Goal: Task Accomplishment & Management: Use online tool/utility

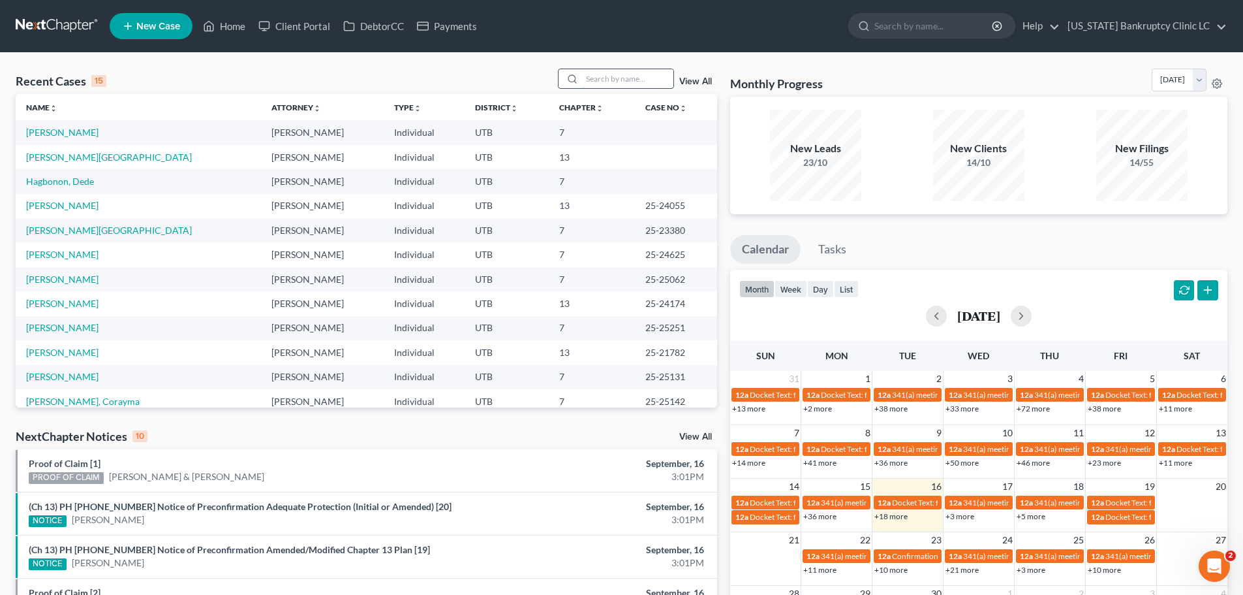
click at [629, 78] on input "search" at bounding box center [627, 78] width 91 height 19
type input "[PERSON_NAME]"
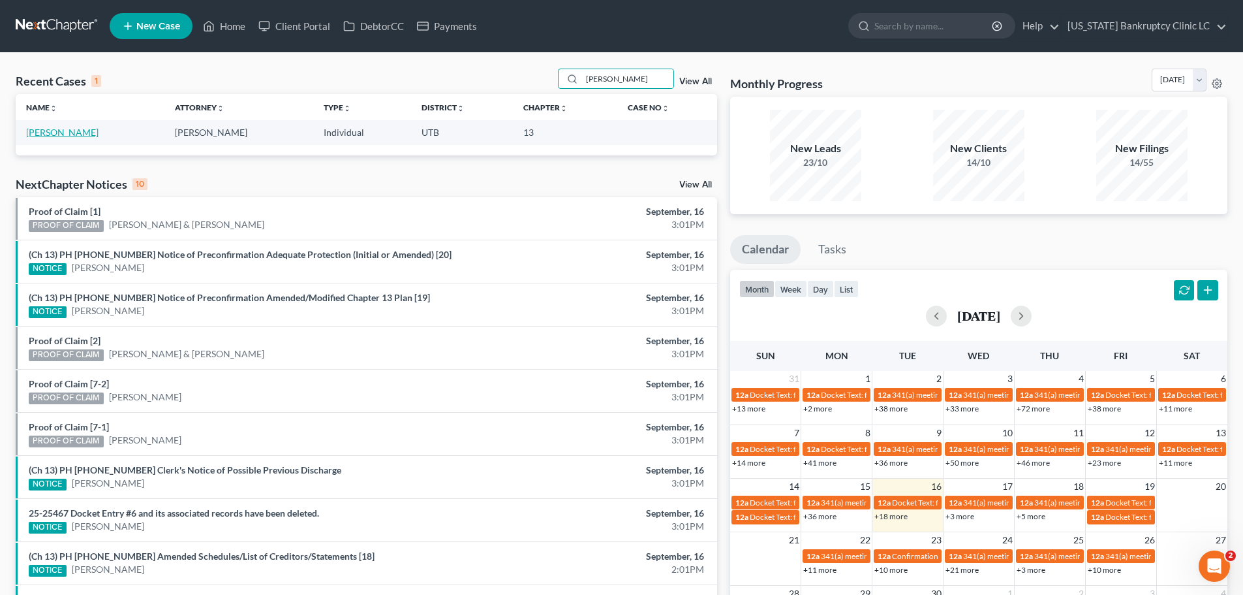
click at [45, 134] on link "[PERSON_NAME]" at bounding box center [62, 132] width 72 height 11
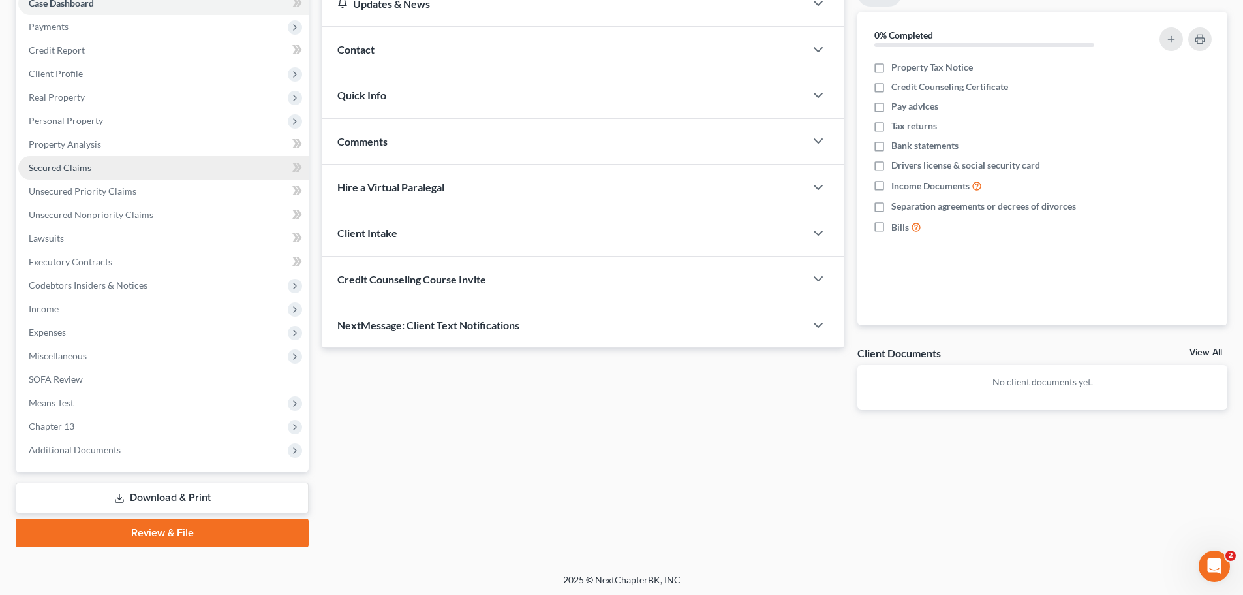
scroll to position [146, 0]
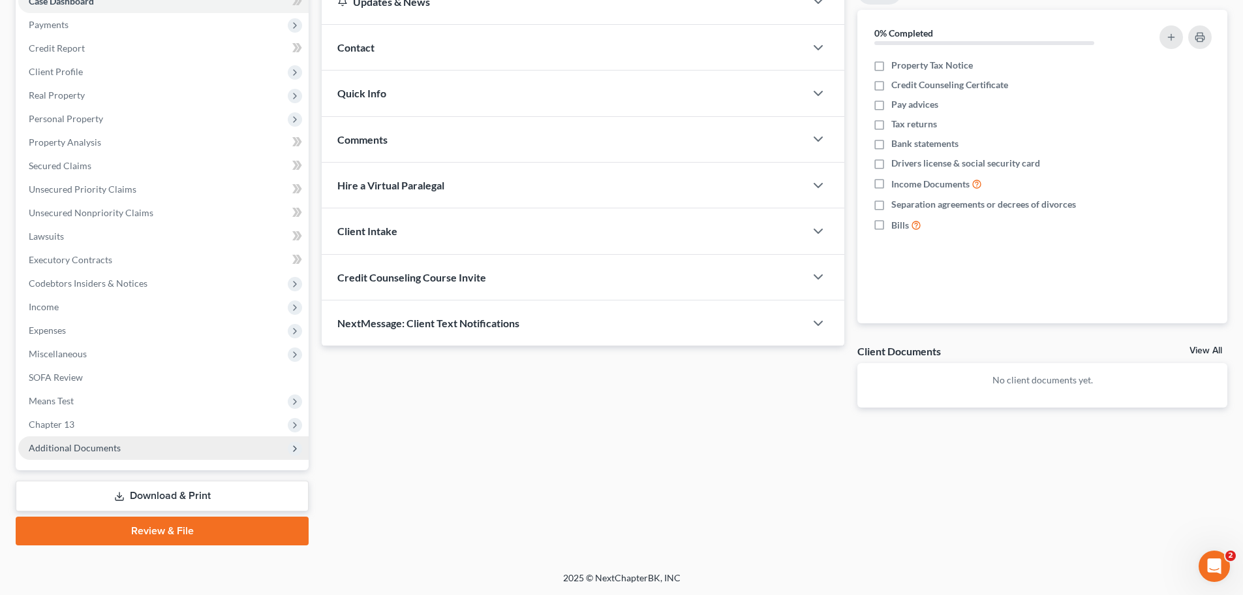
click at [87, 449] on span "Additional Documents" at bounding box center [75, 447] width 92 height 11
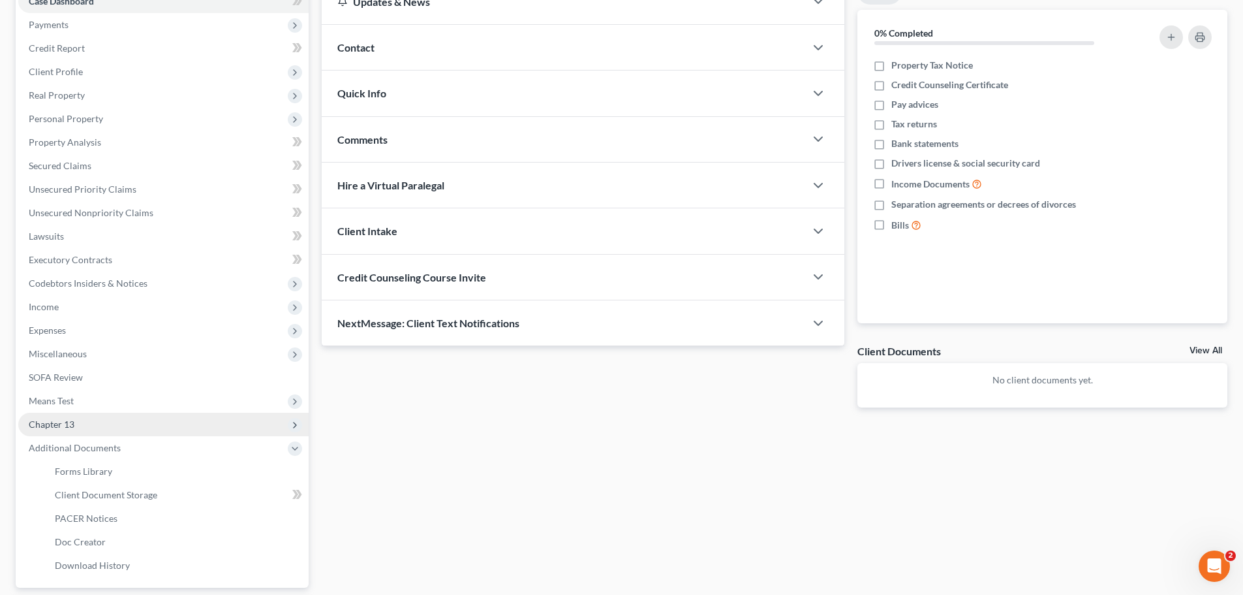
click at [97, 428] on span "Chapter 13" at bounding box center [163, 423] width 290 height 23
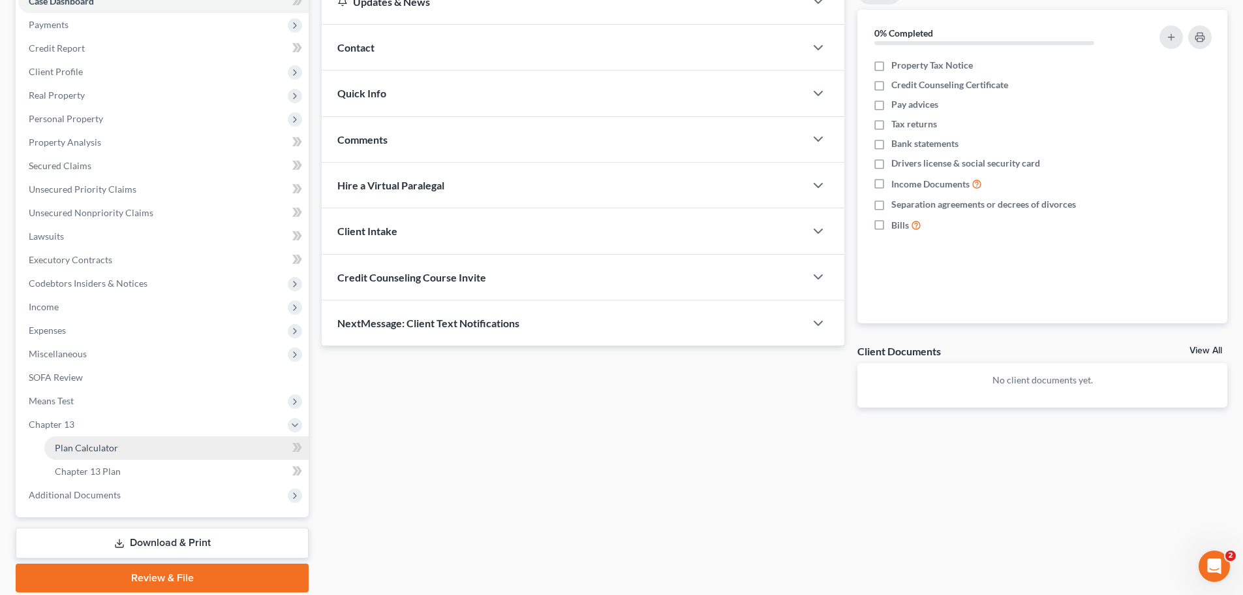
click at [97, 450] on span "Plan Calculator" at bounding box center [86, 447] width 63 height 11
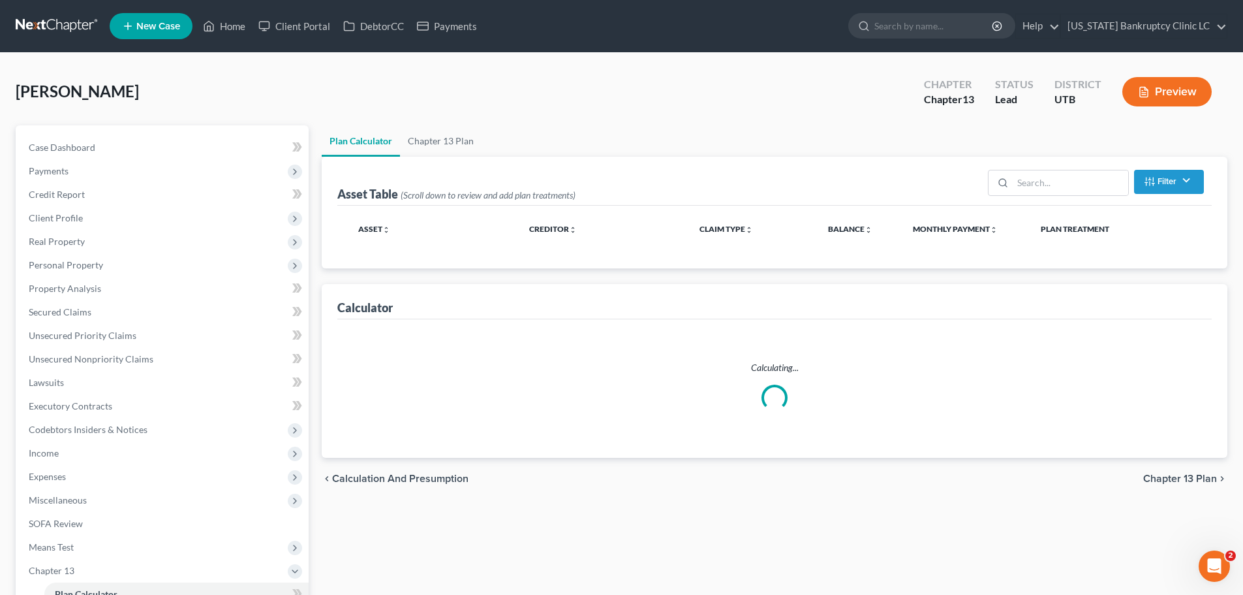
select select "59"
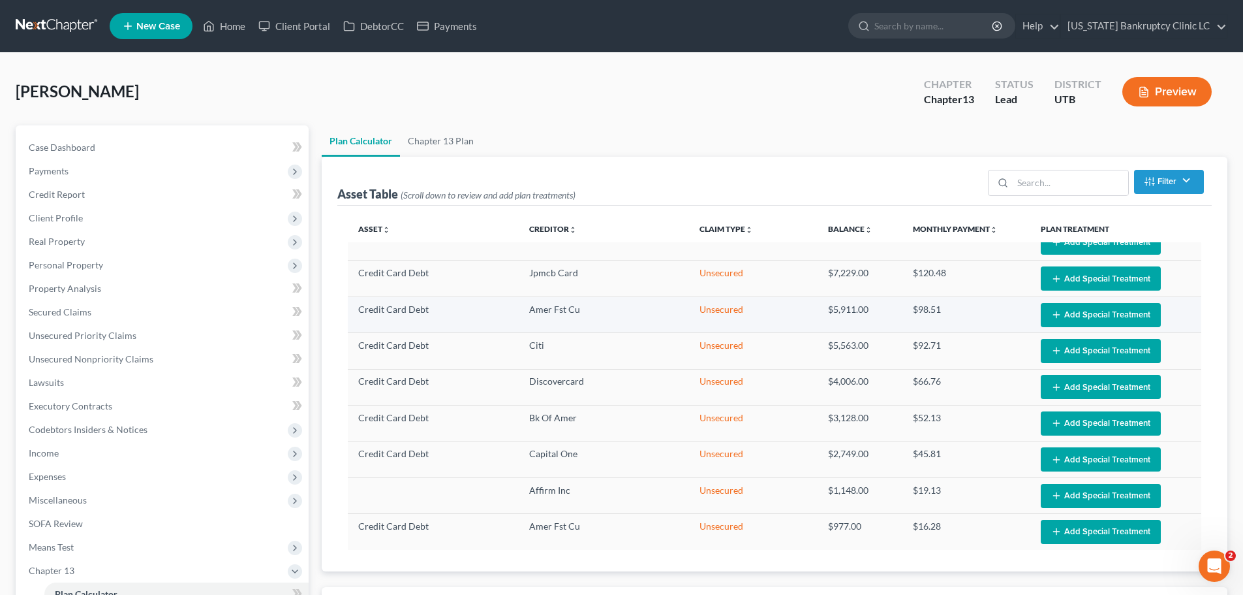
scroll to position [132, 0]
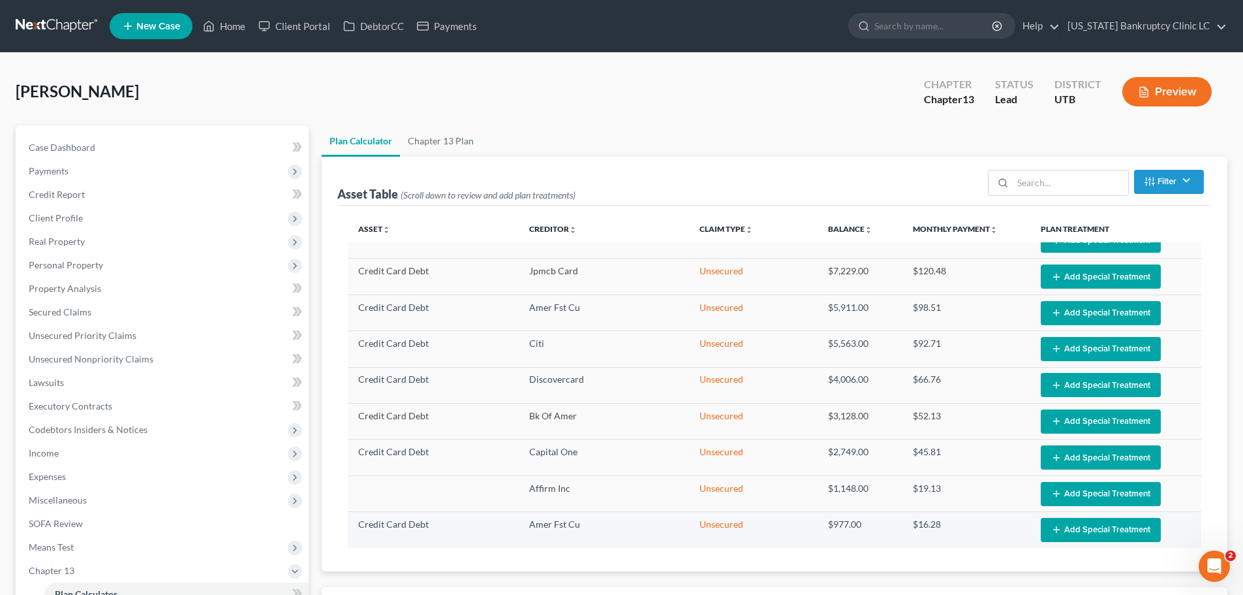
click at [1058, 520] on button "Add Special Treatment" at bounding box center [1101, 530] width 120 height 24
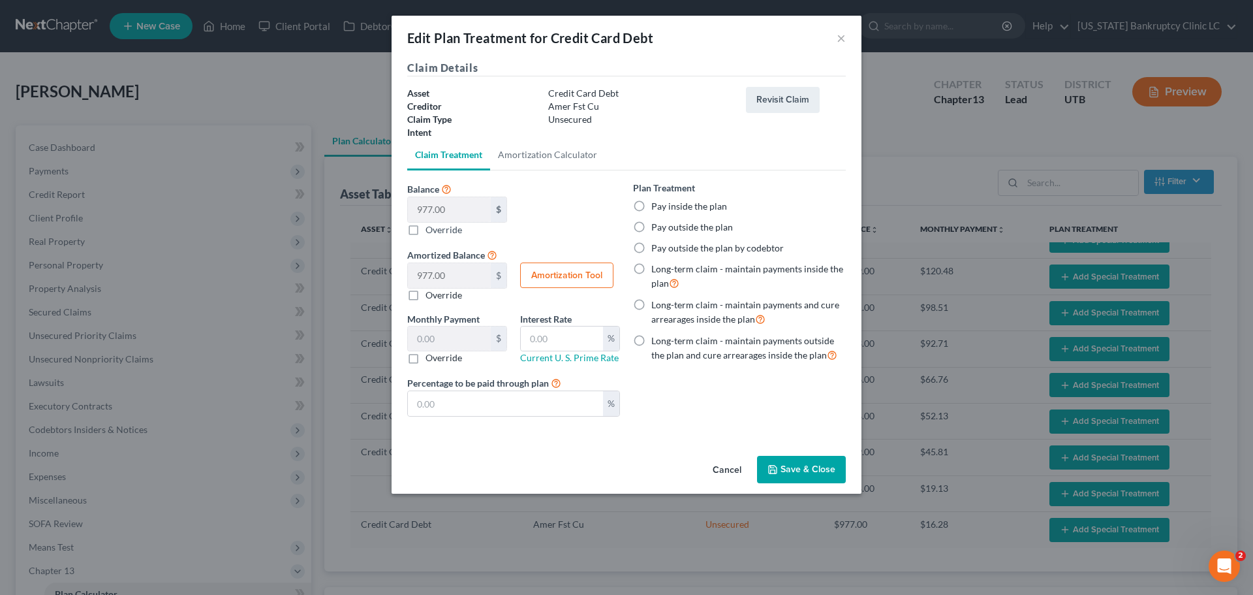
click at [654, 228] on label "Pay outside the plan" at bounding box center [692, 227] width 82 height 13
click at [657, 228] on input "Pay outside the plan" at bounding box center [661, 225] width 8 height 8
radio input "true"
click at [794, 465] on button "Save & Close" at bounding box center [801, 469] width 89 height 27
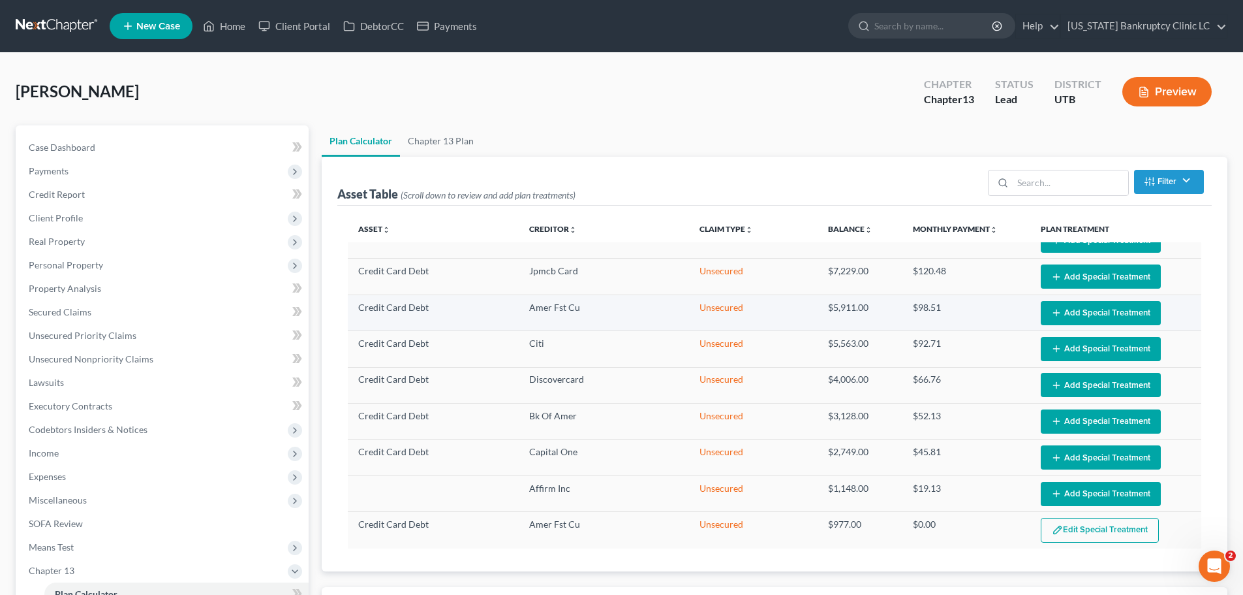
select select "59"
click at [1080, 307] on button "Add Special Treatment" at bounding box center [1101, 313] width 120 height 24
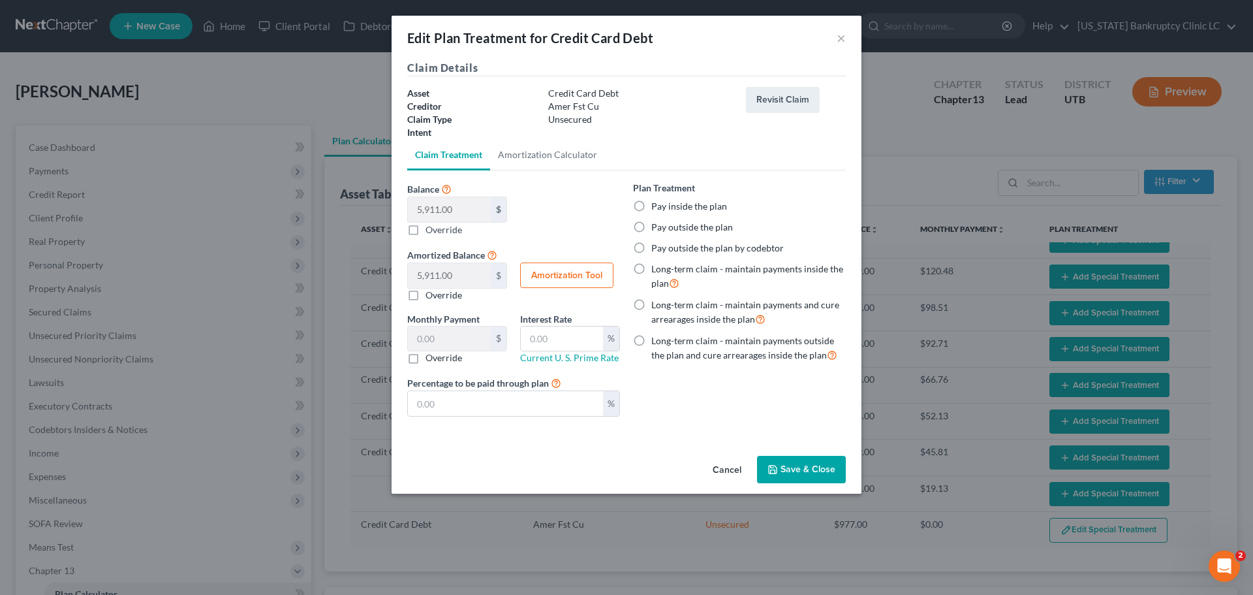
click at [696, 229] on label "Pay outside the plan" at bounding box center [692, 227] width 82 height 13
click at [665, 229] on input "Pay outside the plan" at bounding box center [661, 225] width 8 height 8
radio input "true"
click at [805, 469] on button "Save & Close" at bounding box center [801, 469] width 89 height 27
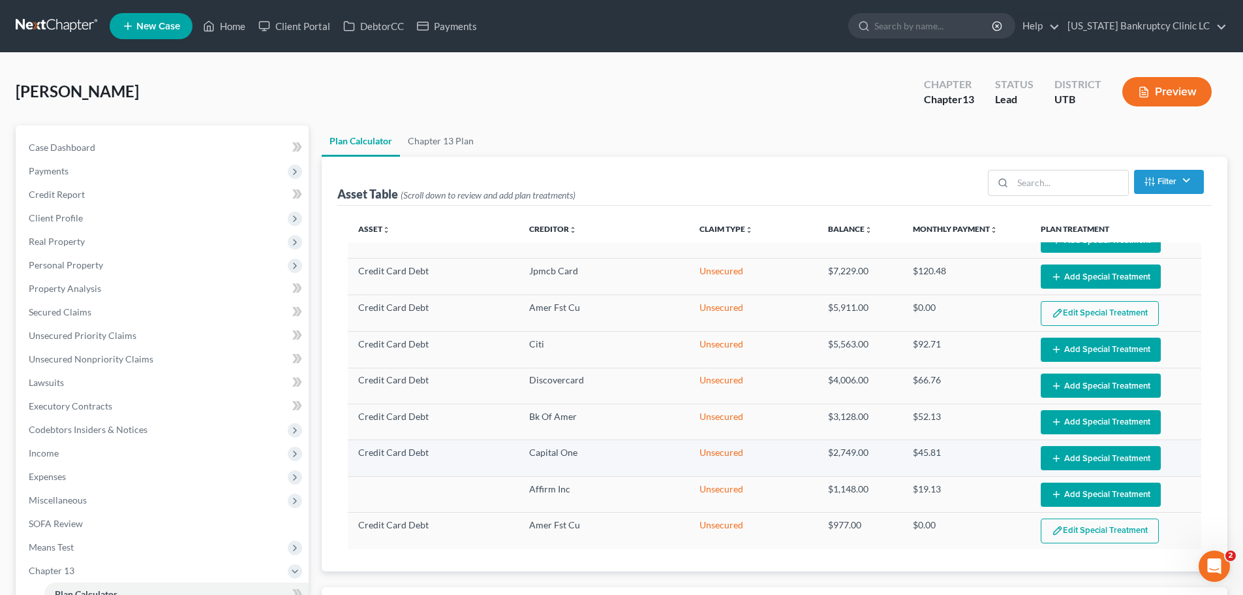
select select "59"
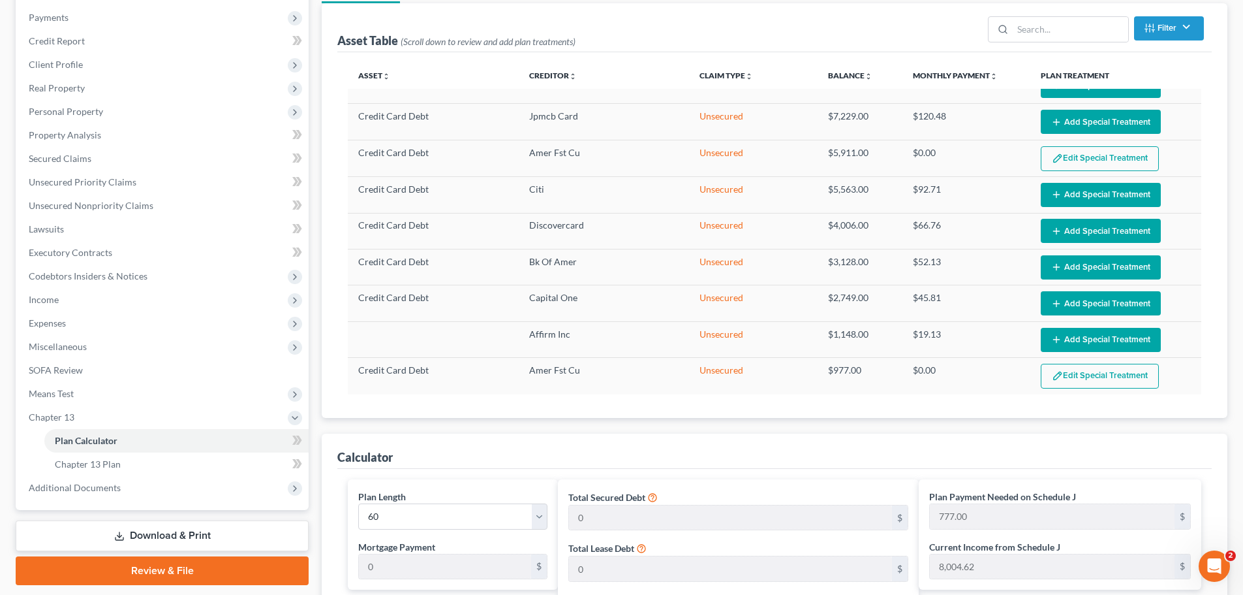
scroll to position [131, 0]
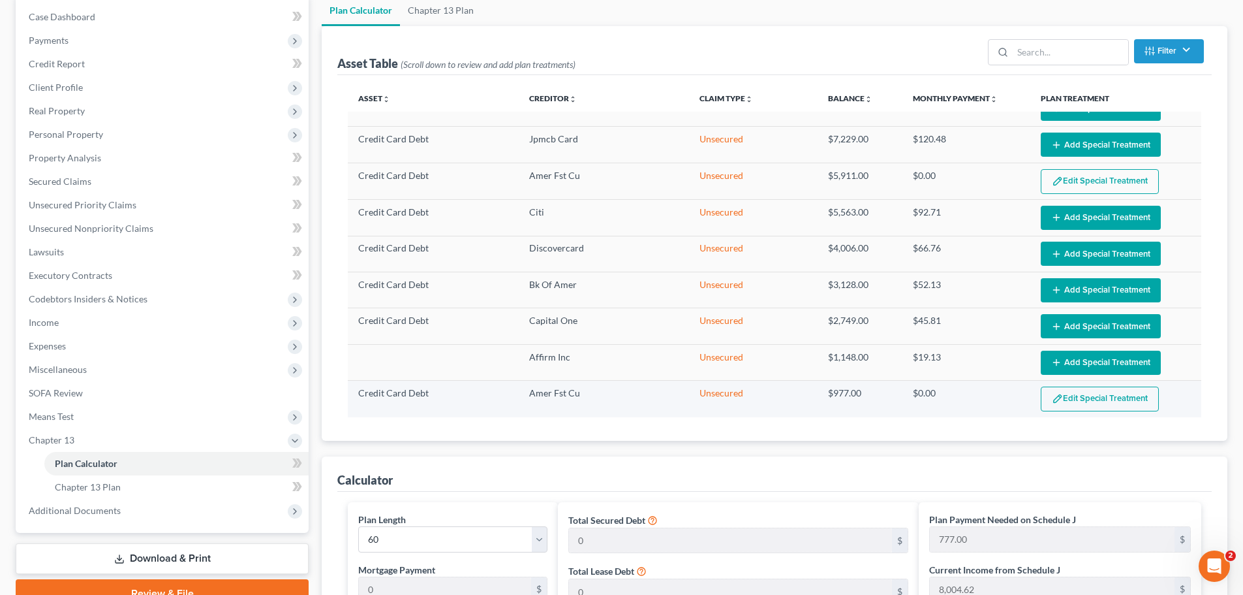
click at [1071, 386] on button "Edit Special Treatment" at bounding box center [1100, 398] width 118 height 25
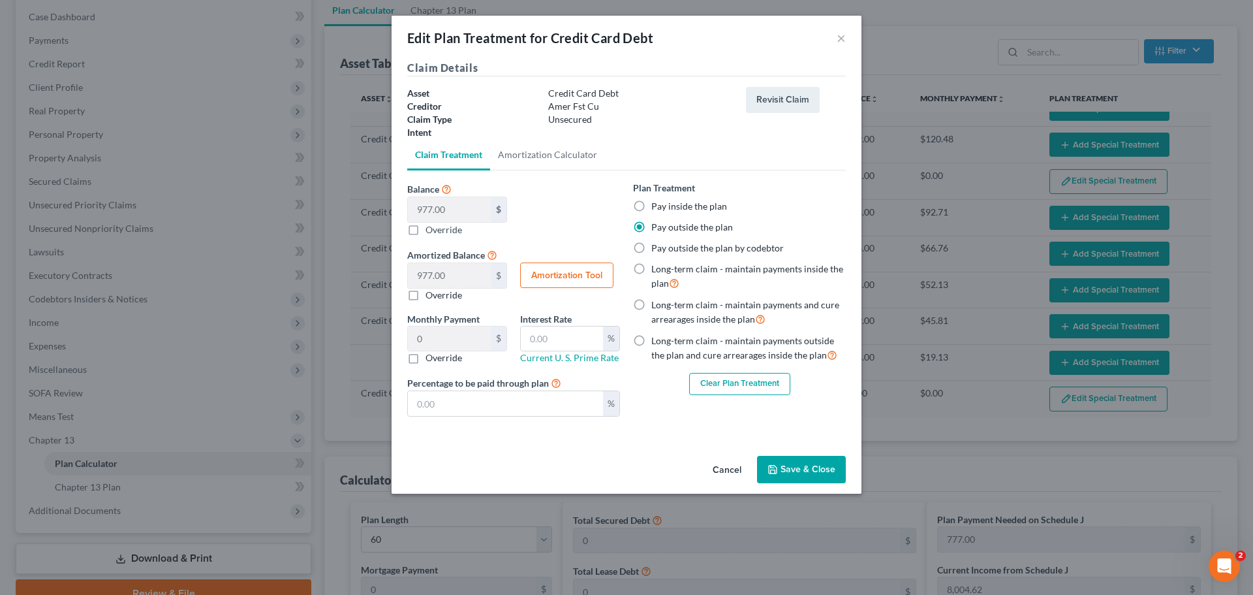
click at [651, 204] on label "Pay inside the plan" at bounding box center [689, 206] width 76 height 13
click at [657, 204] on input "Pay inside the plan" at bounding box center [661, 204] width 8 height 8
radio input "true"
click at [805, 468] on button "Save & Close" at bounding box center [801, 469] width 89 height 27
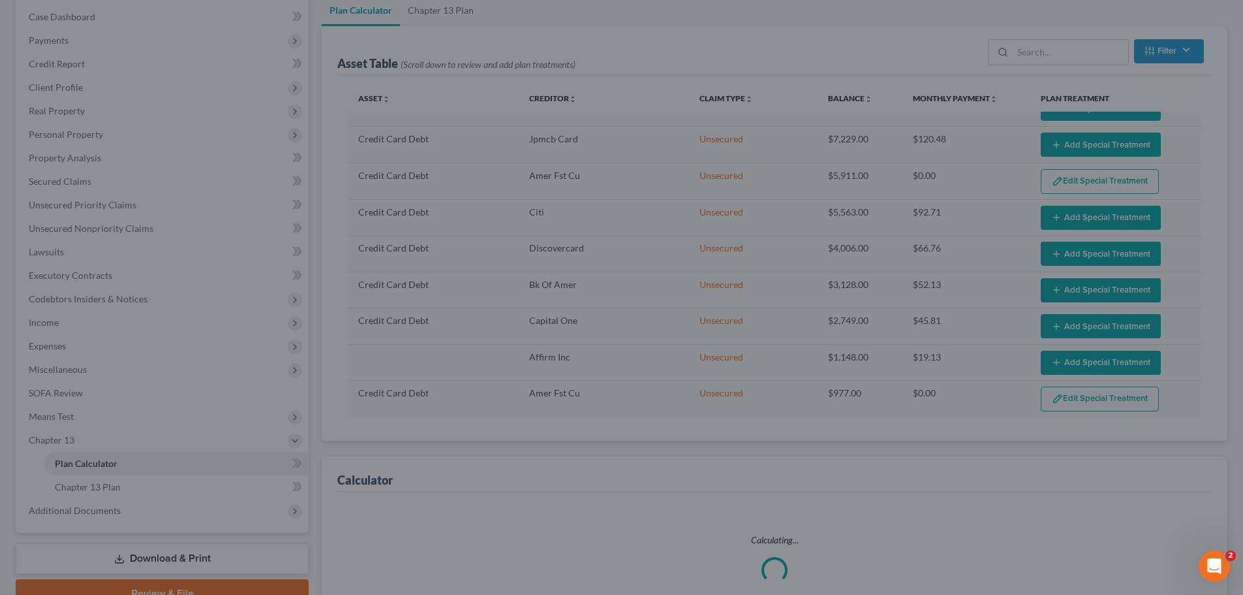
select select "59"
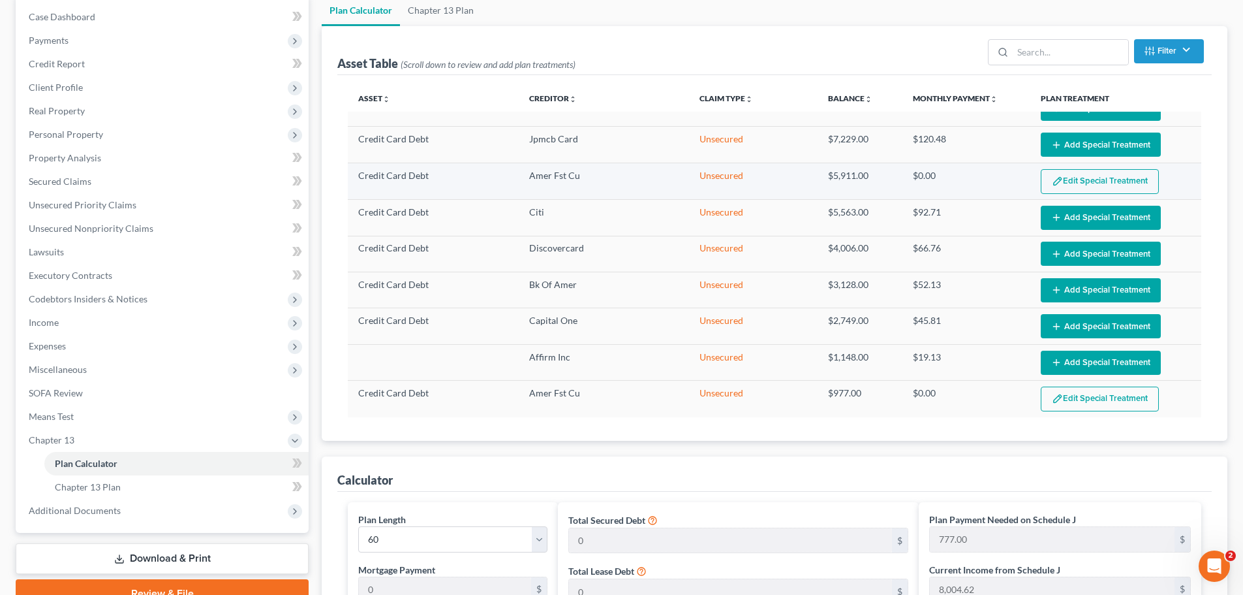
click at [1074, 181] on button "Edit Special Treatment" at bounding box center [1100, 181] width 118 height 25
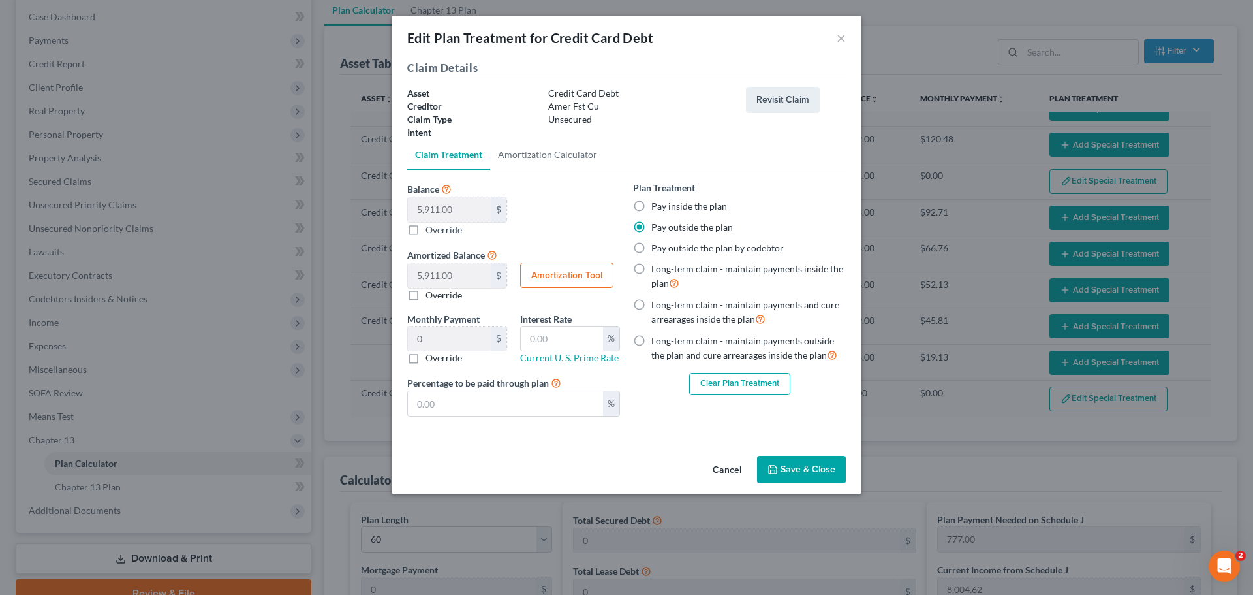
click at [701, 202] on label "Pay inside the plan" at bounding box center [689, 206] width 76 height 13
click at [665, 202] on input "Pay inside the plan" at bounding box center [661, 204] width 8 height 8
radio input "true"
click at [789, 464] on button "Save & Close" at bounding box center [801, 469] width 89 height 27
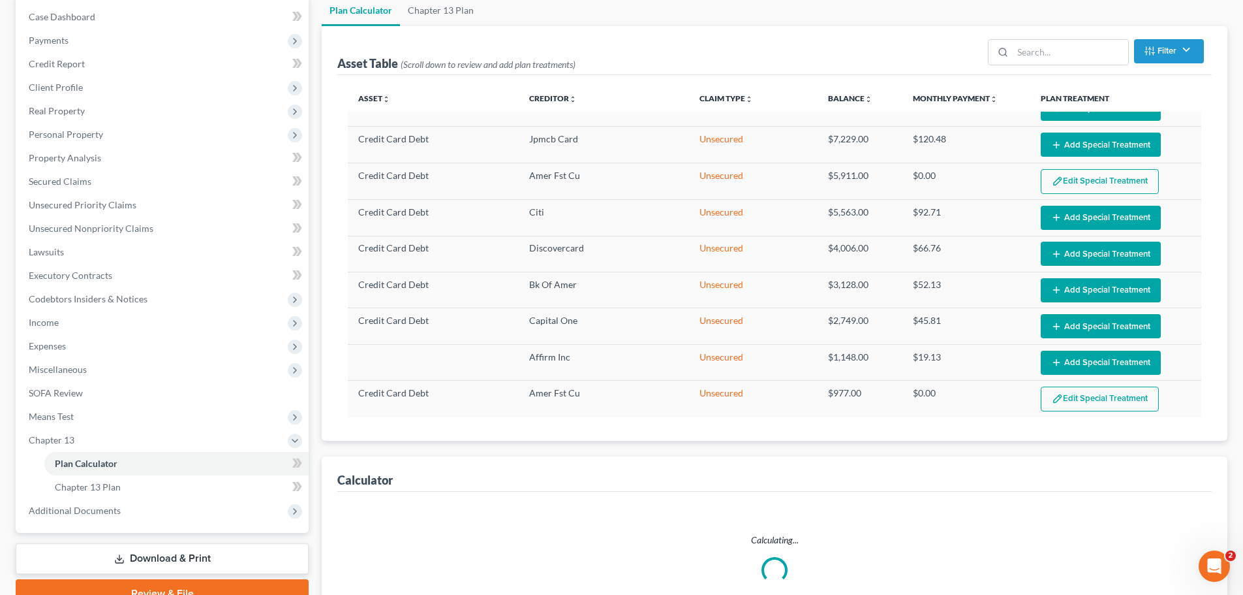
select select "59"
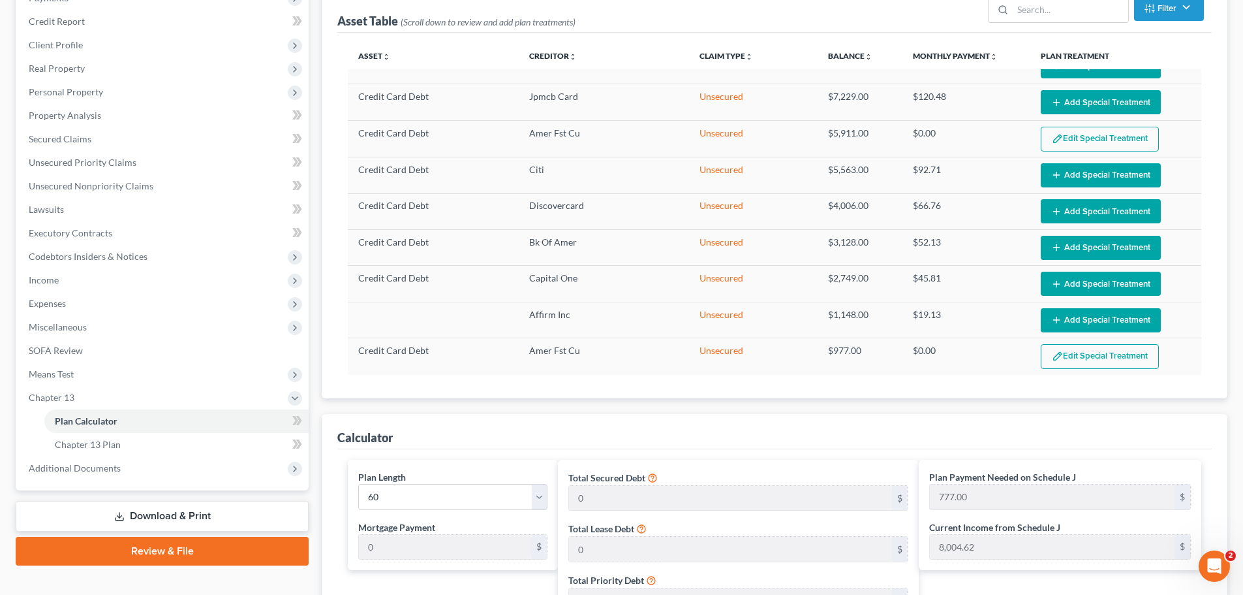
scroll to position [196, 0]
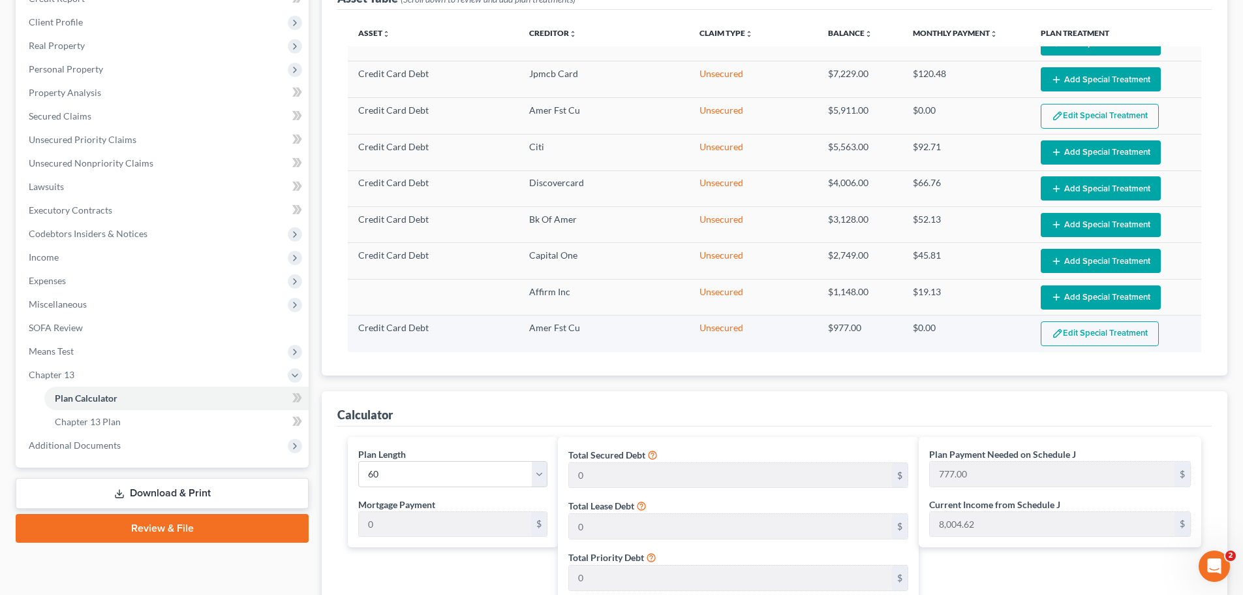
click at [1098, 332] on button "Edit Special Treatment" at bounding box center [1100, 333] width 118 height 25
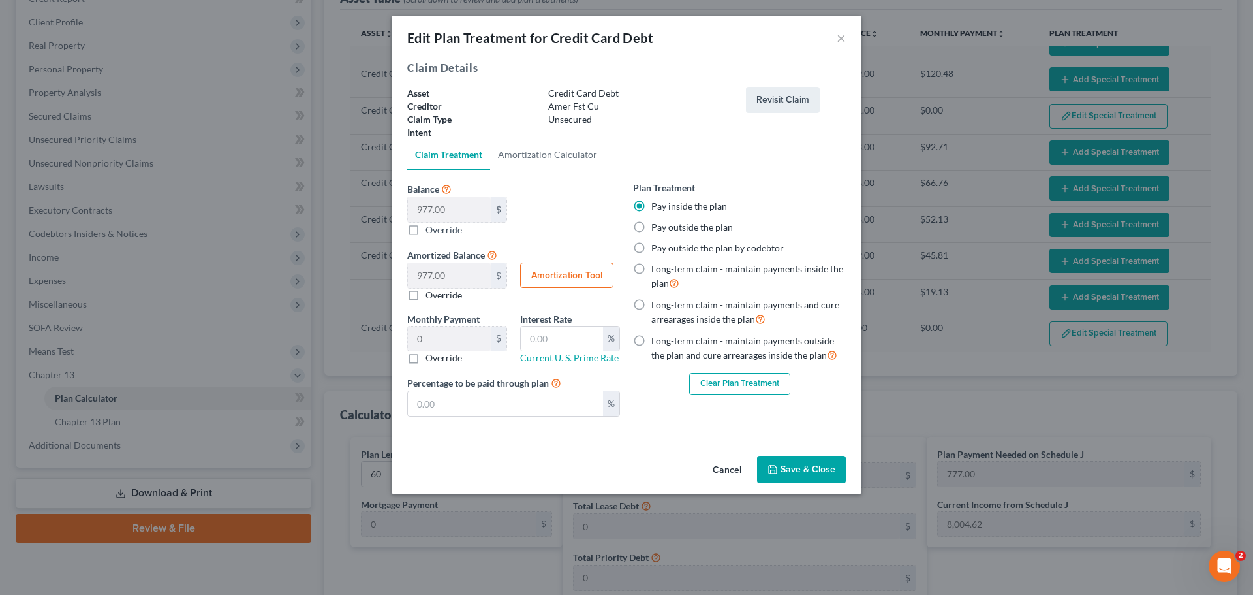
click at [811, 461] on button "Save & Close" at bounding box center [801, 469] width 89 height 27
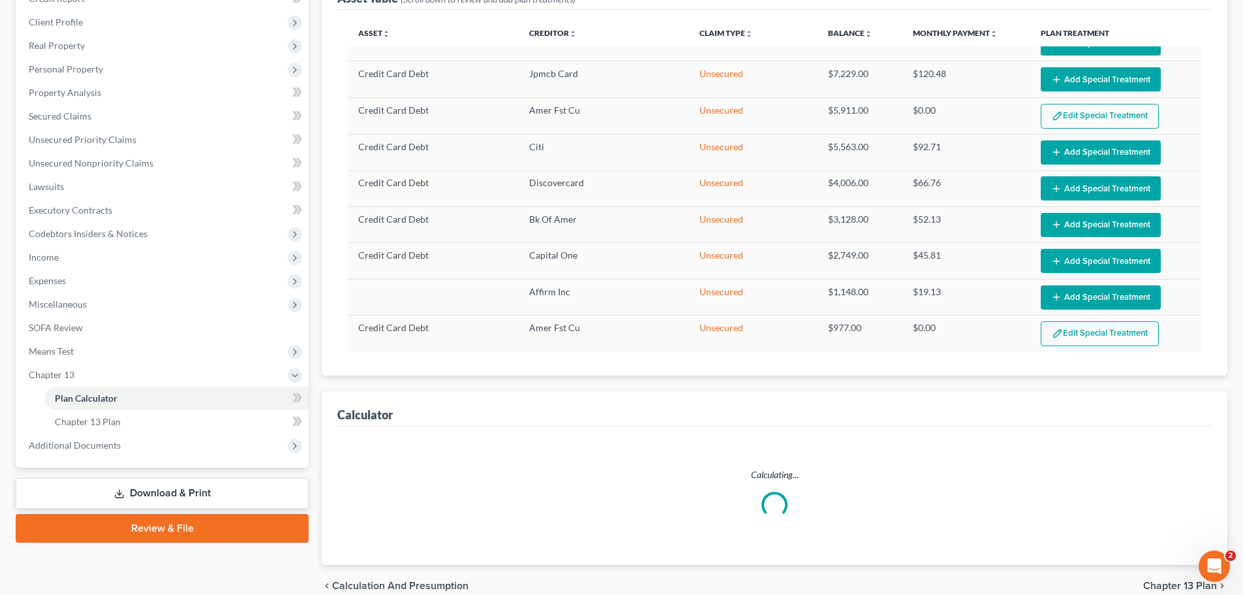
select select "59"
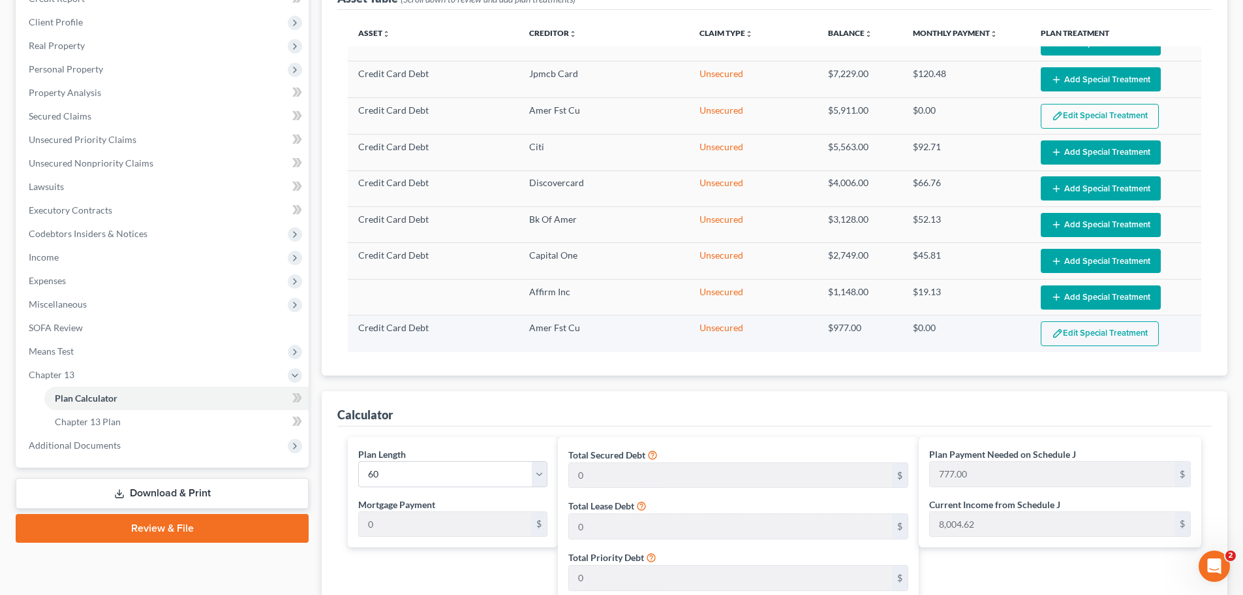
click at [1069, 328] on button "Edit Special Treatment" at bounding box center [1100, 333] width 118 height 25
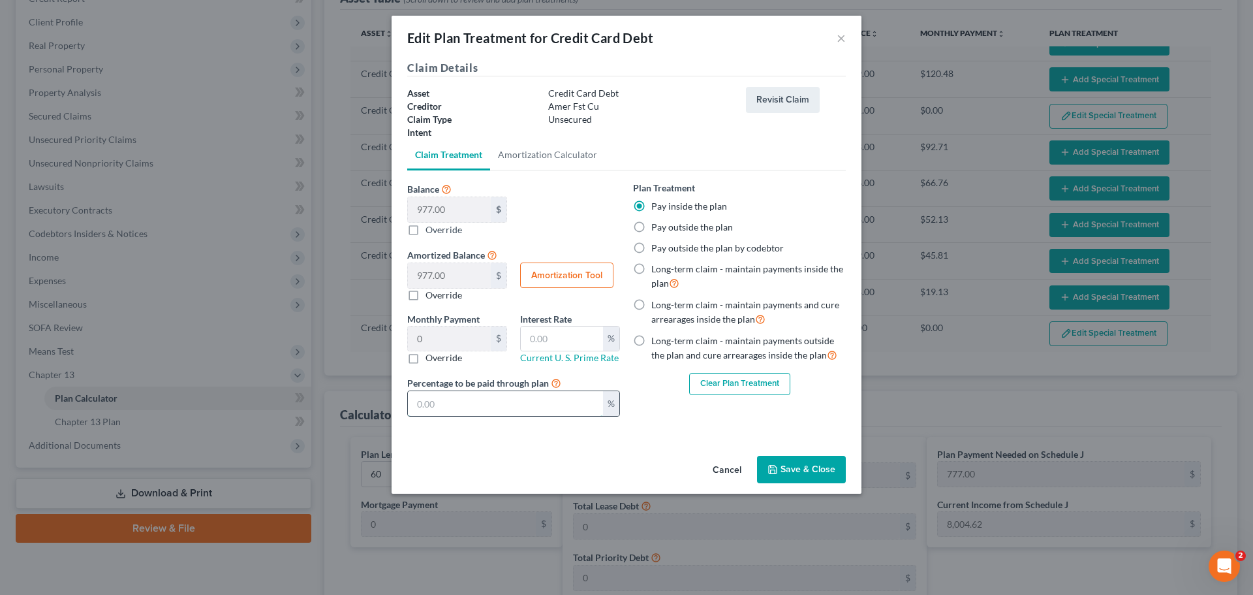
drag, startPoint x: 493, startPoint y: 406, endPoint x: 409, endPoint y: 405, distance: 84.2
click at [409, 405] on input "text" at bounding box center [505, 403] width 195 height 25
type input "0.16"
type input "1"
type input "1.62"
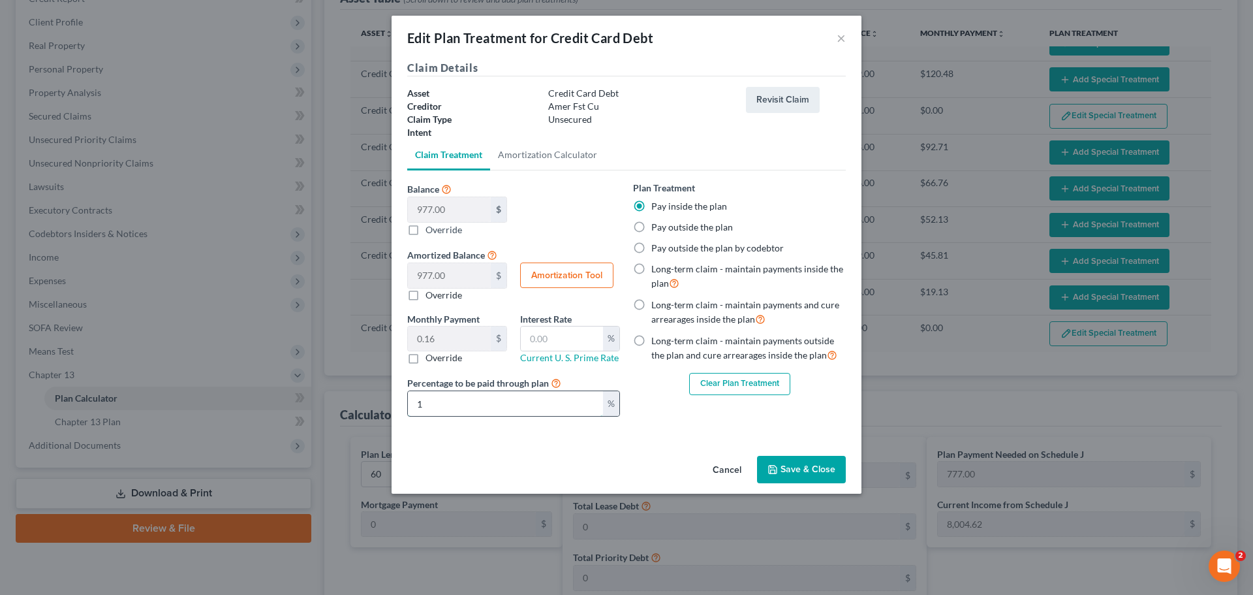
type input "10"
type input "16.28"
type input "100.00"
click at [798, 466] on button "Save & Close" at bounding box center [801, 469] width 89 height 27
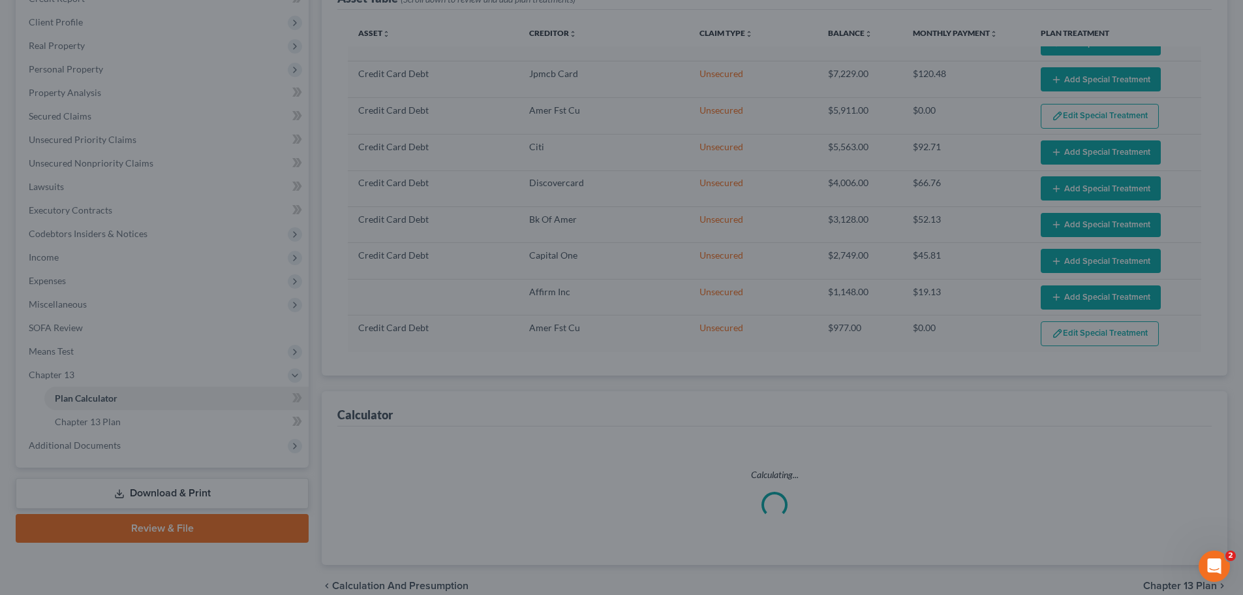
select select "59"
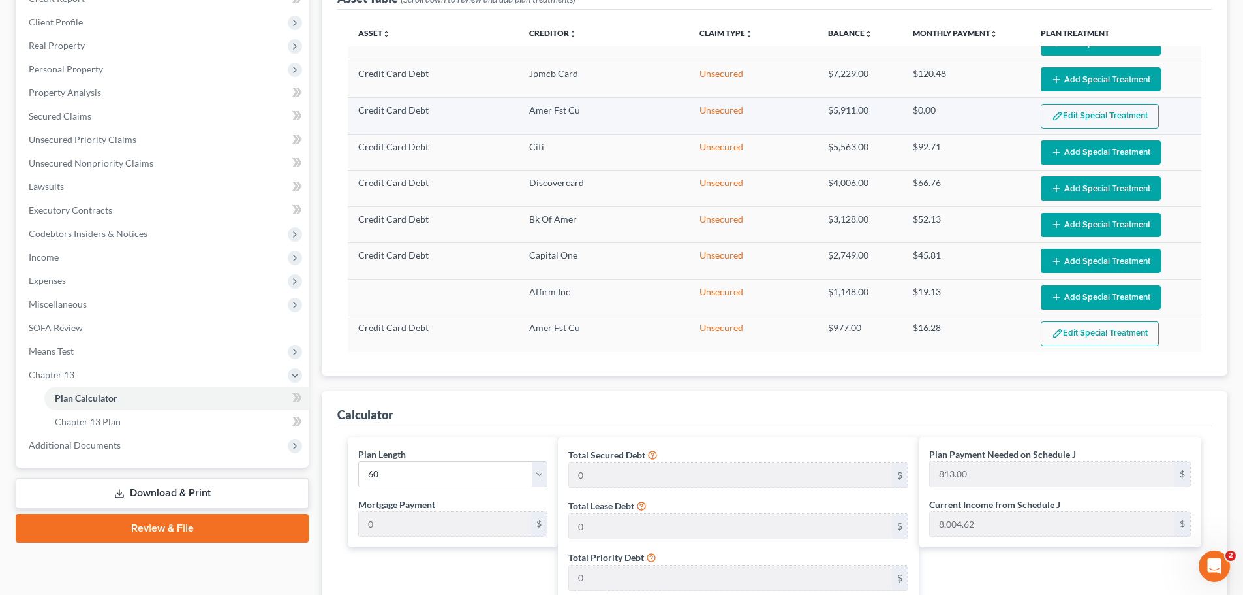
click at [1102, 112] on button "Edit Special Treatment" at bounding box center [1100, 116] width 118 height 25
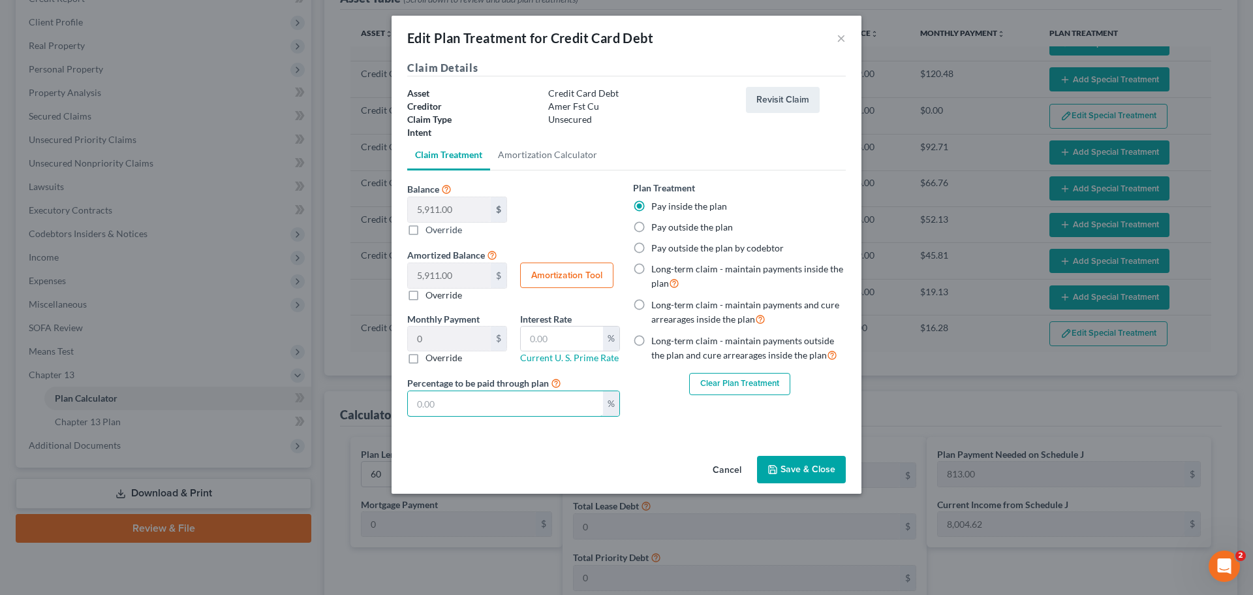
drag, startPoint x: 508, startPoint y: 405, endPoint x: 315, endPoint y: 402, distance: 192.5
click at [317, 404] on div "Edit Plan Treatment for Credit Card Debt × Claim Details Asset Credit Card Debt…" at bounding box center [626, 297] width 1253 height 595
type input "0.98"
type input "1"
type input "9.85"
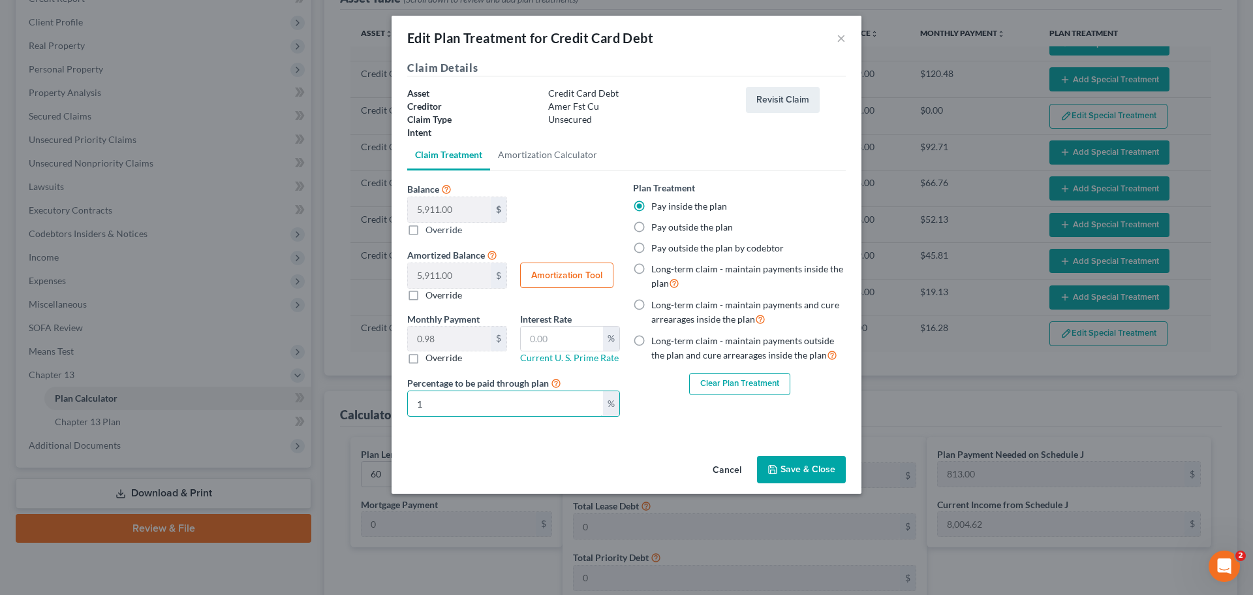
type input "10"
type input "98.51"
type input "100"
click at [816, 469] on button "Save & Close" at bounding box center [801, 469] width 89 height 27
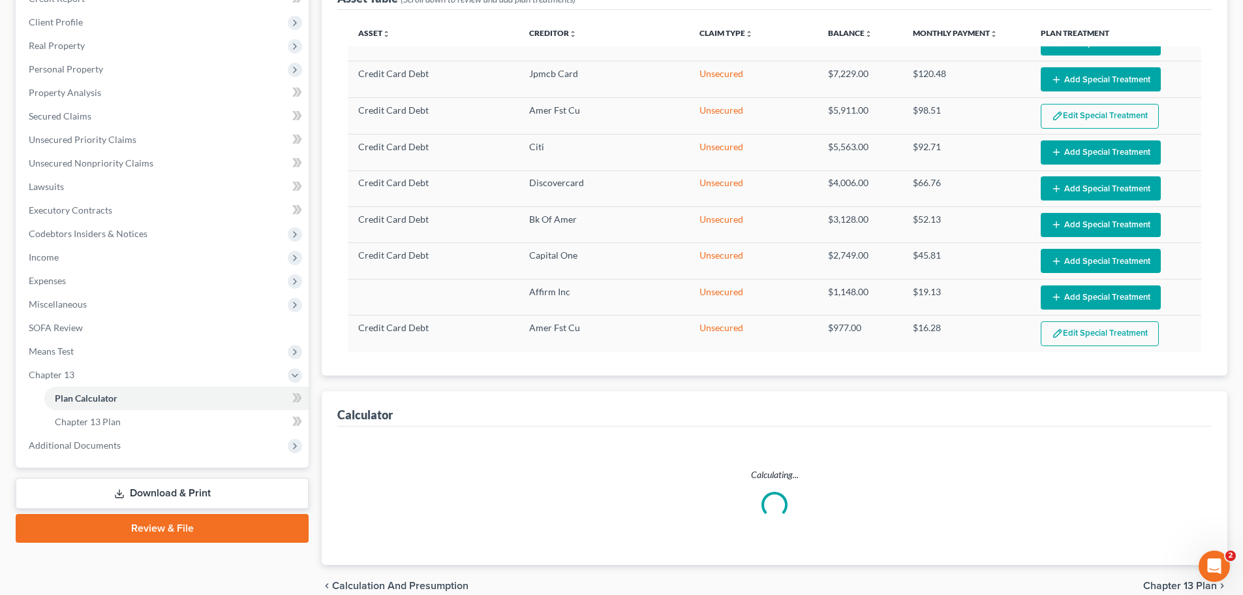
select select "59"
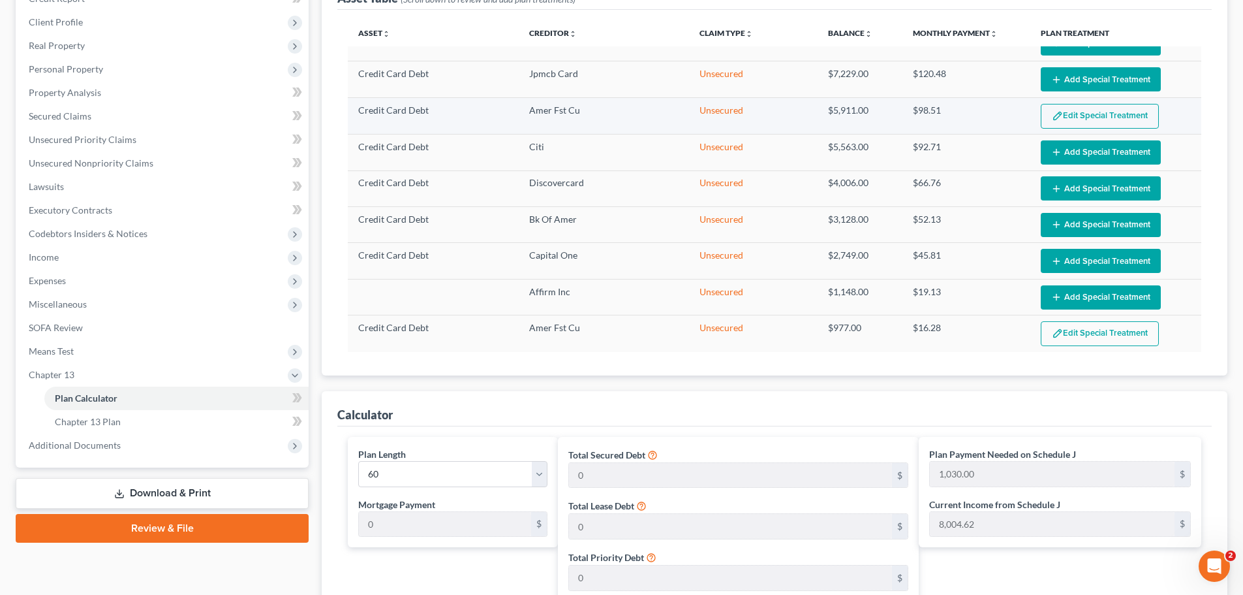
click at [1084, 117] on button "Edit Special Treatment" at bounding box center [1100, 116] width 118 height 25
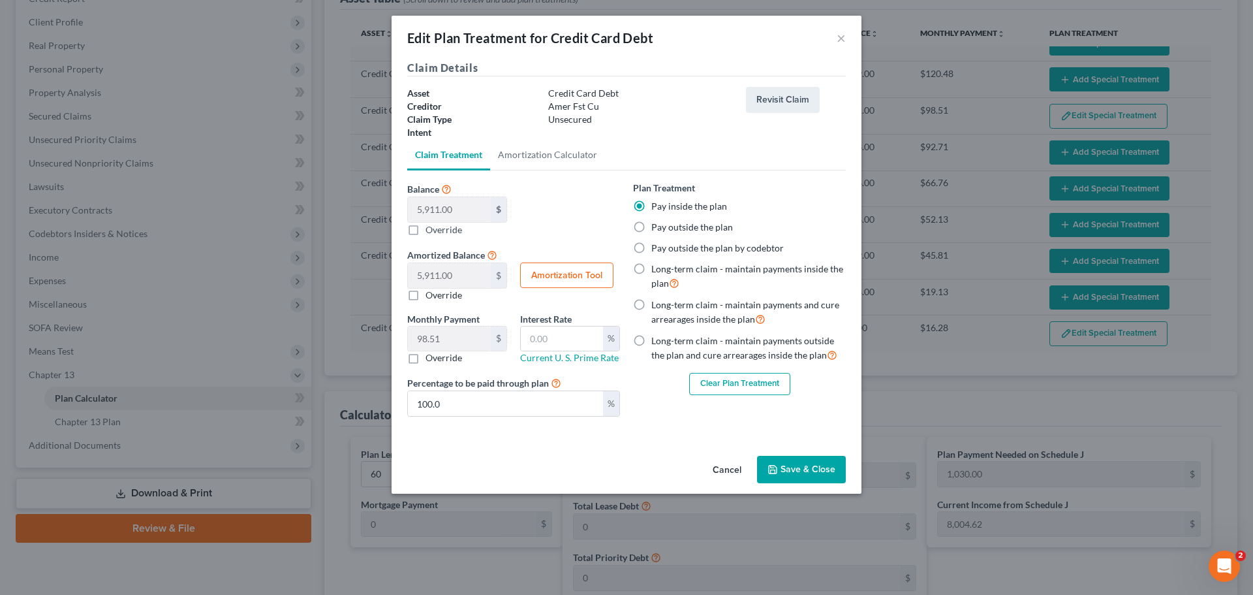
click at [787, 459] on button "Save & Close" at bounding box center [801, 469] width 89 height 27
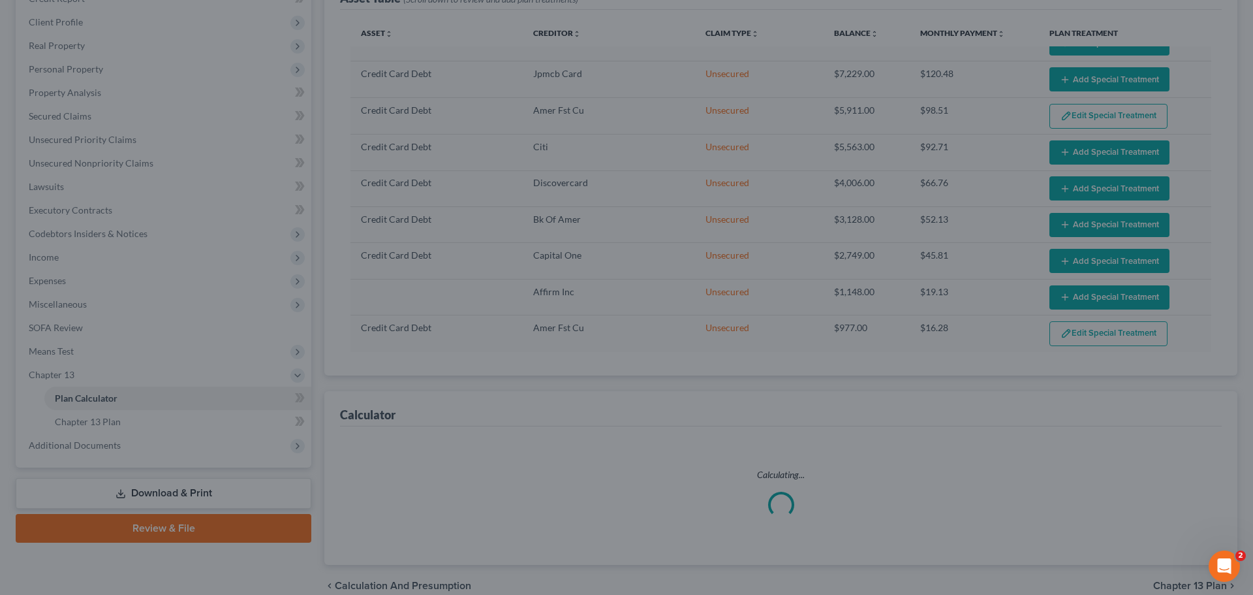
select select "59"
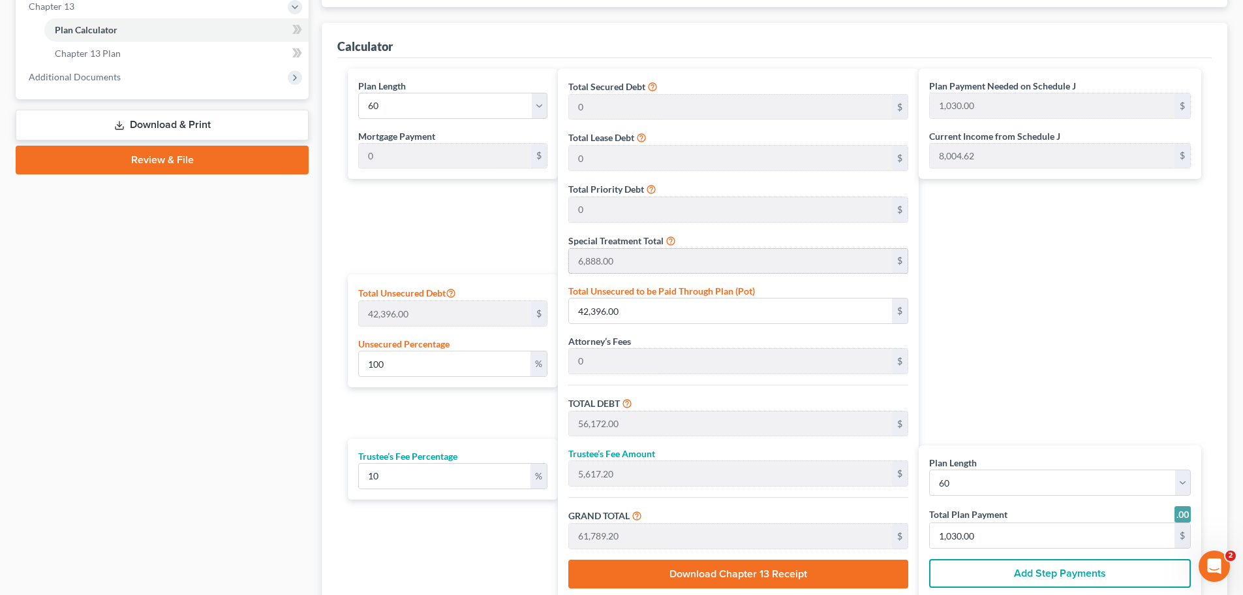
scroll to position [587, 0]
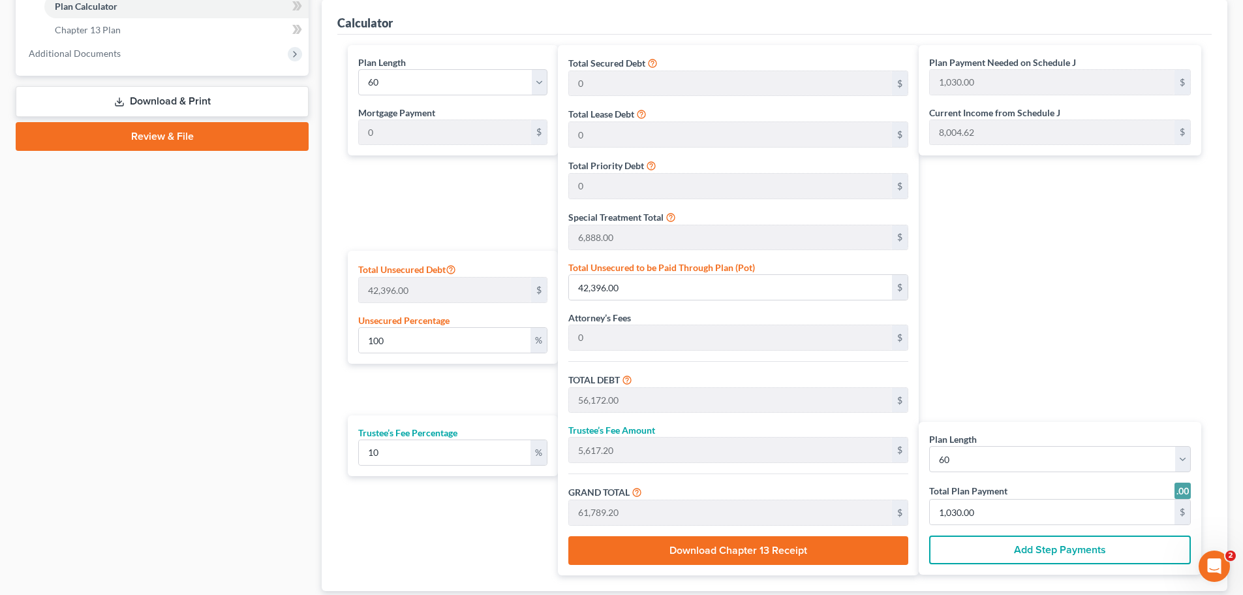
click at [224, 322] on div "Case Dashboard Payments Invoices Payments Payments Credit Report Client Profile" at bounding box center [162, 85] width 306 height 1094
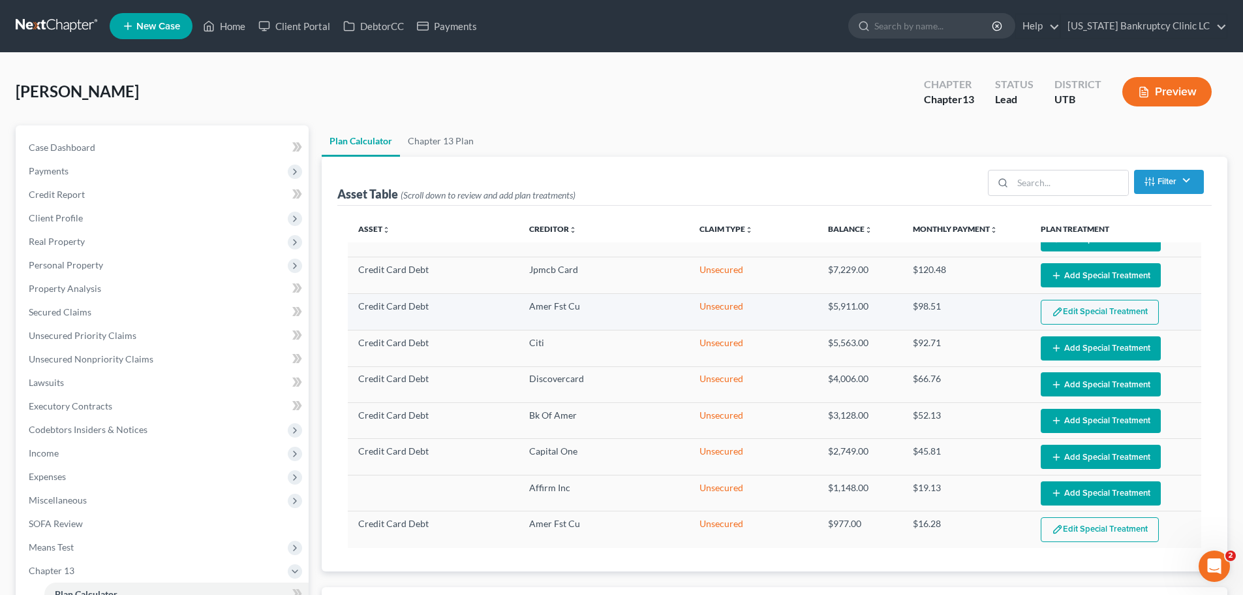
scroll to position [0, 0]
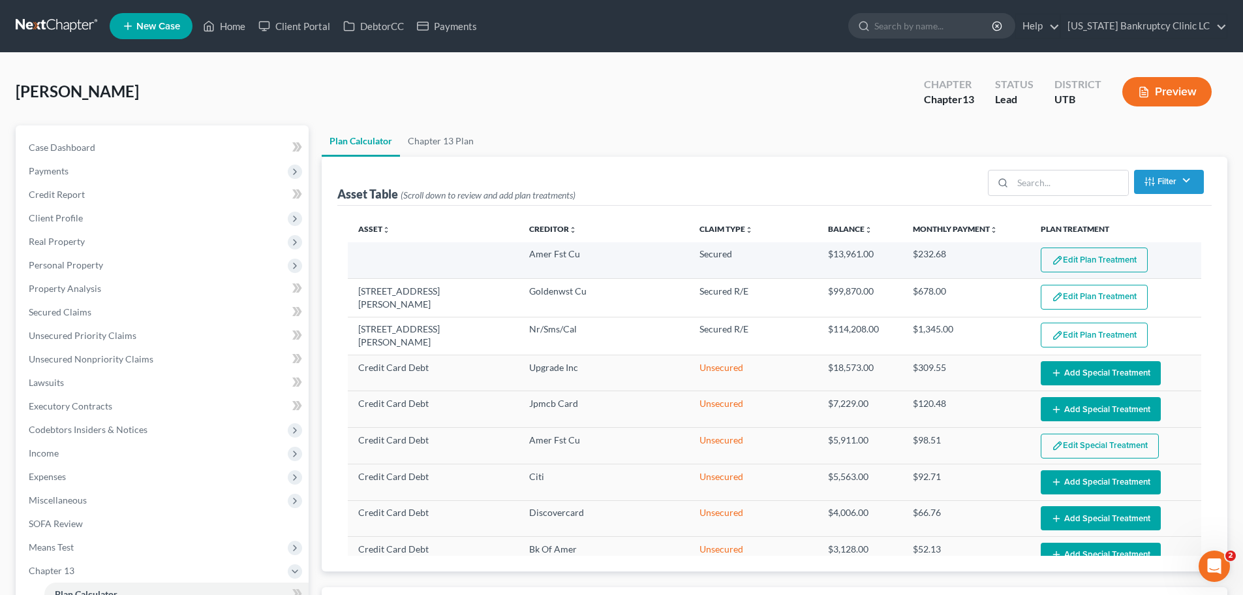
click at [1077, 255] on button "Edit Plan Treatment" at bounding box center [1094, 259] width 107 height 25
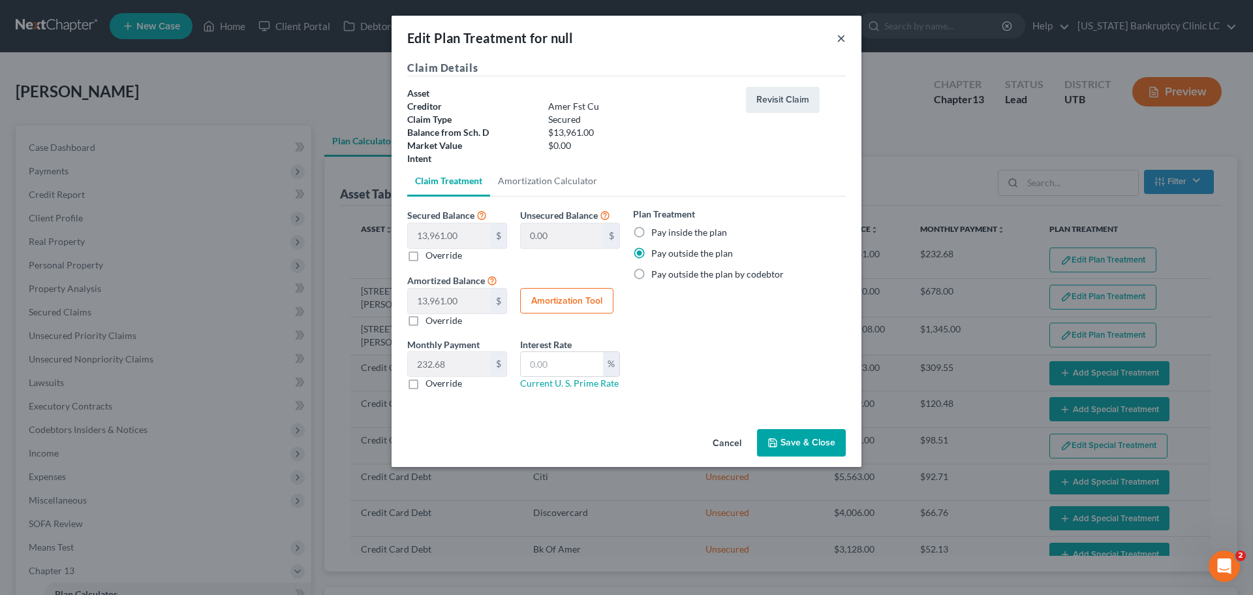
click at [843, 37] on button "×" at bounding box center [841, 38] width 9 height 16
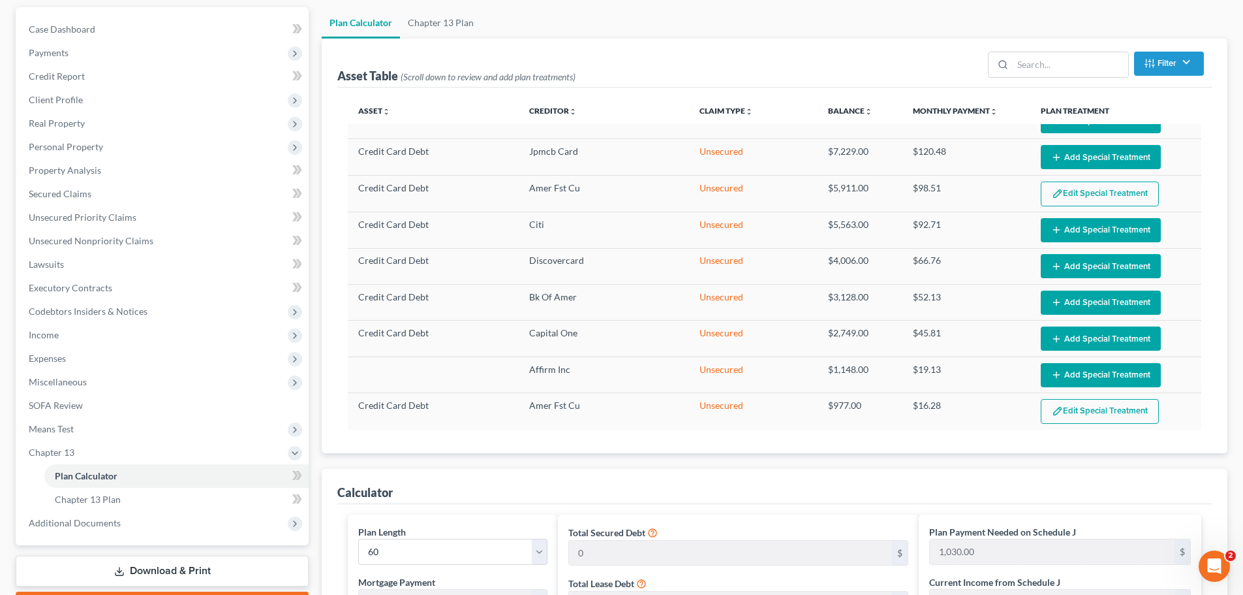
scroll to position [131, 0]
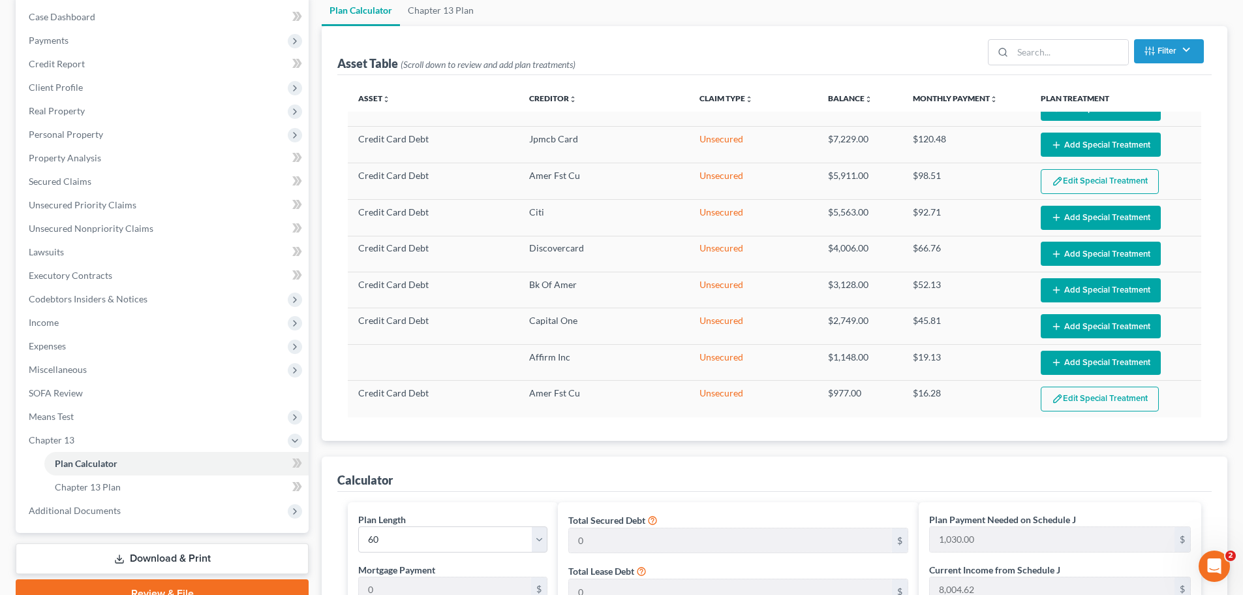
click at [984, 448] on ui-view "Asset Table (Scroll down to review and add plan treatments) Filter Claim Type F…" at bounding box center [775, 536] width 906 height 1021
click at [1066, 175] on button "Edit Special Treatment" at bounding box center [1100, 181] width 118 height 25
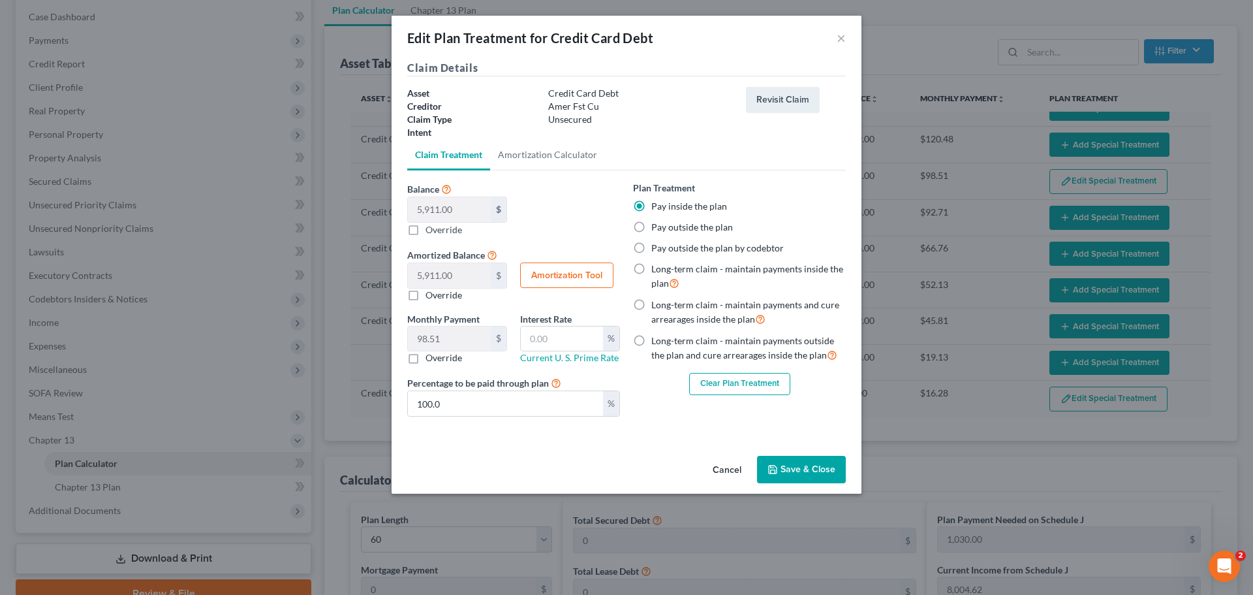
click at [651, 225] on label "Pay outside the plan" at bounding box center [692, 227] width 82 height 13
click at [657, 225] on input "Pay outside the plan" at bounding box center [661, 225] width 8 height 8
radio input "true"
click at [777, 462] on button "Save & Close" at bounding box center [801, 469] width 89 height 27
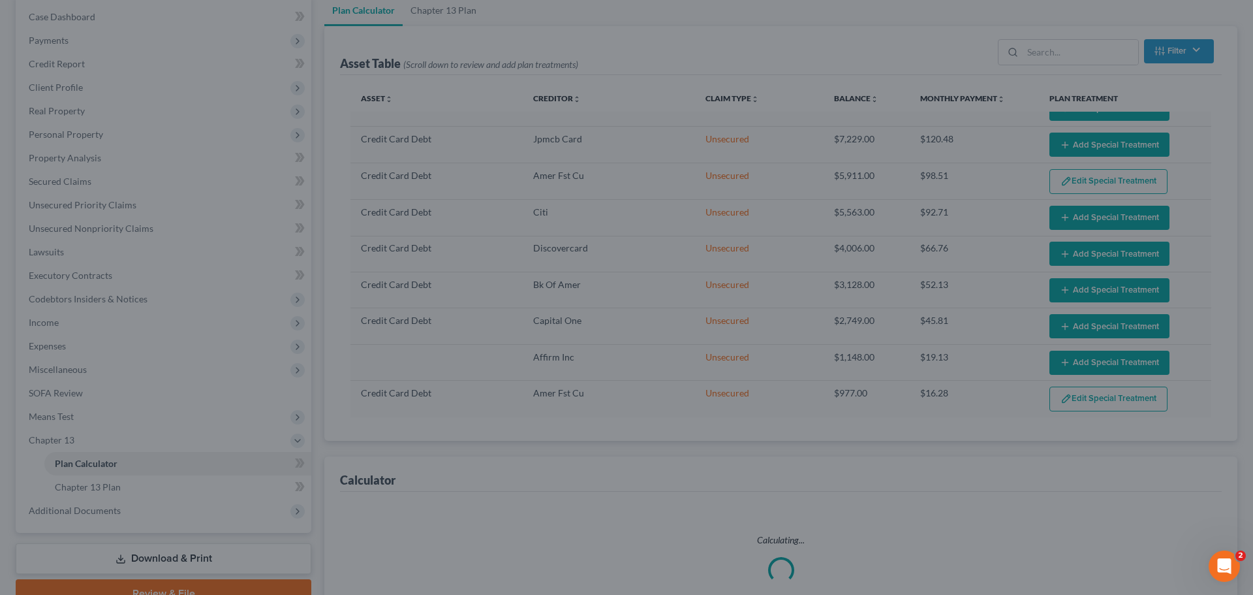
select select "59"
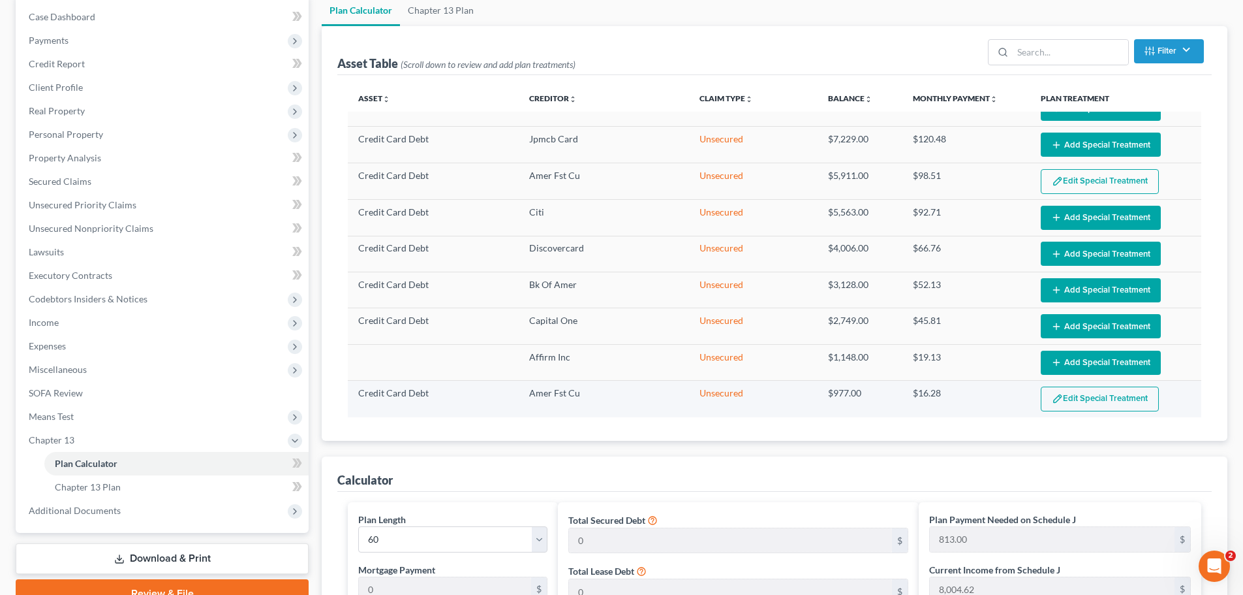
click at [1068, 392] on button "Edit Special Treatment" at bounding box center [1100, 398] width 118 height 25
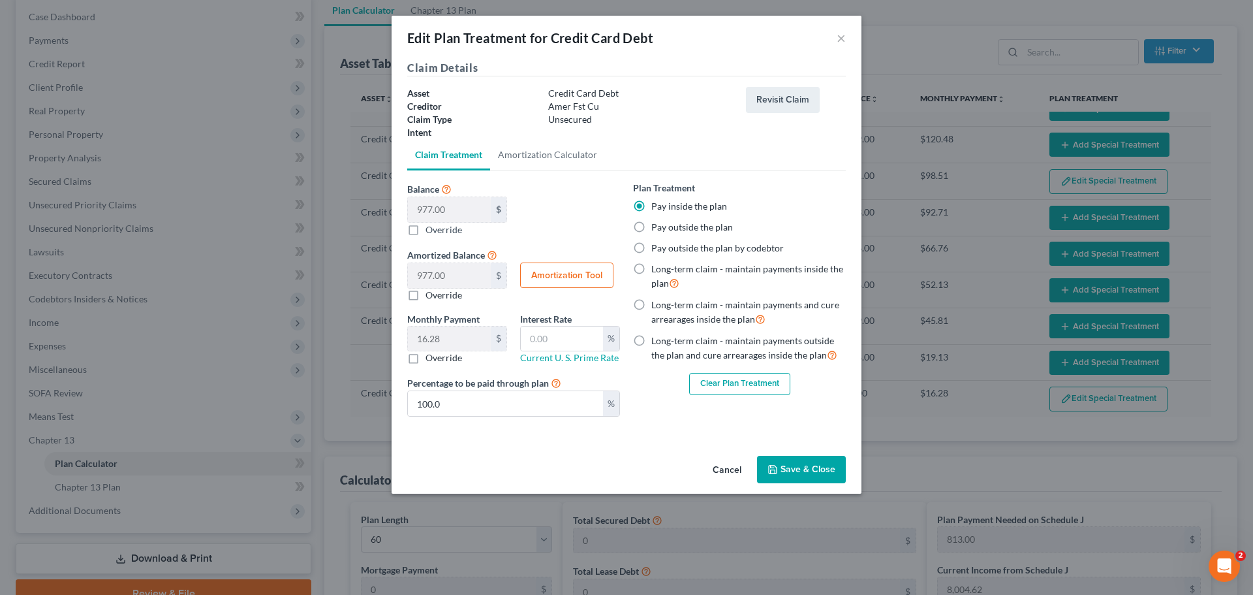
click at [651, 228] on label "Pay outside the plan" at bounding box center [692, 227] width 82 height 13
click at [657, 228] on input "Pay outside the plan" at bounding box center [661, 225] width 8 height 8
radio input "true"
click at [820, 465] on button "Save & Close" at bounding box center [801, 469] width 89 height 27
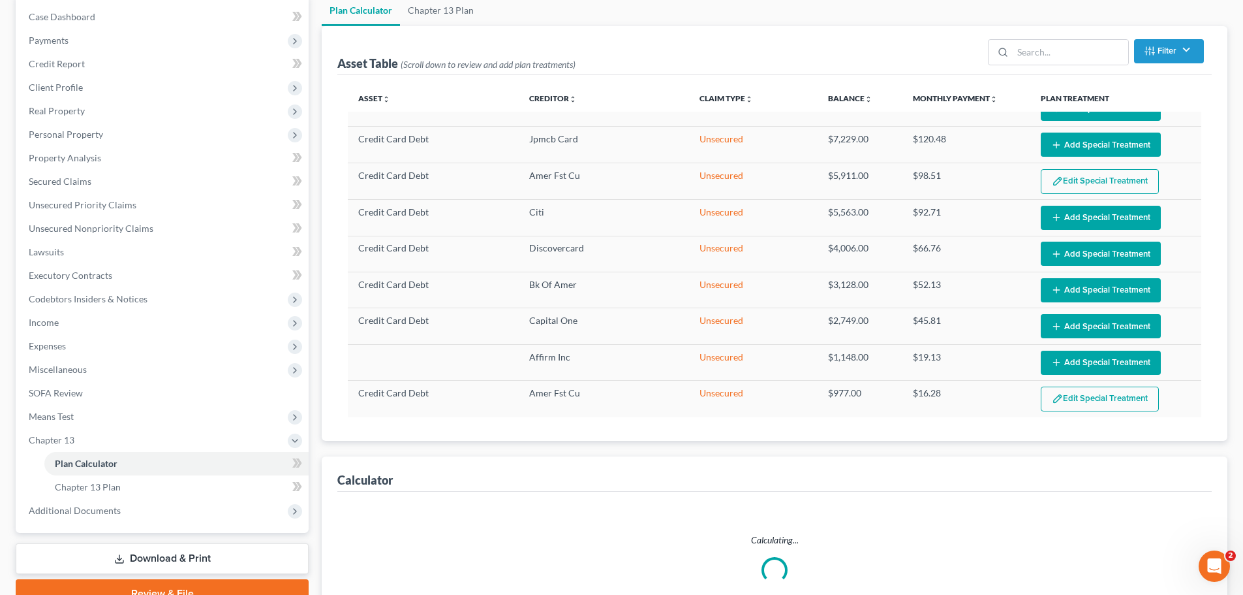
select select "59"
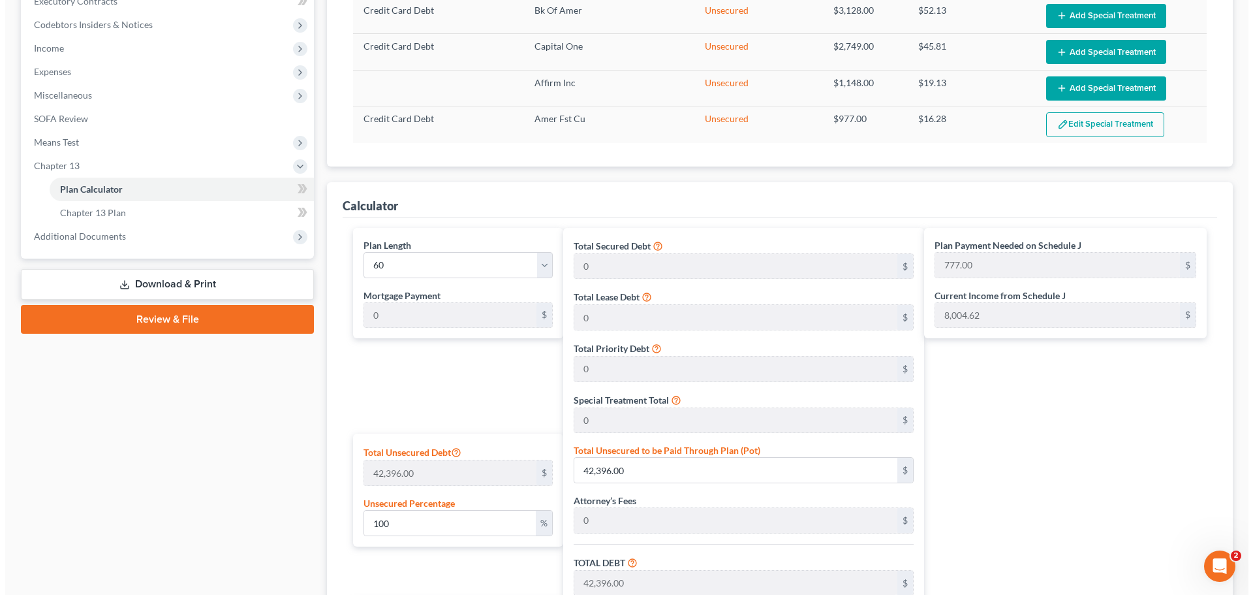
scroll to position [326, 0]
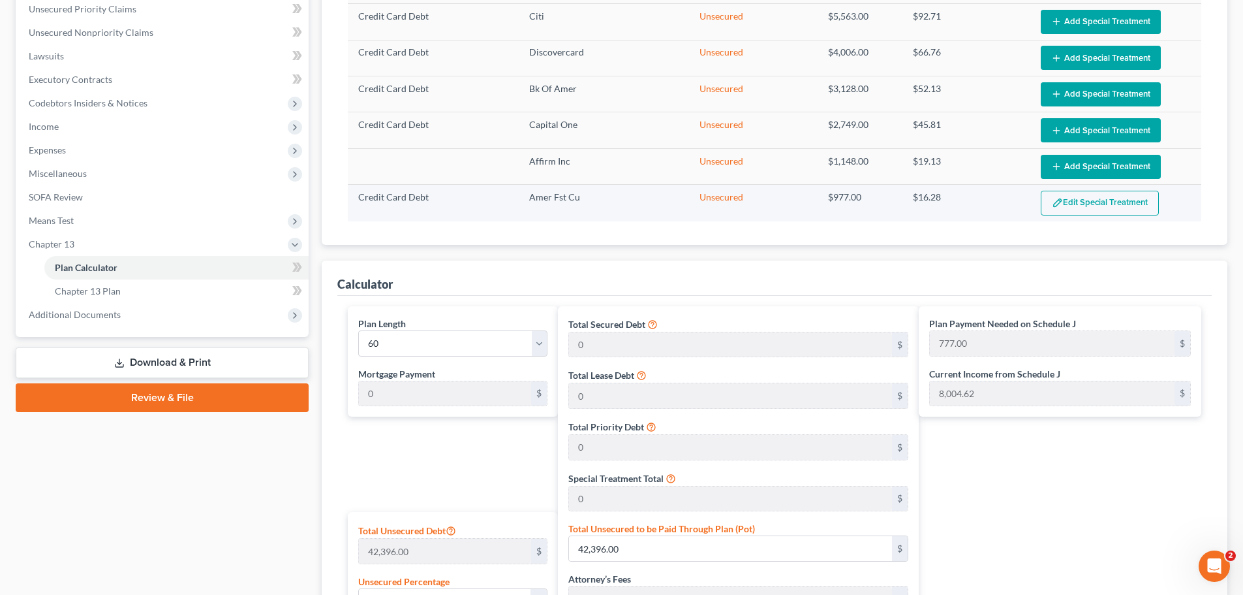
click at [1086, 198] on button "Edit Special Treatment" at bounding box center [1100, 203] width 118 height 25
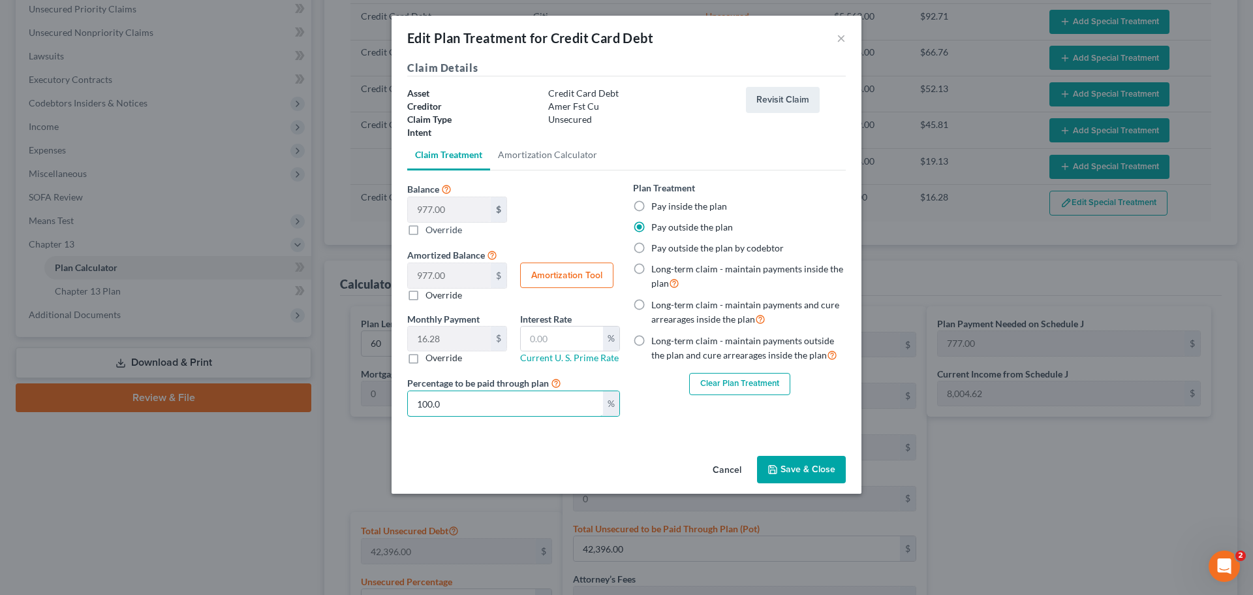
drag, startPoint x: 268, startPoint y: 401, endPoint x: 219, endPoint y: 397, distance: 48.4
click at [234, 401] on div "Edit Plan Treatment for Credit Card Debt × Claim Details Asset Credit Card Debt…" at bounding box center [626, 297] width 1253 height 595
type input "0"
click at [794, 465] on button "Save & Close" at bounding box center [801, 469] width 89 height 27
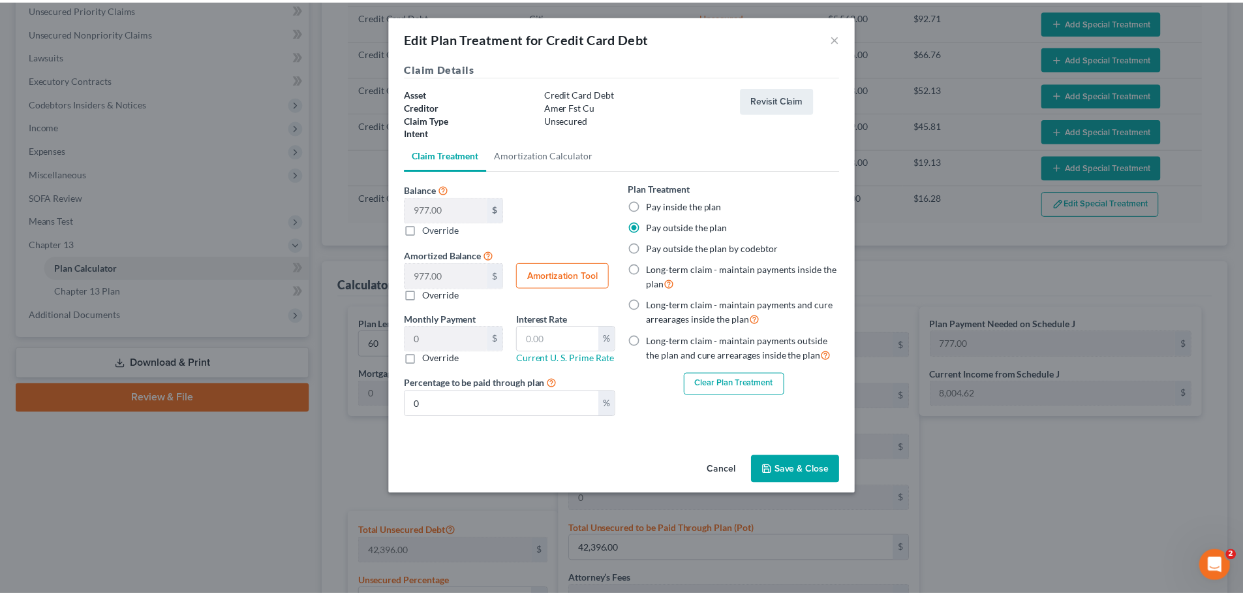
scroll to position [257, 0]
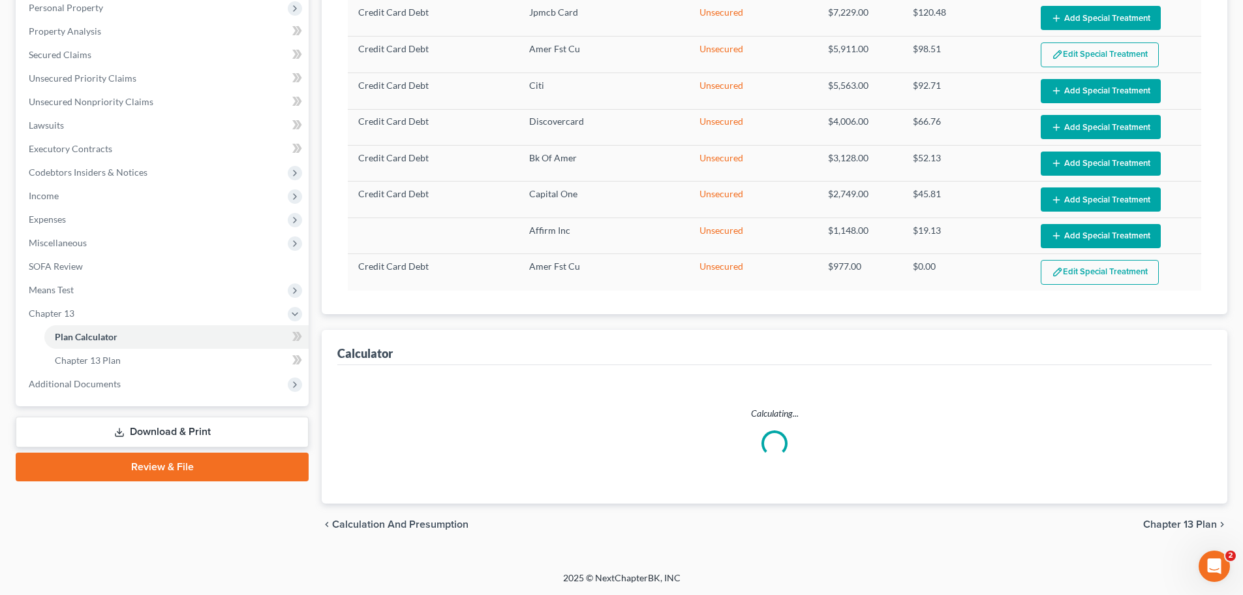
select select "59"
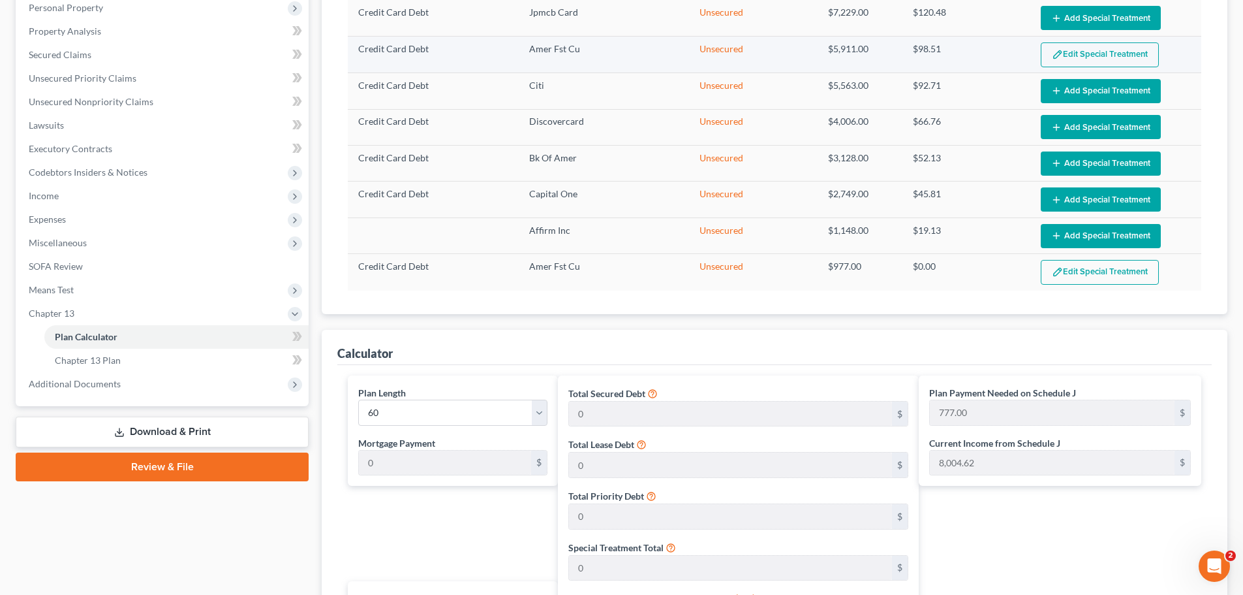
click at [1106, 44] on button "Edit Special Treatment" at bounding box center [1100, 54] width 118 height 25
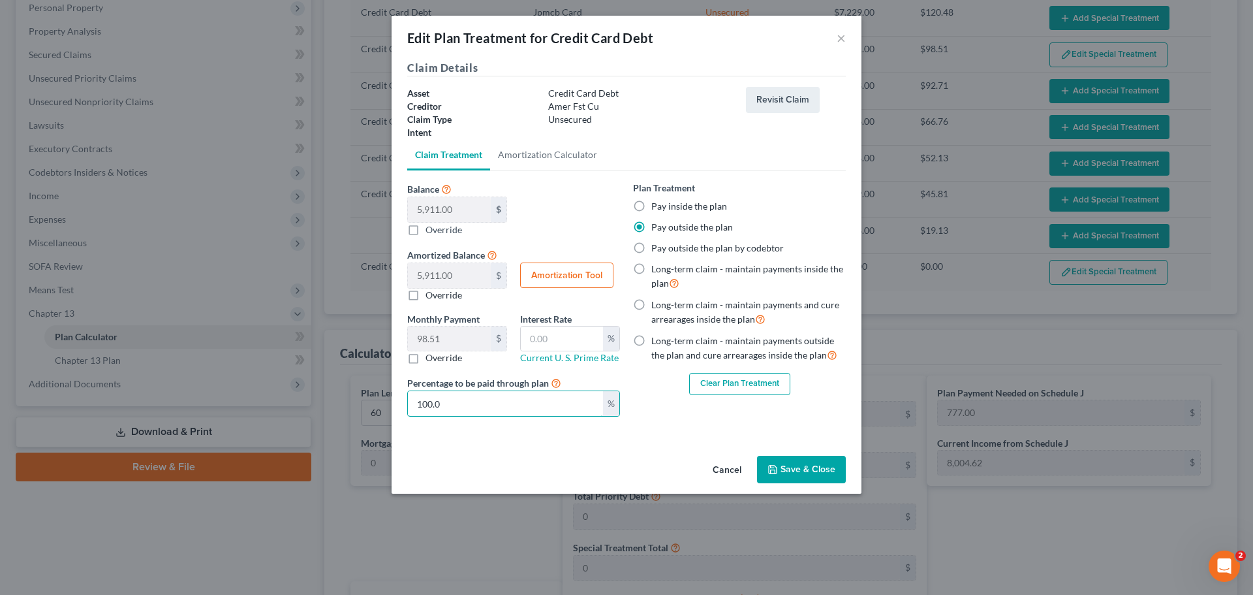
drag, startPoint x: 523, startPoint y: 405, endPoint x: 266, endPoint y: 414, distance: 256.7
click at [266, 414] on div "Edit Plan Treatment for Credit Card Debt × Claim Details Asset Credit Card Debt…" at bounding box center [626, 297] width 1253 height 595
type input "0"
click at [786, 474] on button "Save & Close" at bounding box center [801, 469] width 89 height 27
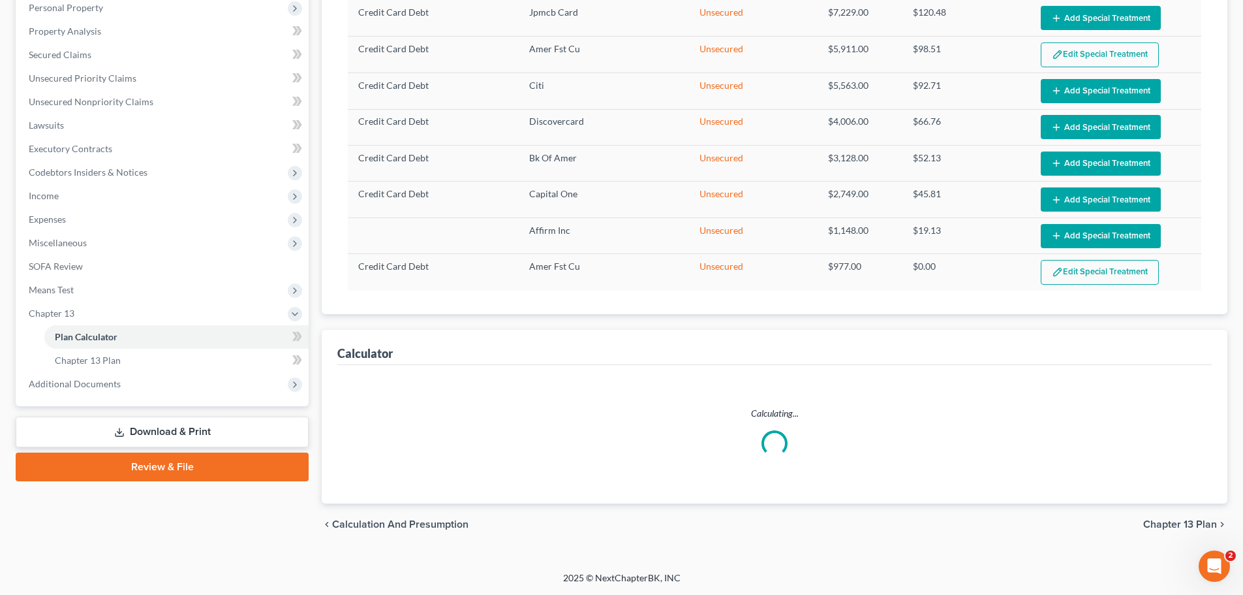
select select "59"
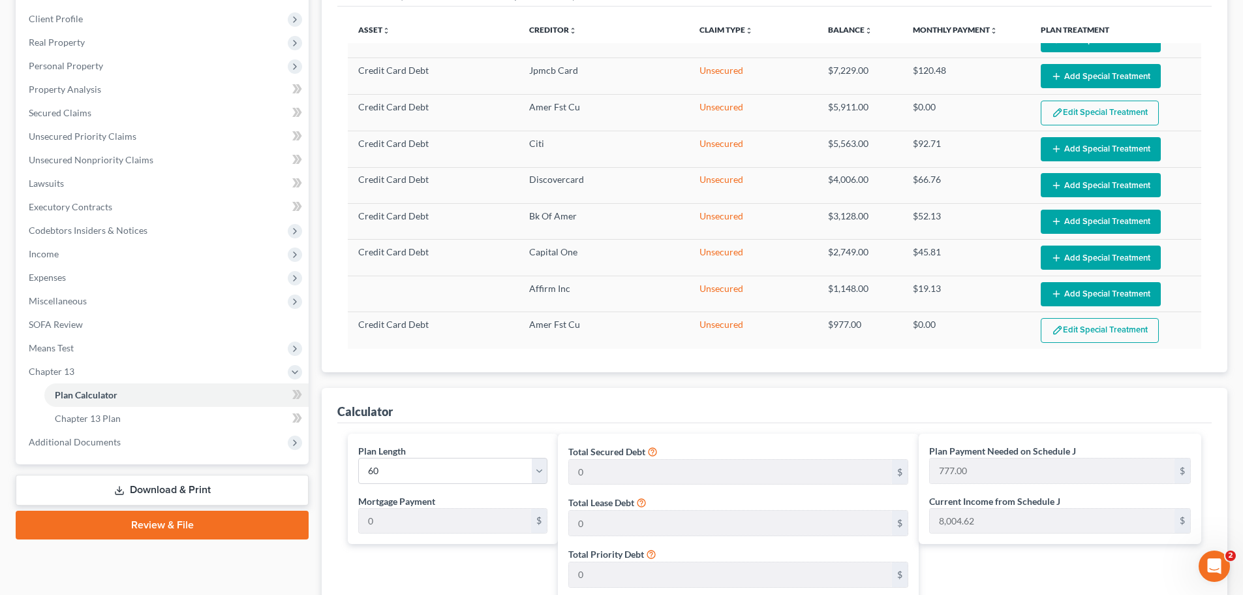
scroll to position [192, 0]
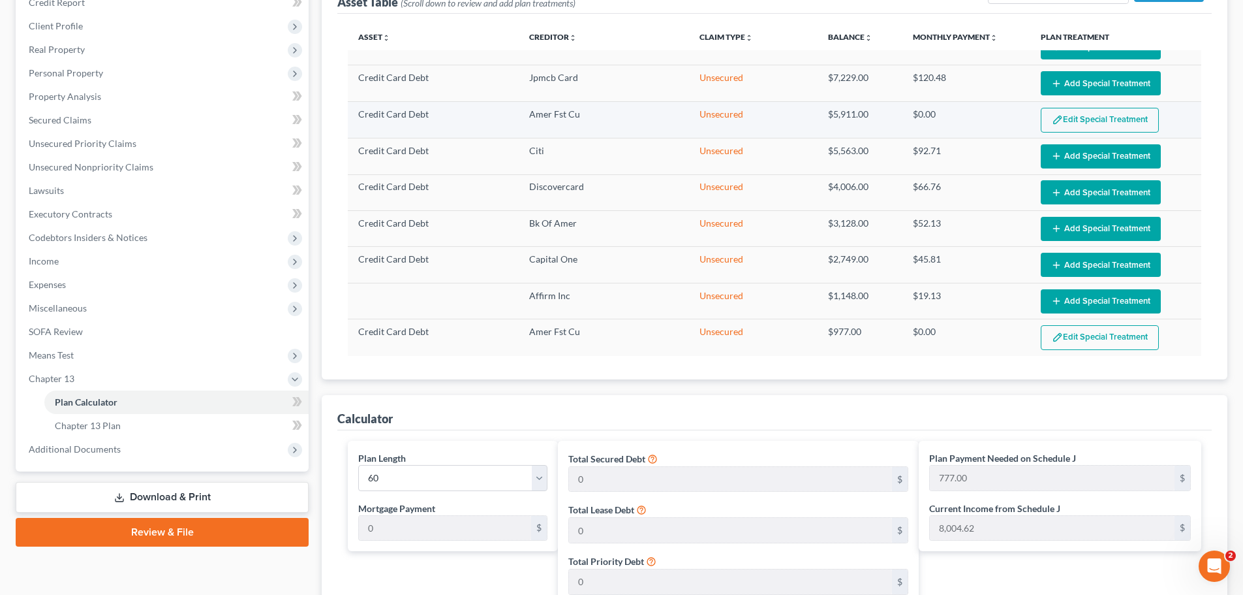
click at [1083, 112] on button "Edit Special Treatment" at bounding box center [1100, 120] width 118 height 25
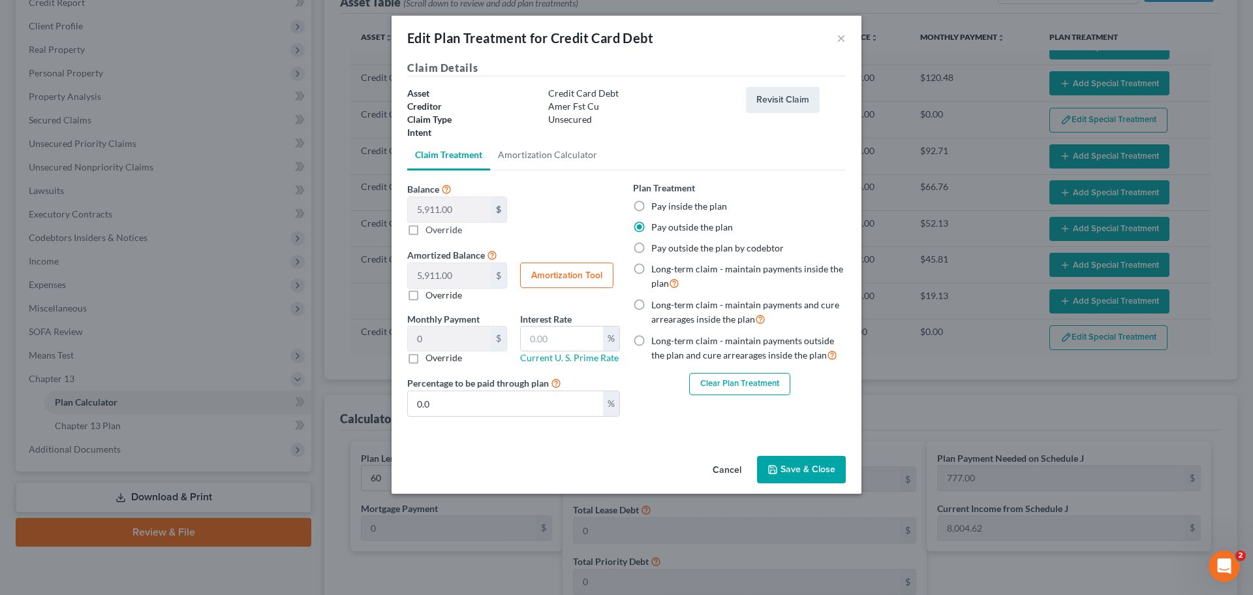
click at [674, 205] on label "Pay inside the plan" at bounding box center [689, 206] width 76 height 13
click at [665, 205] on input "Pay inside the plan" at bounding box center [661, 204] width 8 height 8
radio input "true"
click at [803, 469] on button "Save & Close" at bounding box center [801, 469] width 89 height 27
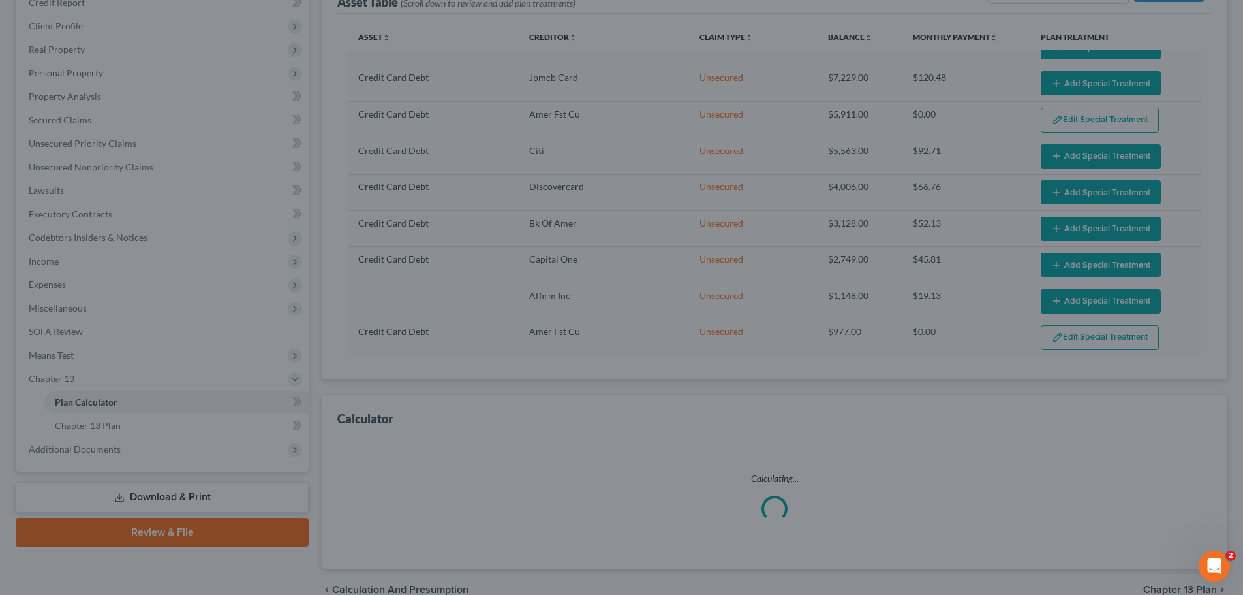
select select "59"
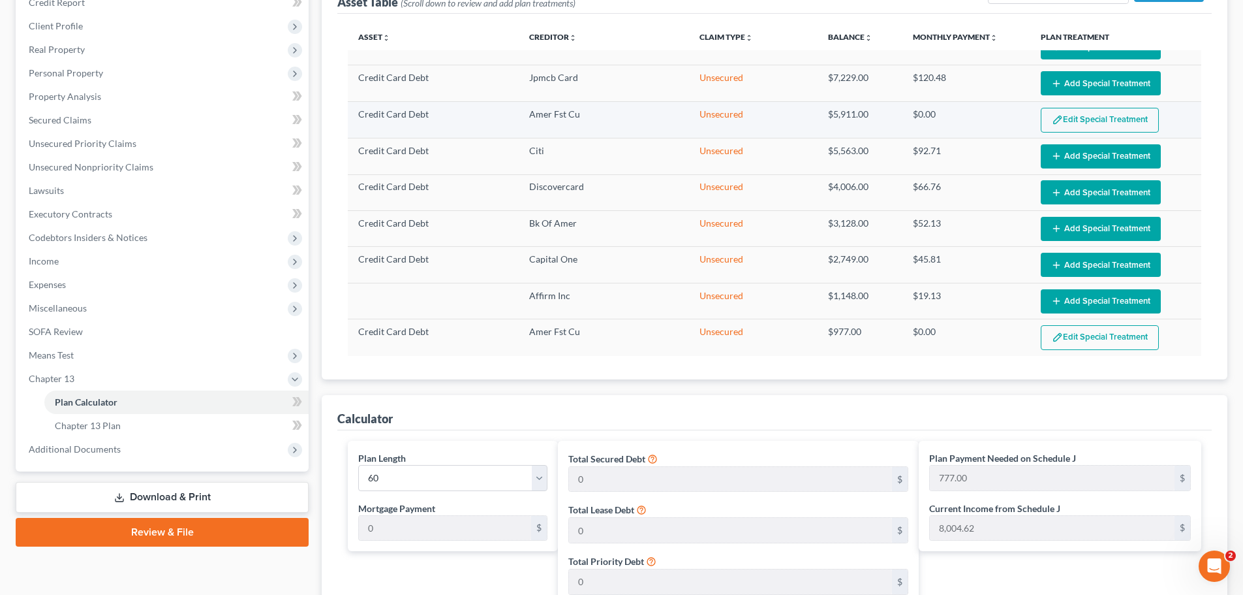
click at [1088, 110] on button "Edit Special Treatment" at bounding box center [1100, 120] width 118 height 25
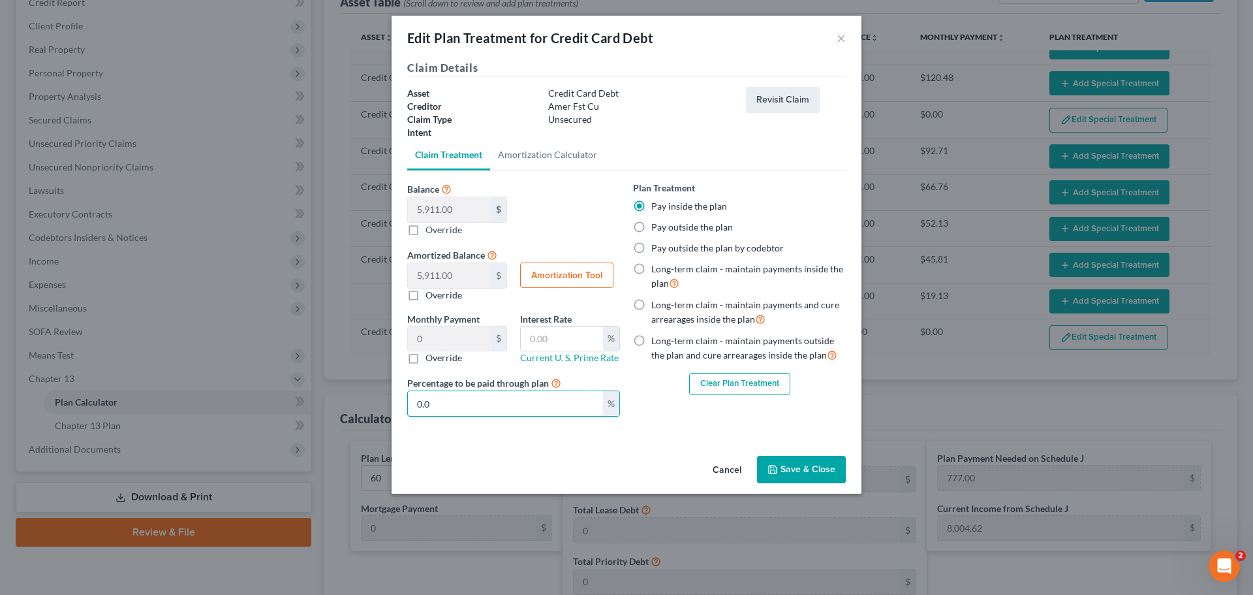
drag, startPoint x: 469, startPoint y: 395, endPoint x: 306, endPoint y: 420, distance: 164.9
click at [306, 420] on div "Edit Plan Treatment for Credit Card Debt × Claim Details Asset Credit Card Debt…" at bounding box center [626, 297] width 1253 height 595
type input "0.98"
type input "1"
type input "9.85"
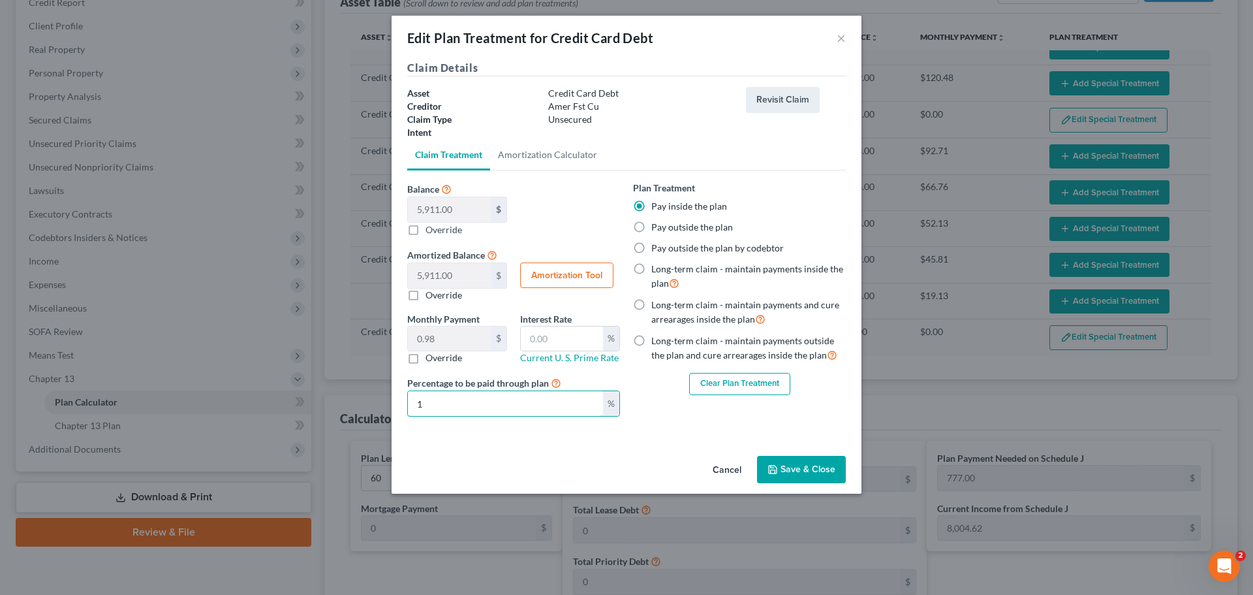
type input "10"
type input "98.51"
type input "100"
click at [828, 468] on button "Save & Close" at bounding box center [801, 469] width 89 height 27
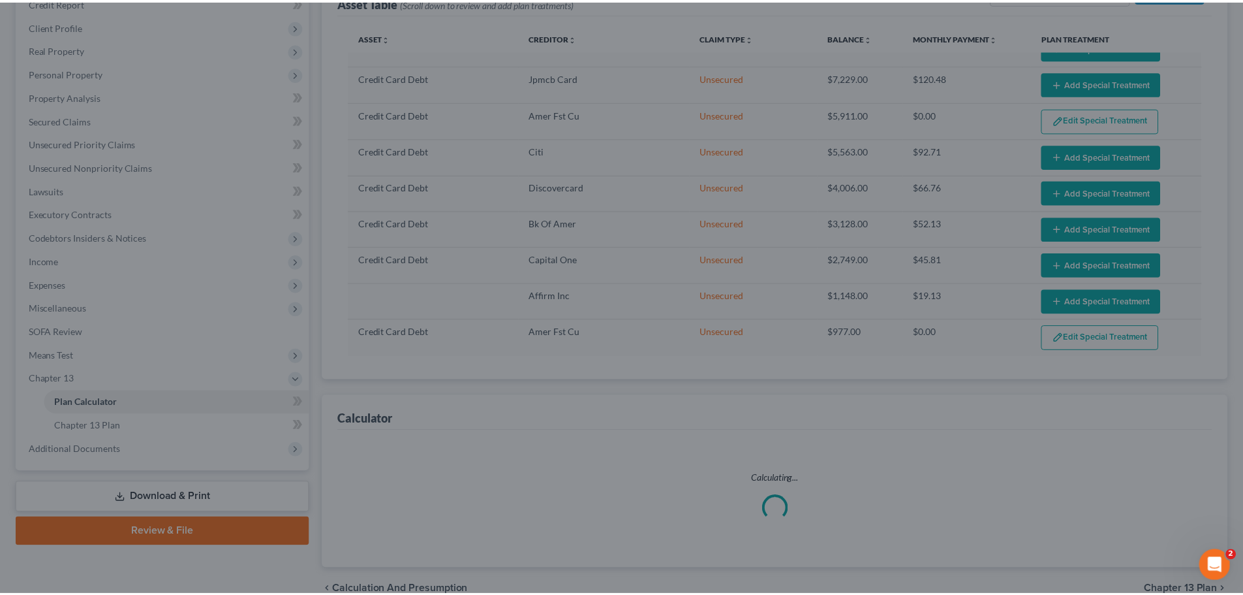
select select "59"
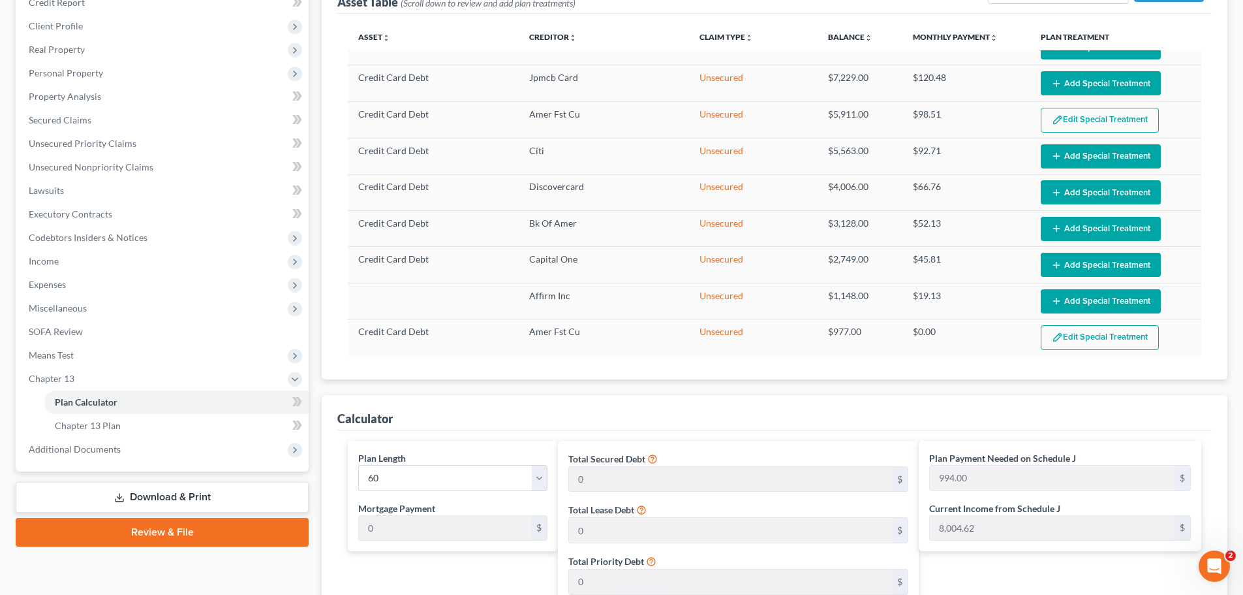
click at [1076, 296] on button "Add Special Treatment" at bounding box center [1101, 301] width 120 height 24
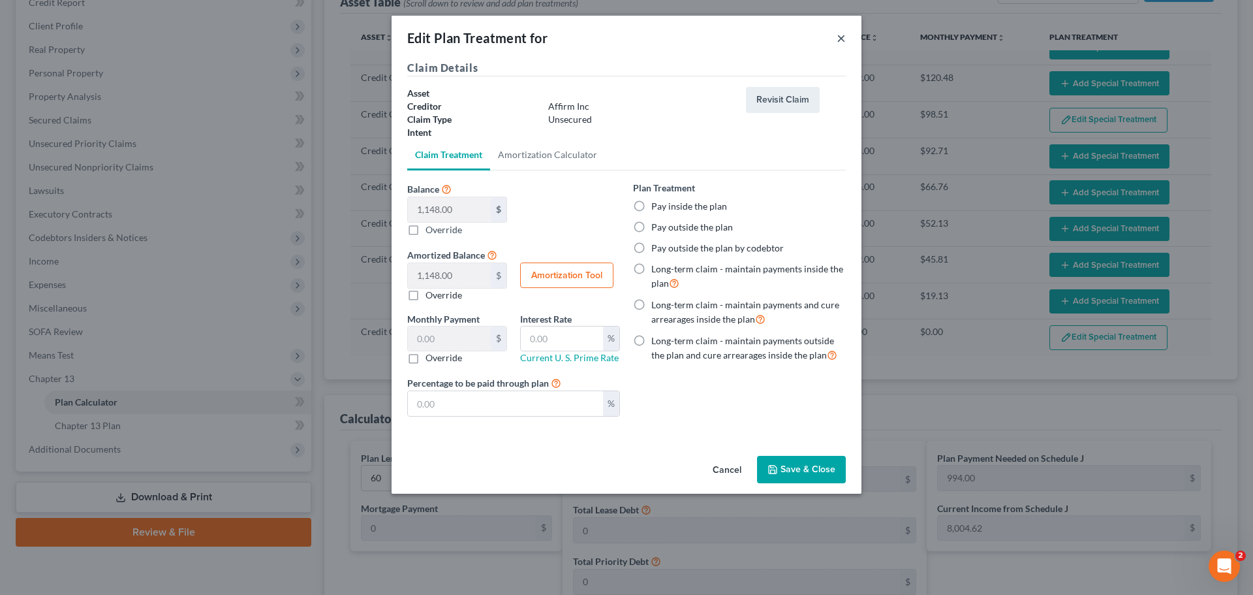
click at [837, 39] on button "×" at bounding box center [841, 38] width 9 height 16
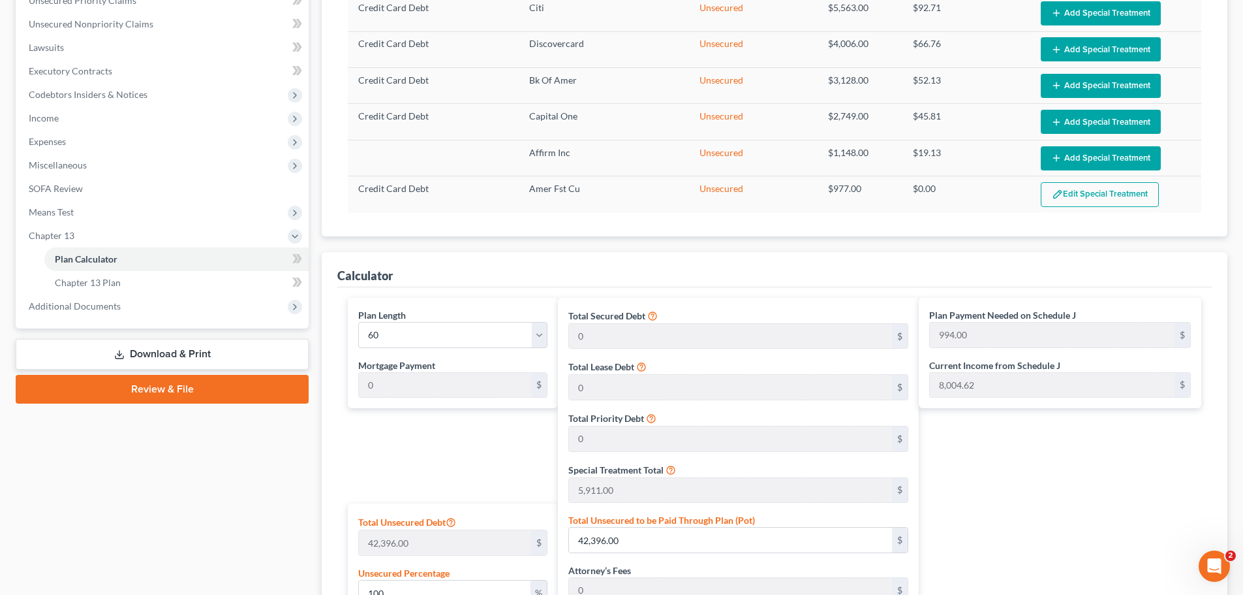
scroll to position [127, 0]
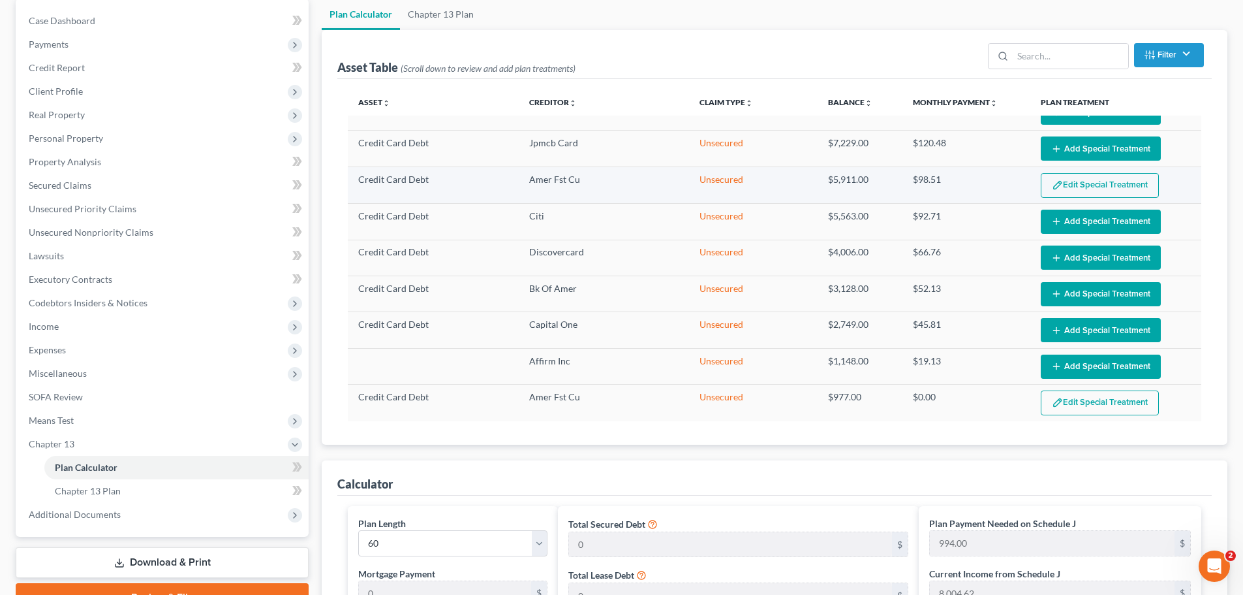
click at [1120, 183] on button "Edit Special Treatment" at bounding box center [1100, 185] width 118 height 25
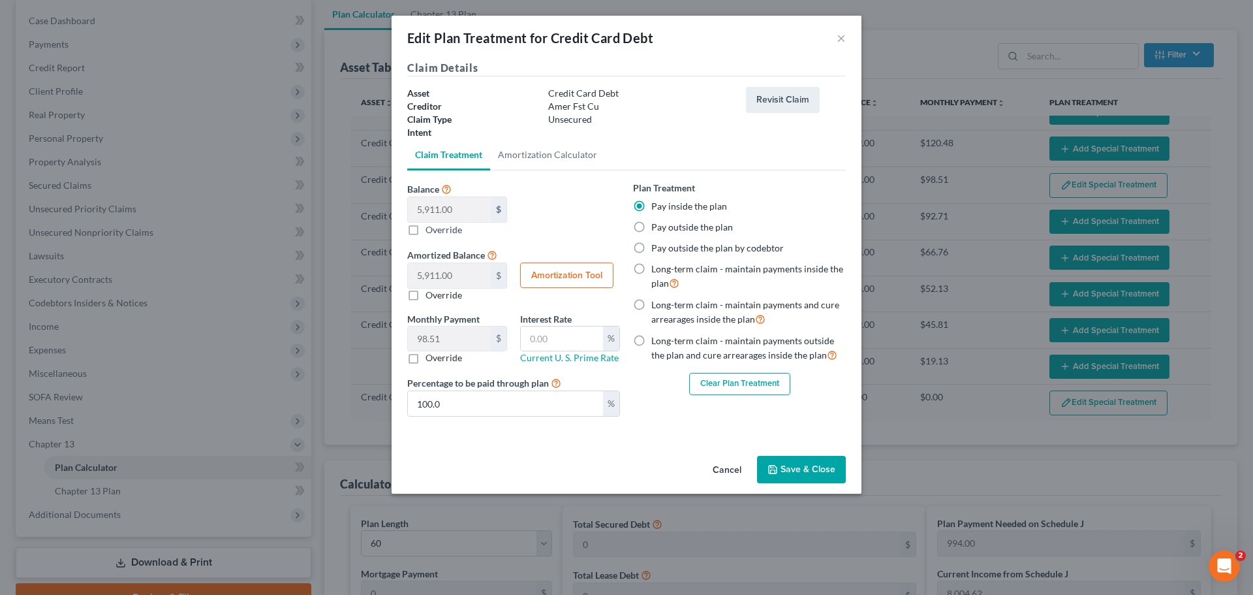
click at [777, 464] on icon "button" at bounding box center [773, 469] width 10 height 10
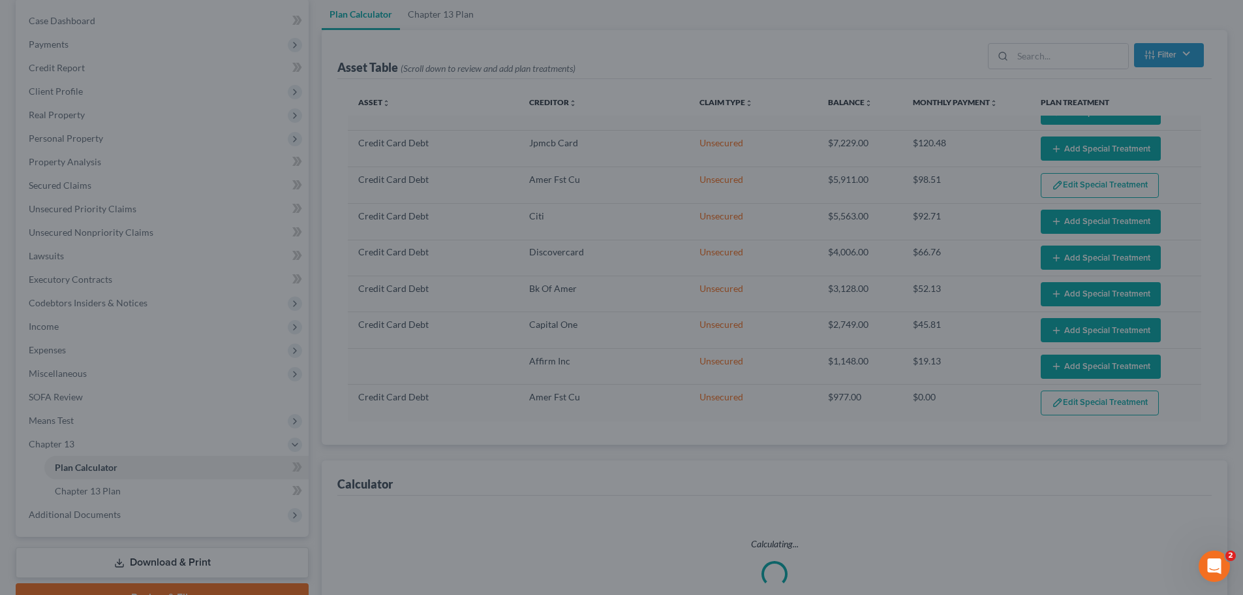
select select "59"
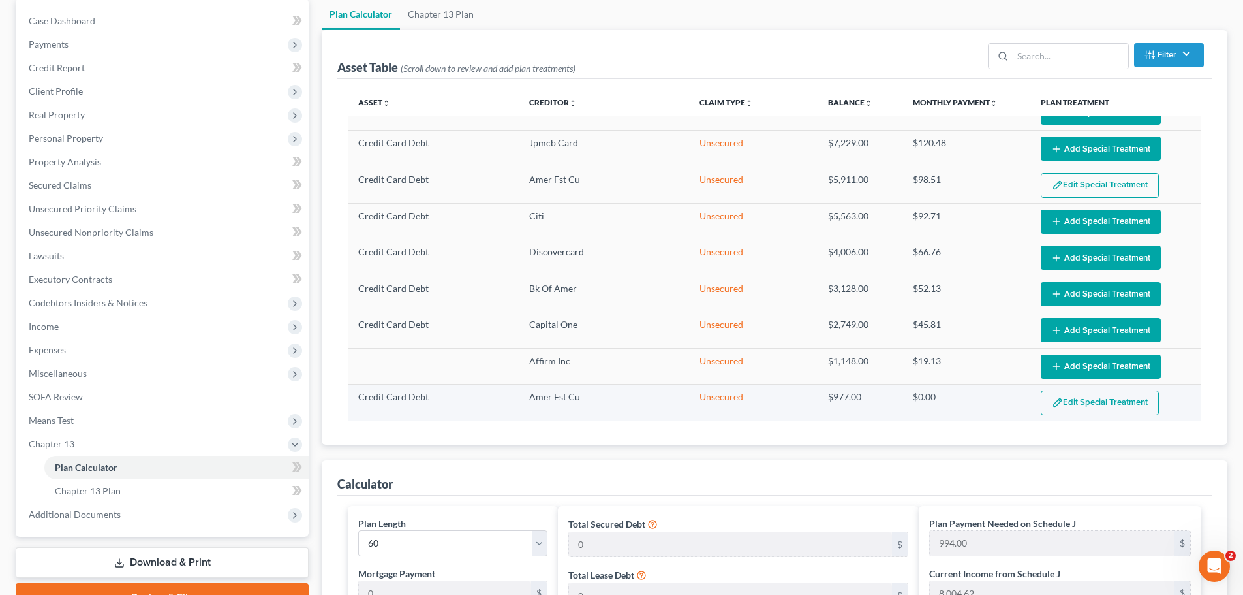
click at [1076, 403] on button "Edit Special Treatment" at bounding box center [1100, 402] width 118 height 25
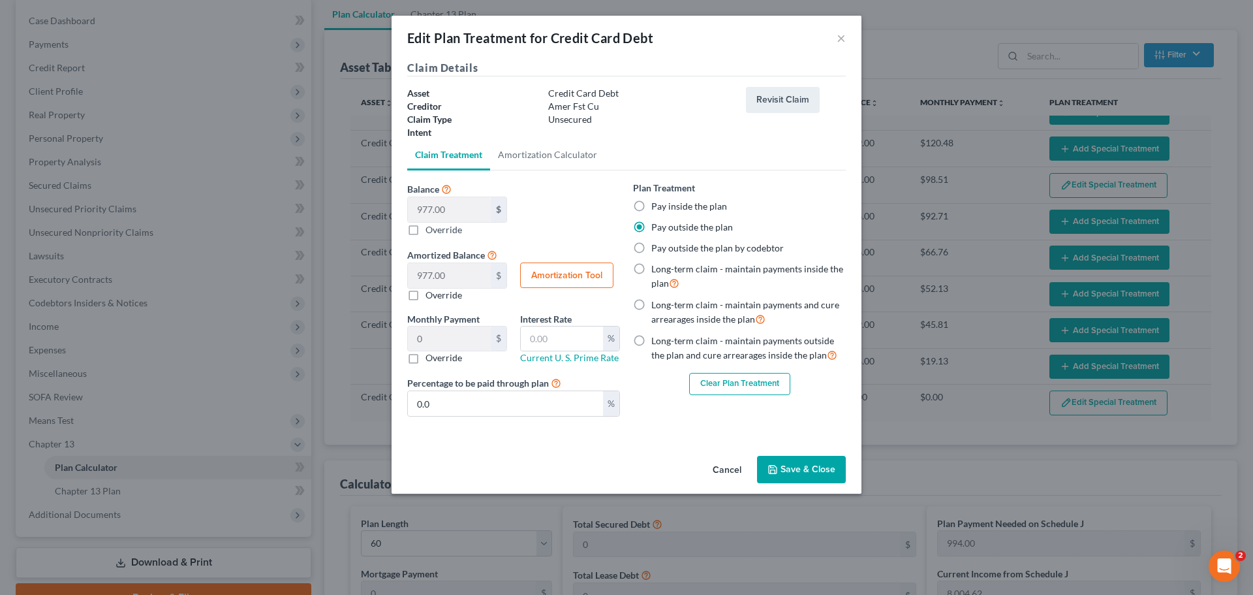
click at [651, 205] on label "Pay inside the plan" at bounding box center [689, 206] width 76 height 13
click at [657, 205] on input "Pay inside the plan" at bounding box center [661, 204] width 8 height 8
radio input "true"
drag, startPoint x: 483, startPoint y: 405, endPoint x: 354, endPoint y: 404, distance: 129.2
click at [354, 404] on div "Edit Plan Treatment for Credit Card Debt × Claim Details Asset Credit Card Debt…" at bounding box center [626, 297] width 1253 height 595
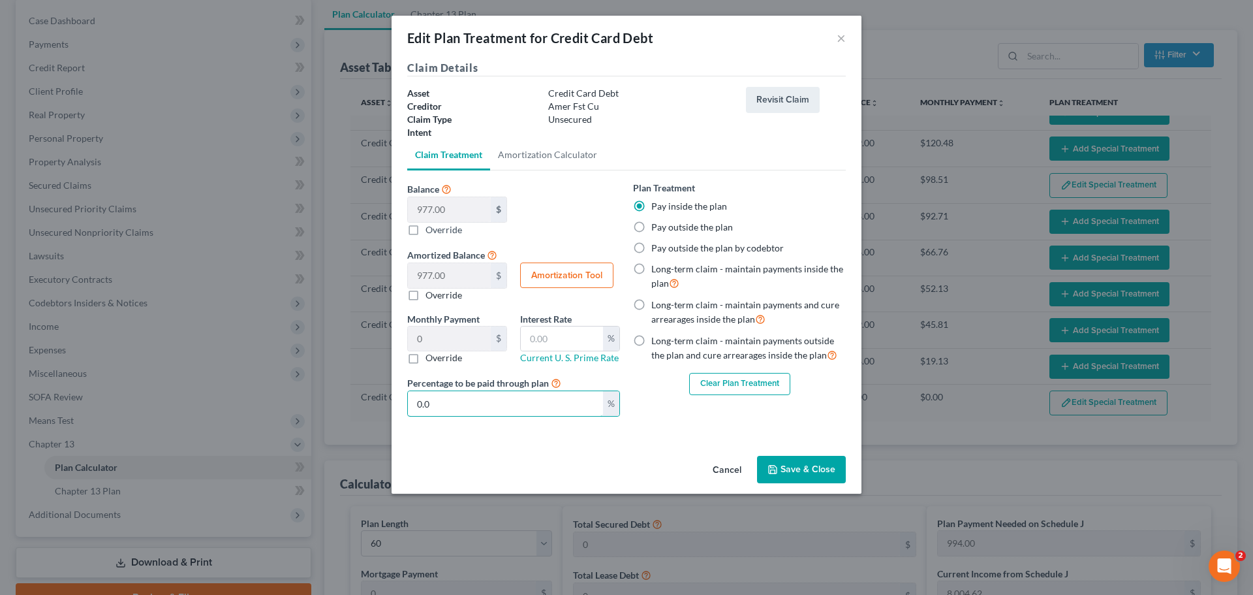
type input "0.16"
type input "1"
type input "1.62"
type input "10"
type input "16.28"
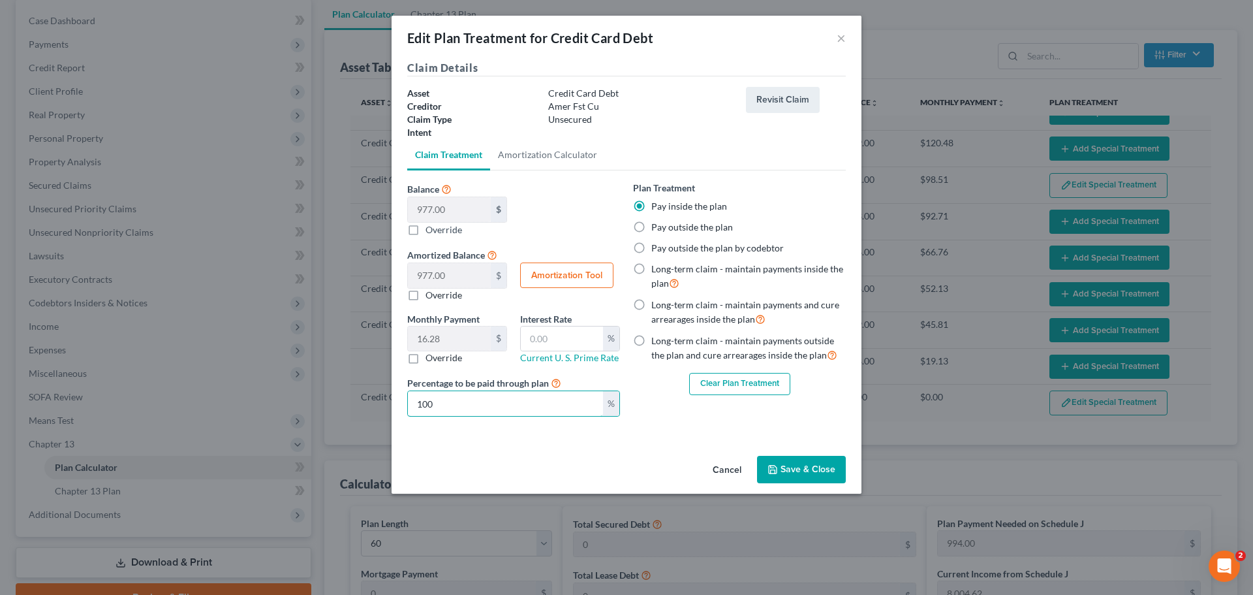
type input "100"
click at [826, 461] on button "Save & Close" at bounding box center [801, 469] width 89 height 27
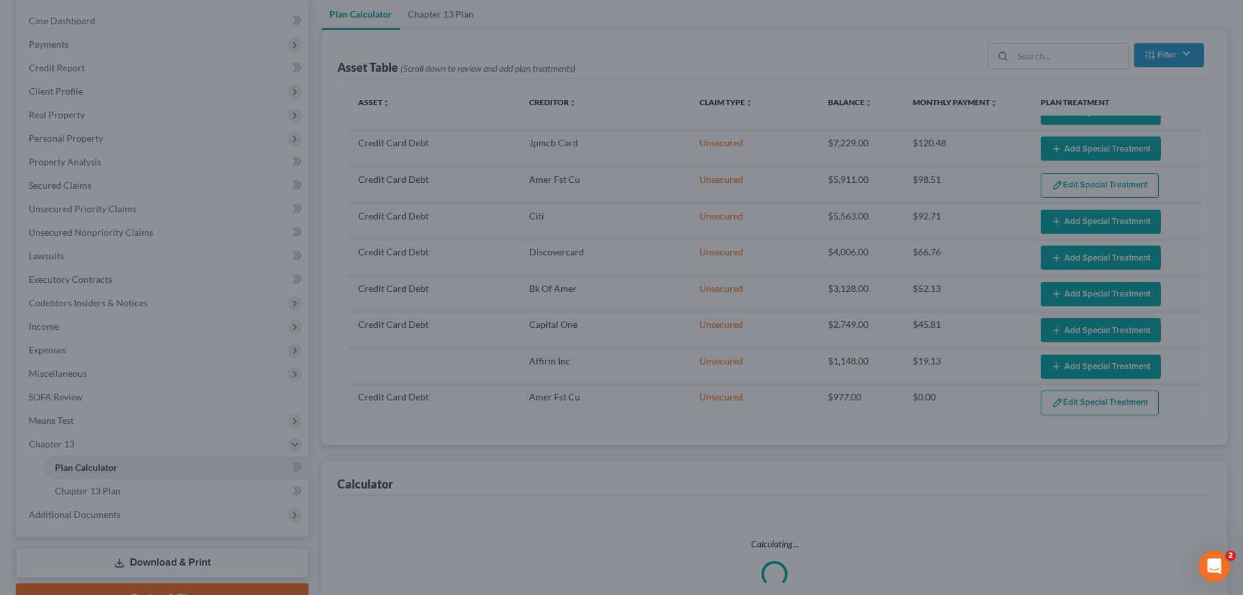
select select "59"
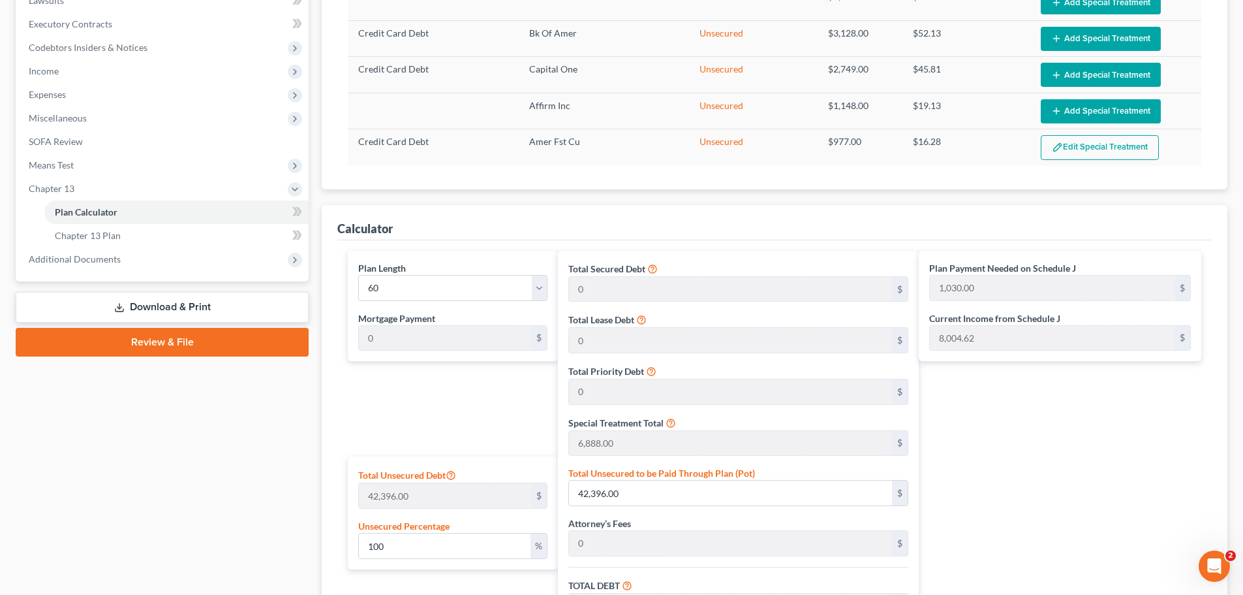
scroll to position [388, 0]
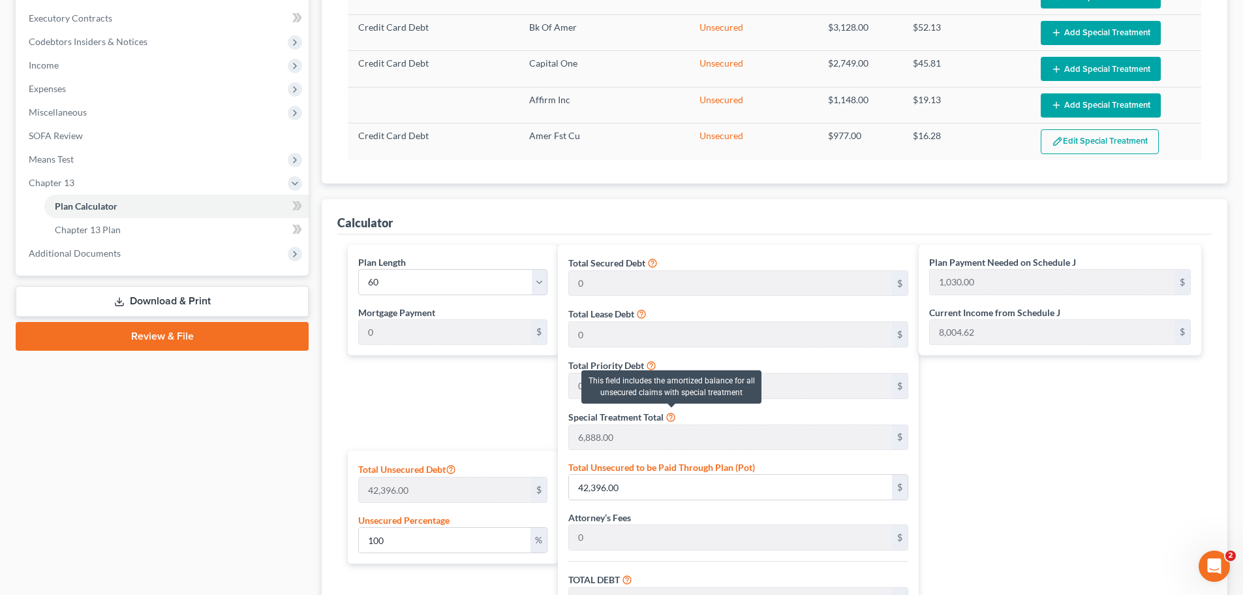
click at [670, 417] on icon at bounding box center [671, 416] width 10 height 12
click at [337, 431] on div "Calculator Plan Length 1 2 3 4 5 6 7 8 9 10 11 12 13 14 15 16 17 18 19 20 21 22…" at bounding box center [775, 494] width 906 height 591
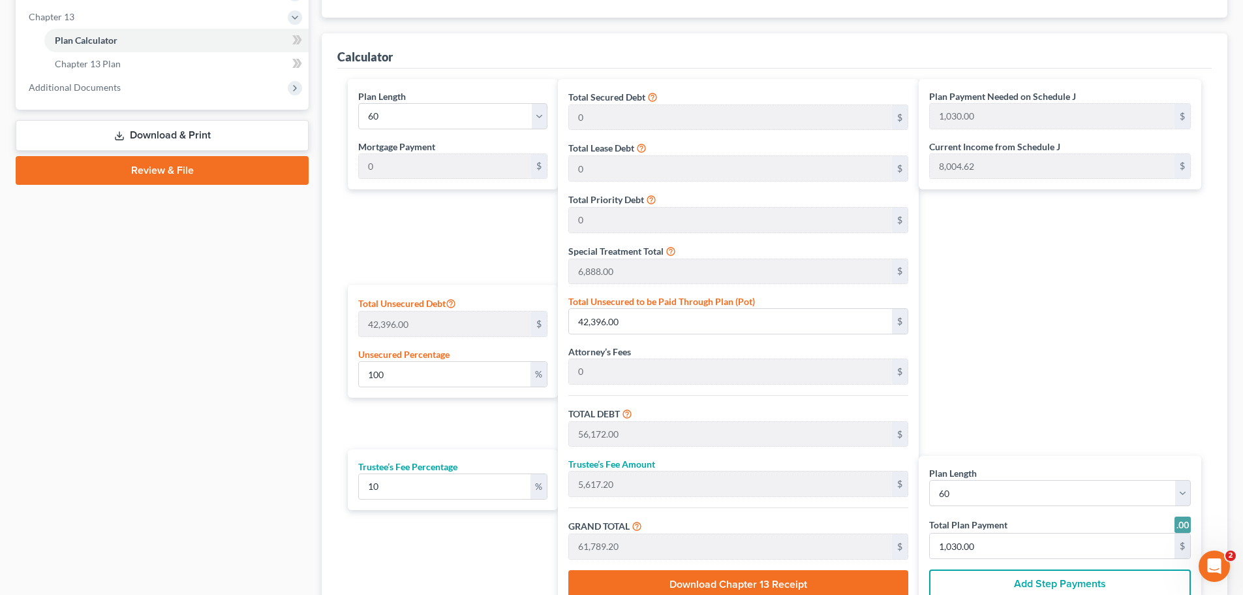
scroll to position [583, 0]
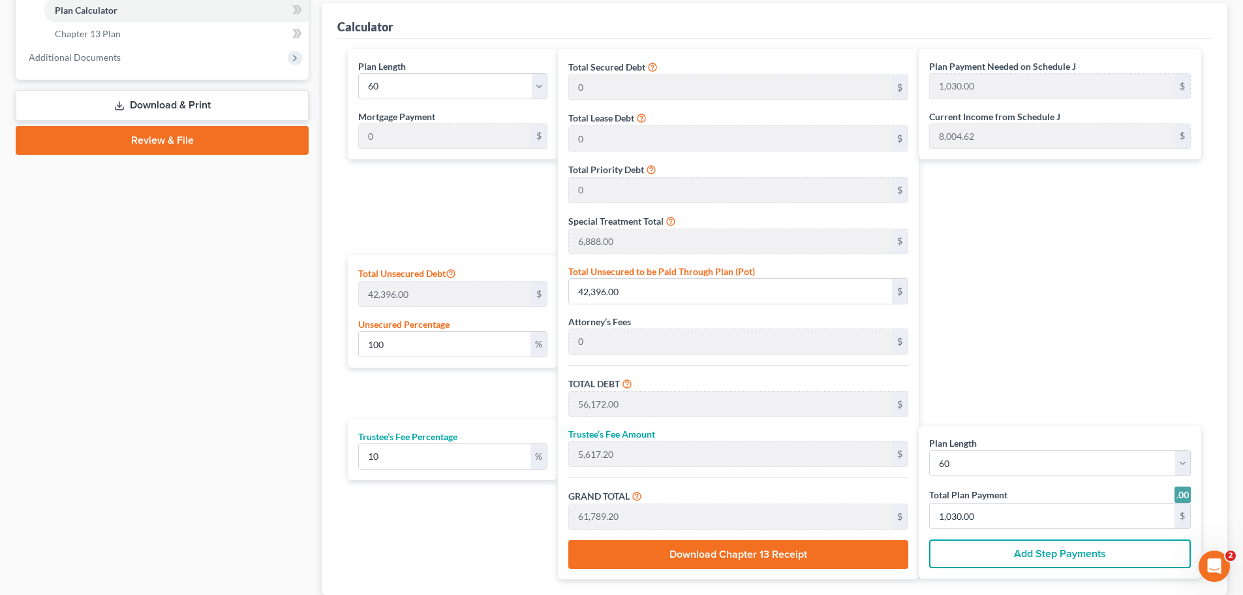
click at [72, 296] on div "Case Dashboard Payments Invoices Payments Payments Credit Report Client Profile" at bounding box center [162, 89] width 306 height 1094
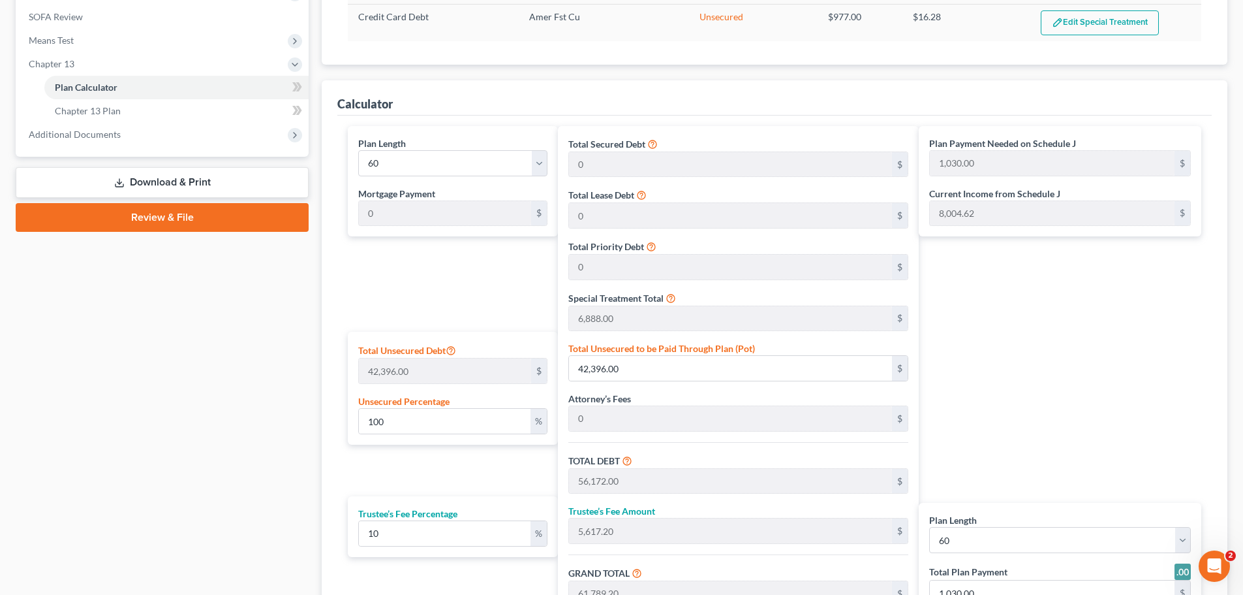
scroll to position [388, 0]
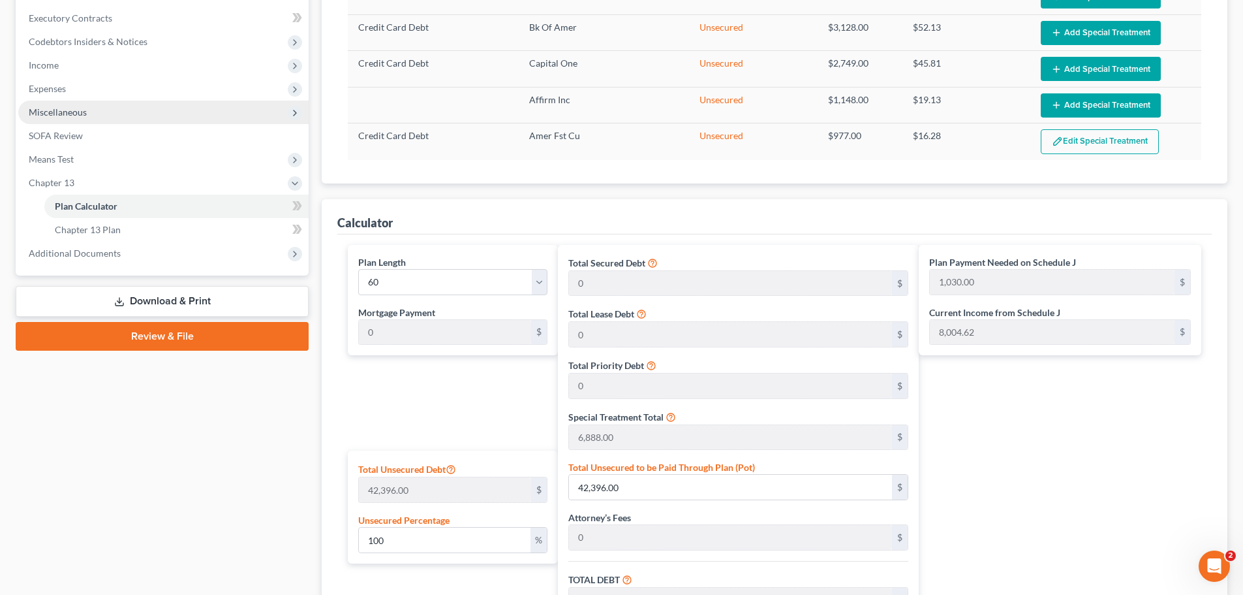
click at [183, 116] on span "Miscellaneous" at bounding box center [163, 112] width 290 height 23
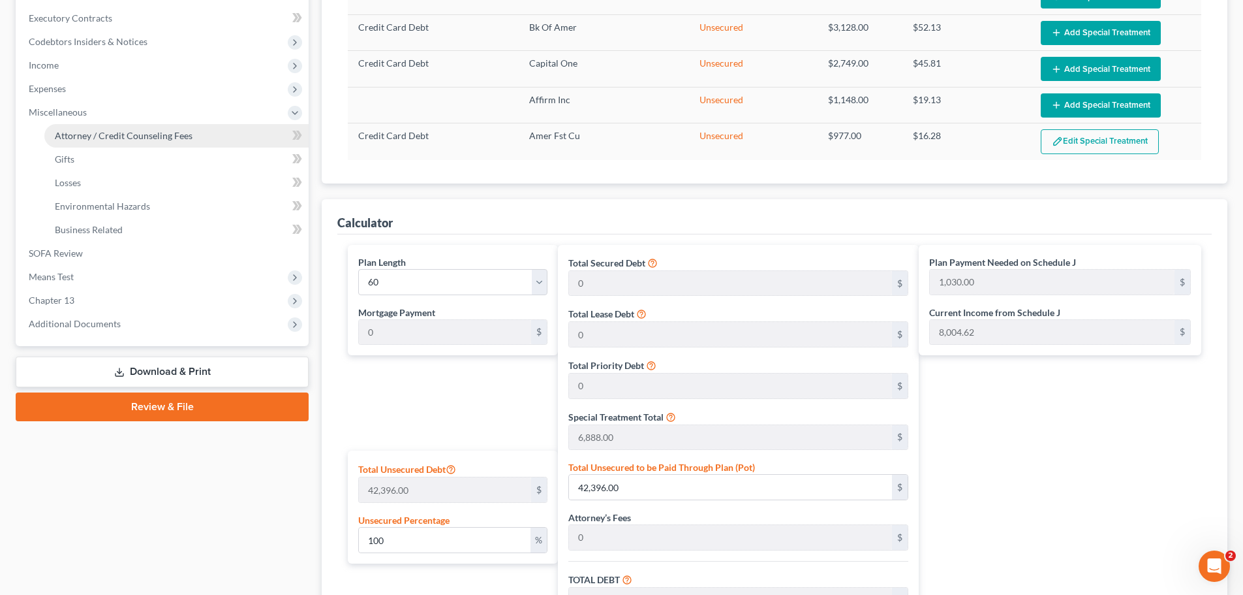
click at [185, 133] on span "Attorney / Credit Counseling Fees" at bounding box center [124, 135] width 138 height 11
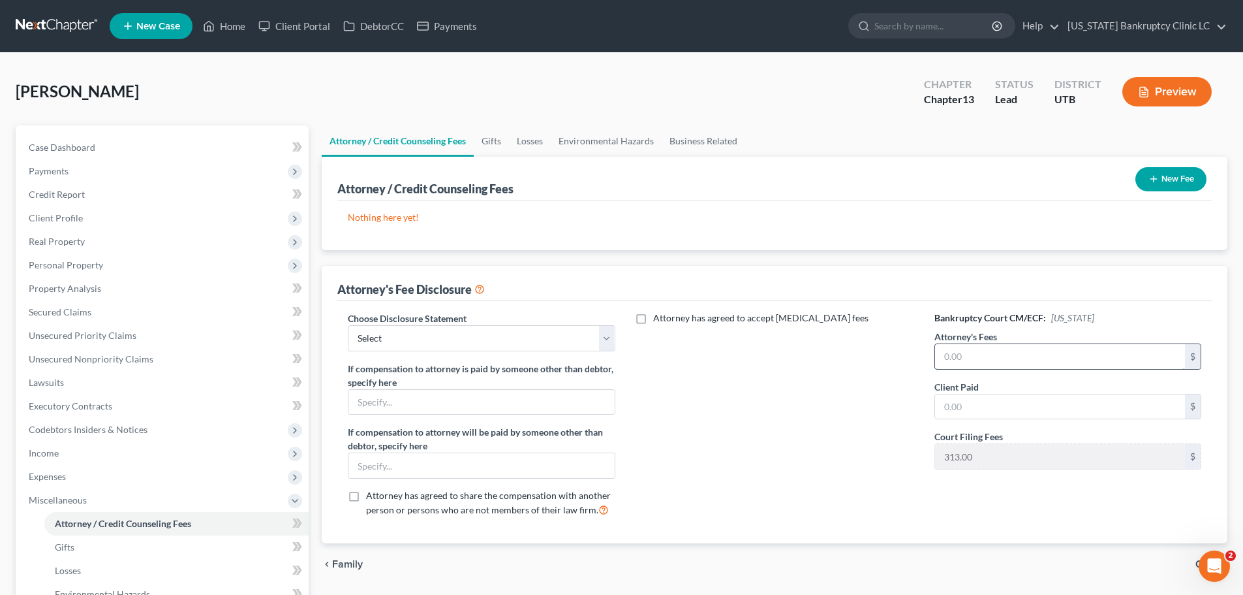
click at [975, 356] on input "text" at bounding box center [1060, 356] width 250 height 25
click at [1027, 361] on input "text" at bounding box center [1060, 356] width 250 height 25
drag, startPoint x: 1027, startPoint y: 361, endPoint x: 923, endPoint y: 360, distance: 103.8
click at [937, 361] on input "4,450" at bounding box center [1060, 356] width 250 height 25
type input "5,100"
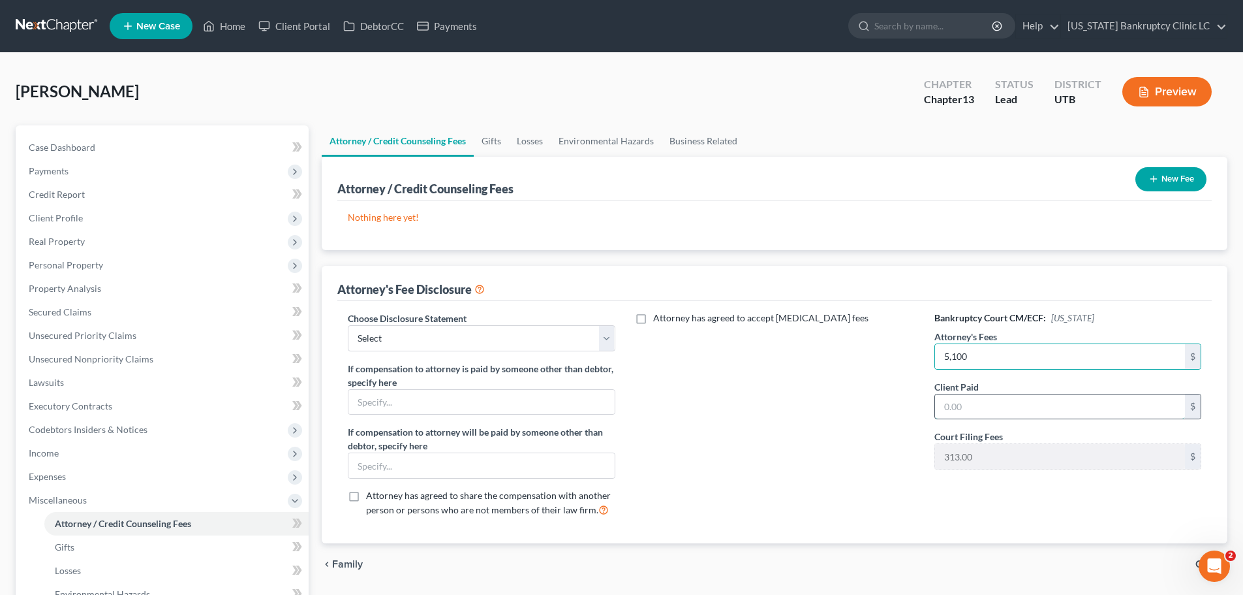
click at [994, 407] on input "text" at bounding box center [1060, 406] width 250 height 25
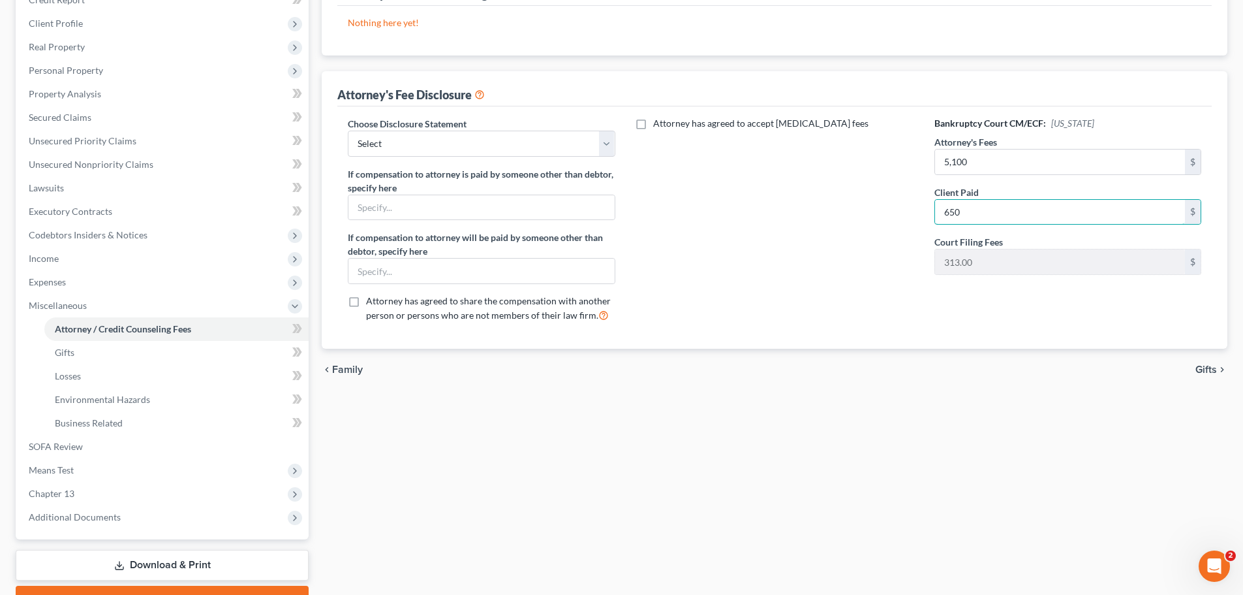
scroll to position [196, 0]
type input "650"
click at [1205, 364] on span "Gifts" at bounding box center [1207, 368] width 22 height 10
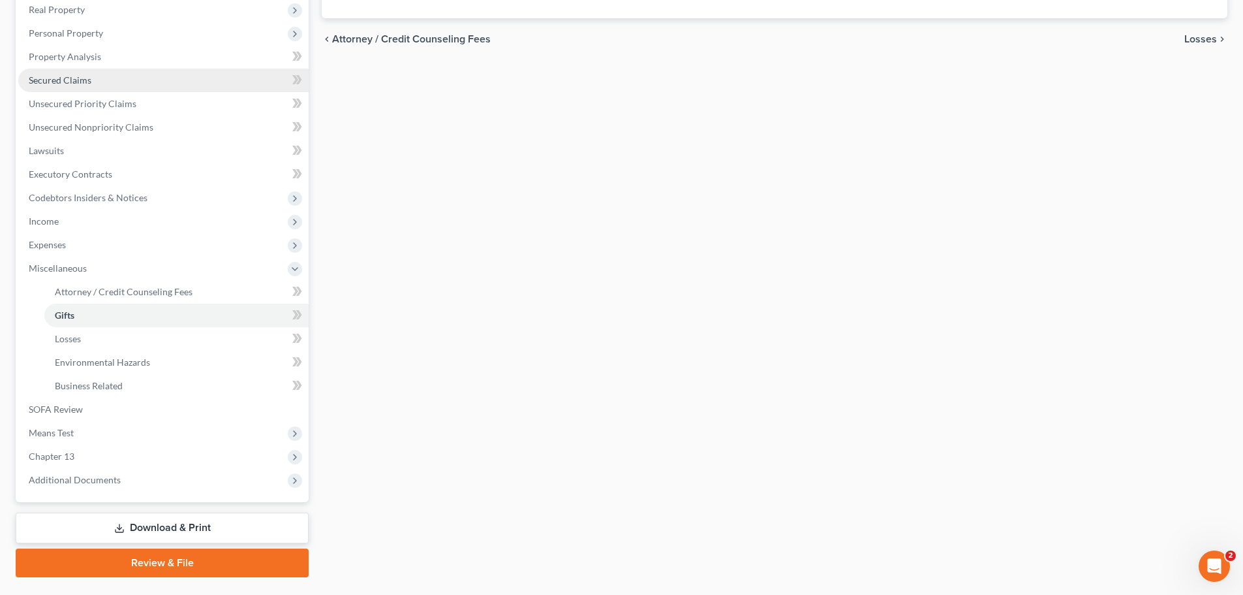
scroll to position [264, 0]
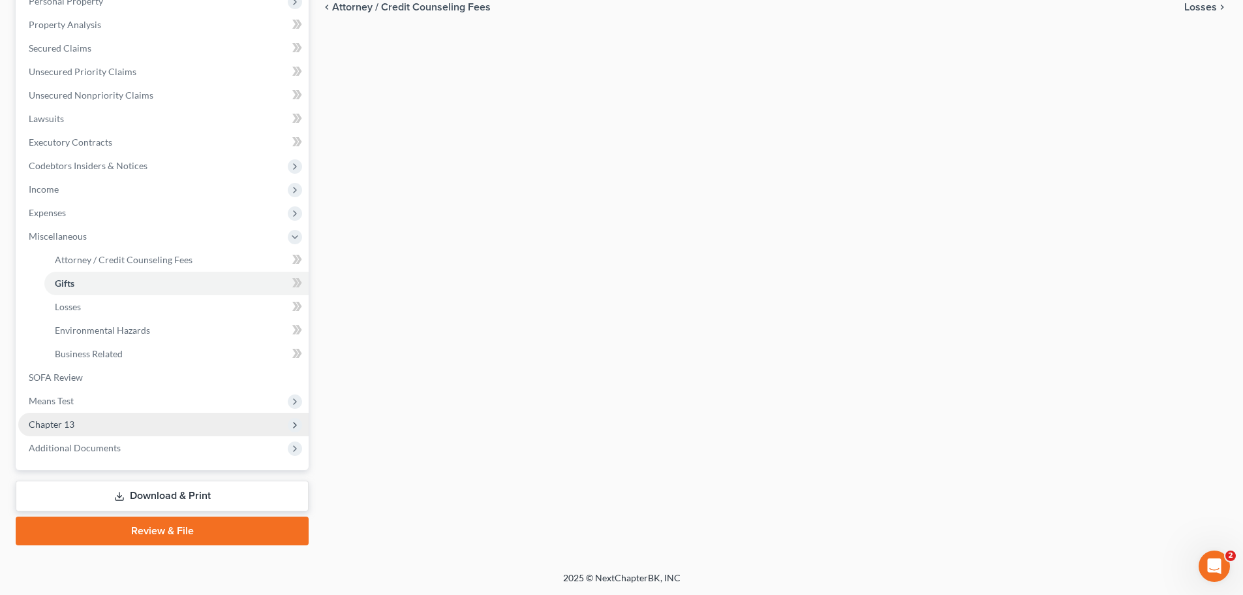
click at [136, 423] on span "Chapter 13" at bounding box center [163, 423] width 290 height 23
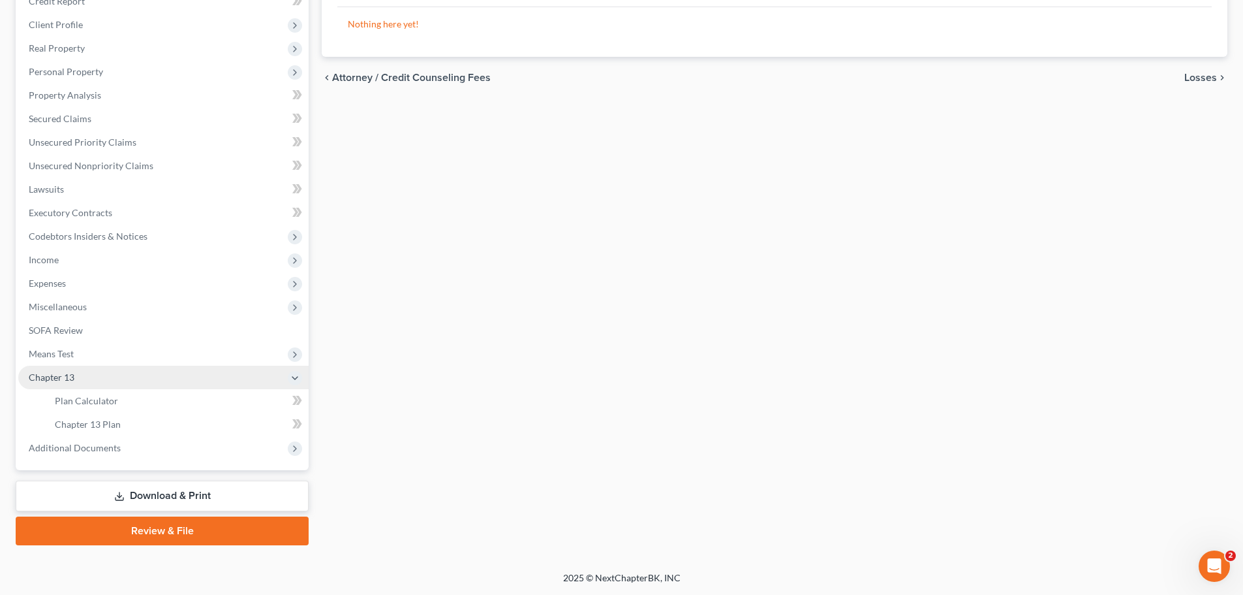
scroll to position [193, 0]
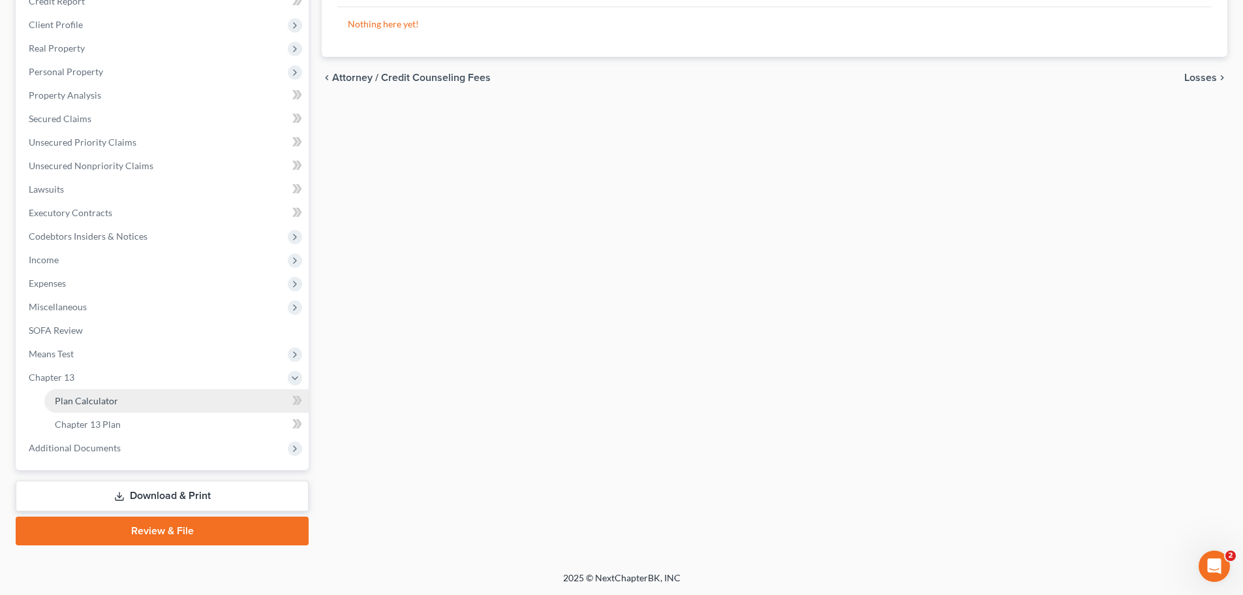
click at [148, 406] on link "Plan Calculator" at bounding box center [176, 400] width 264 height 23
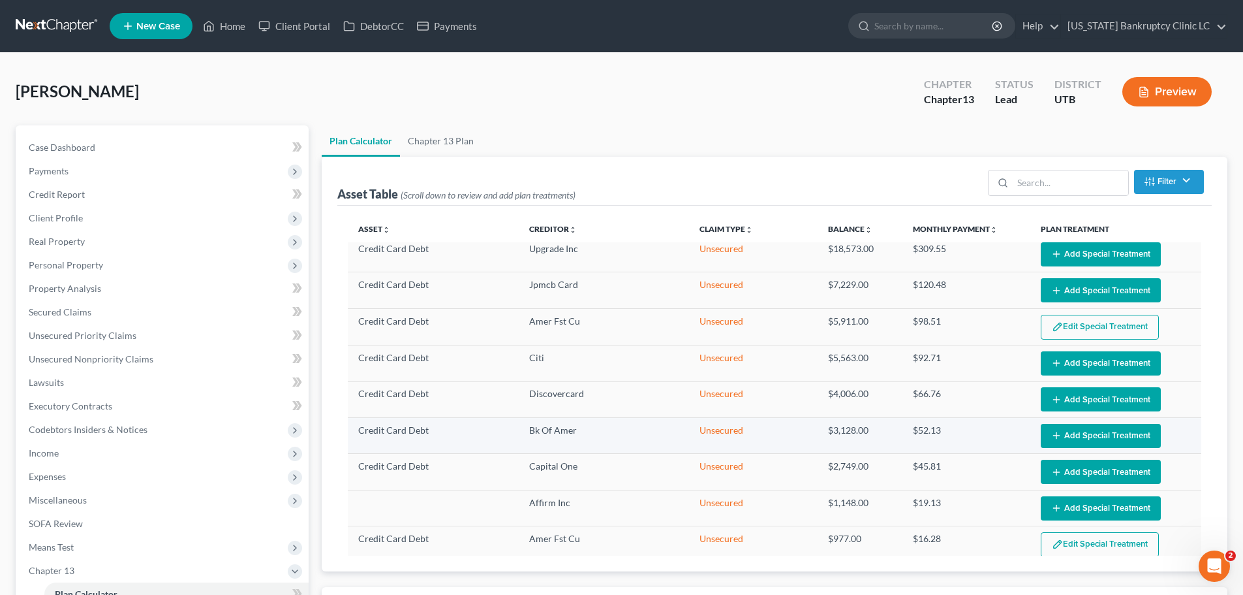
select select "59"
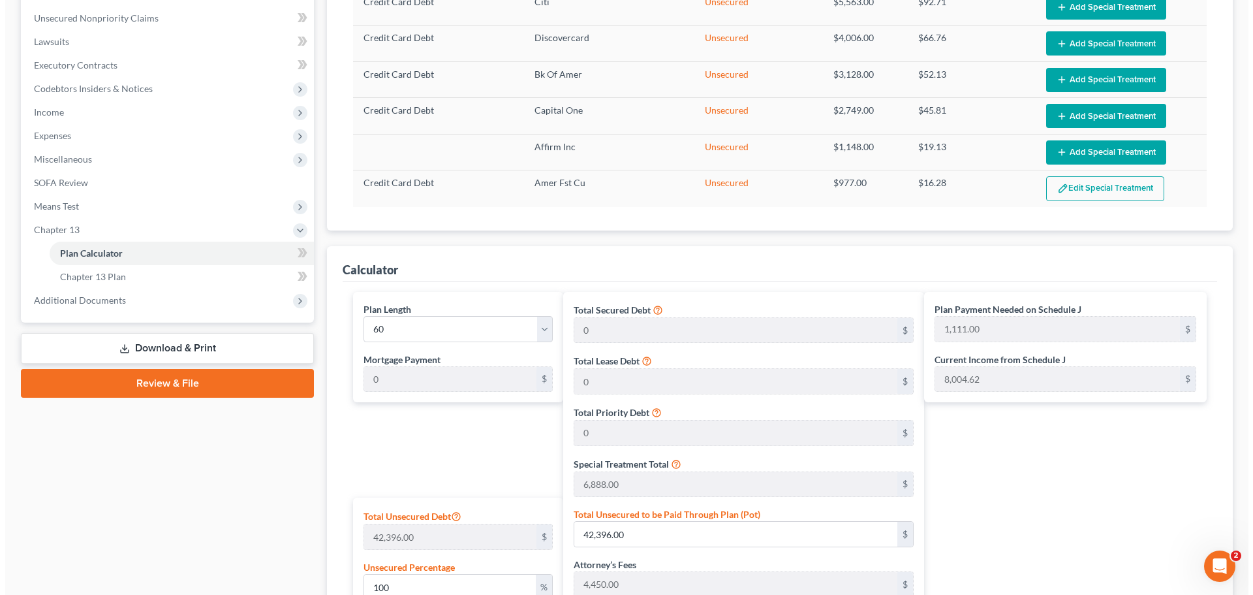
scroll to position [326, 0]
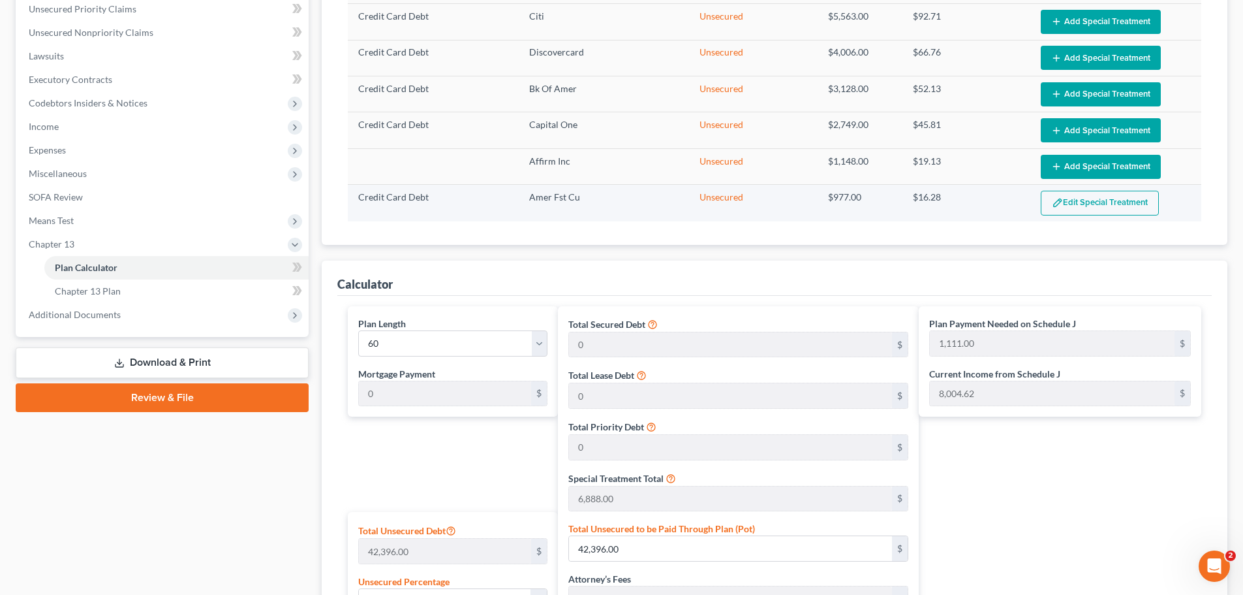
click at [1082, 200] on button "Edit Special Treatment" at bounding box center [1100, 203] width 118 height 25
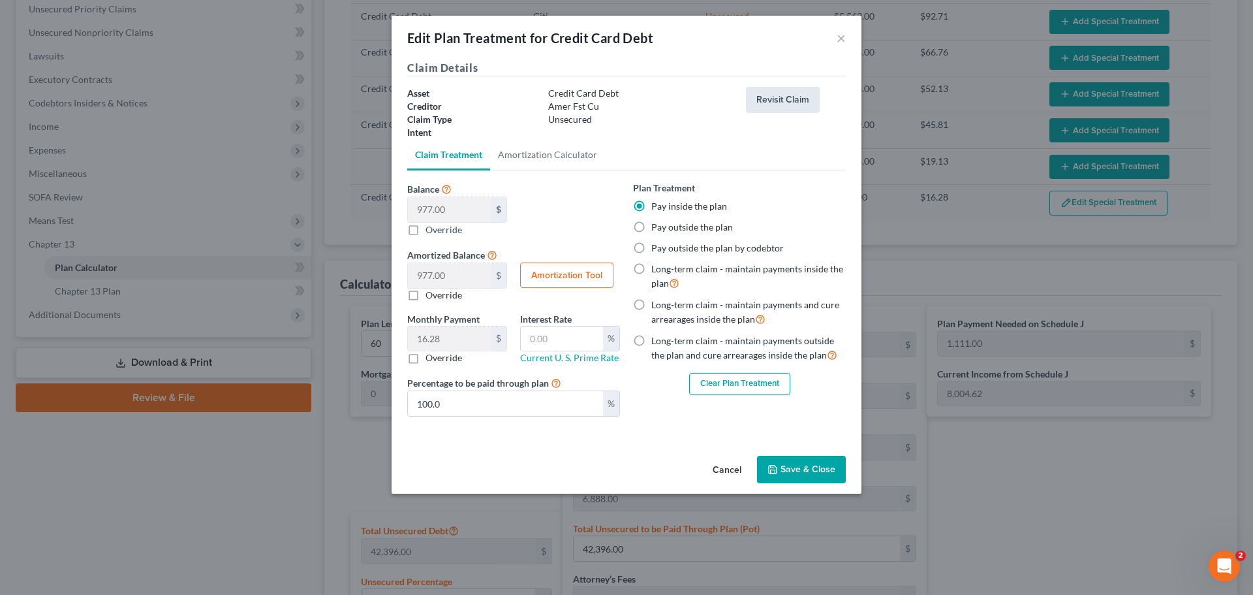
click at [776, 99] on button "Revisit Claim" at bounding box center [783, 100] width 74 height 26
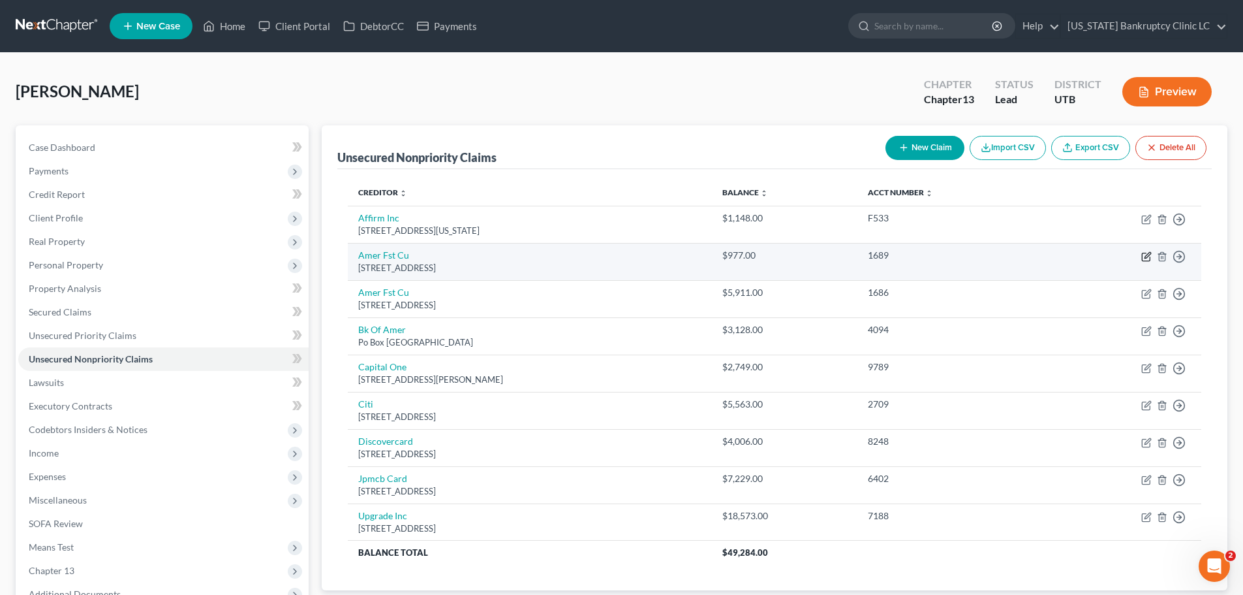
click at [1147, 256] on icon "button" at bounding box center [1146, 256] width 10 height 10
select select "46"
select select "2"
select select "0"
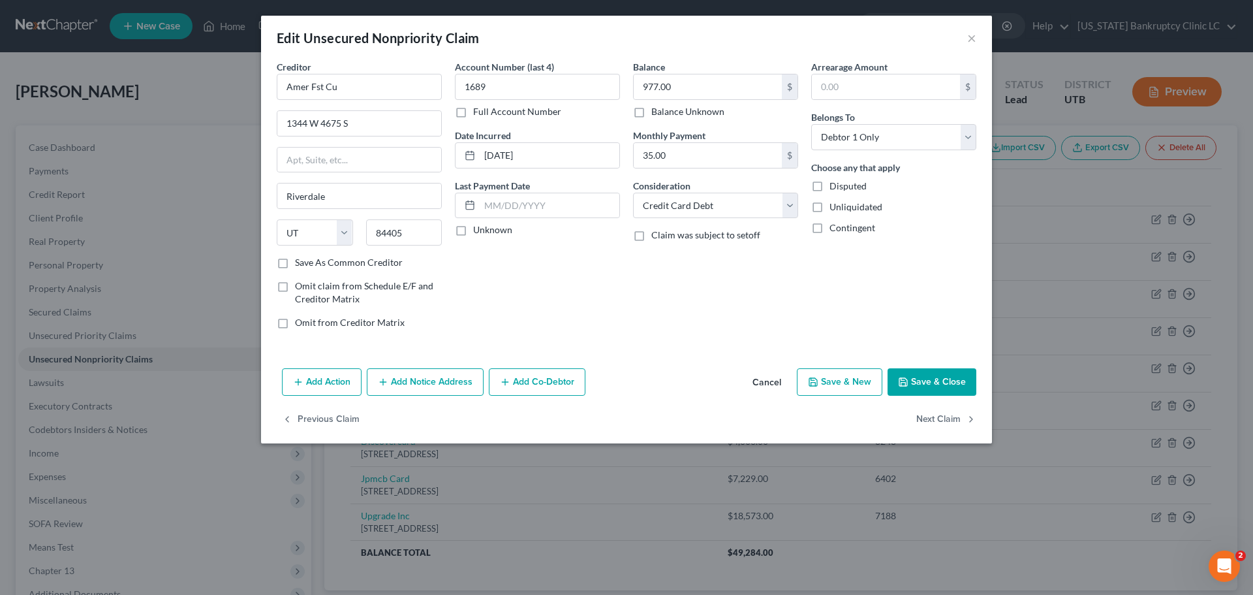
click at [948, 377] on button "Save & Close" at bounding box center [932, 381] width 89 height 27
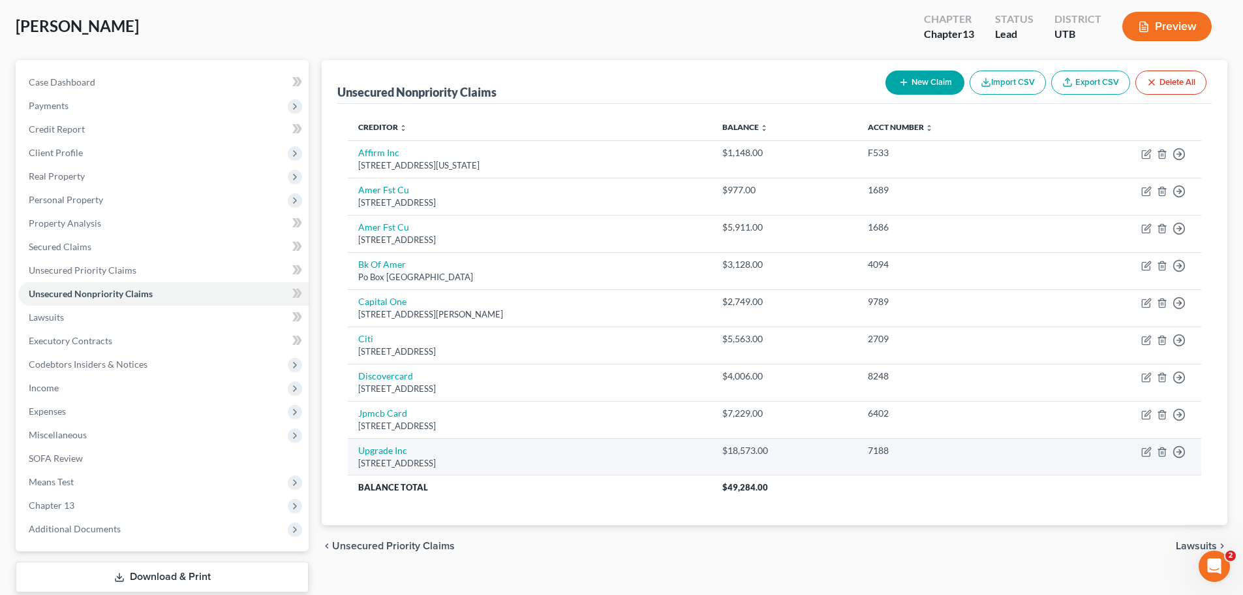
scroll to position [131, 0]
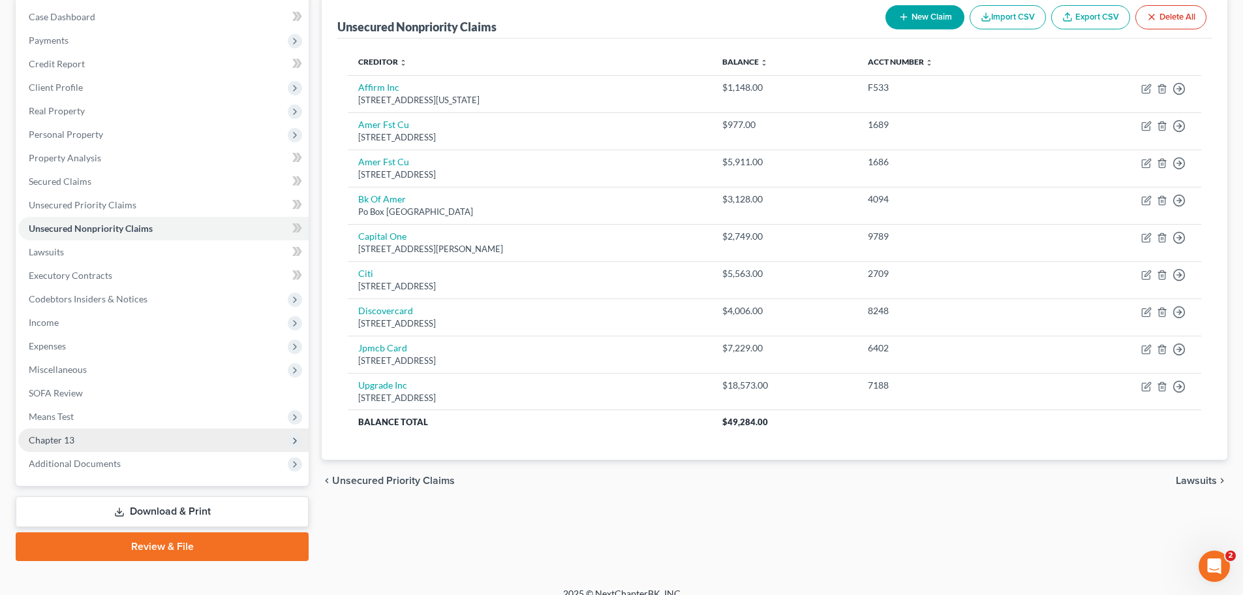
click at [106, 433] on span "Chapter 13" at bounding box center [163, 439] width 290 height 23
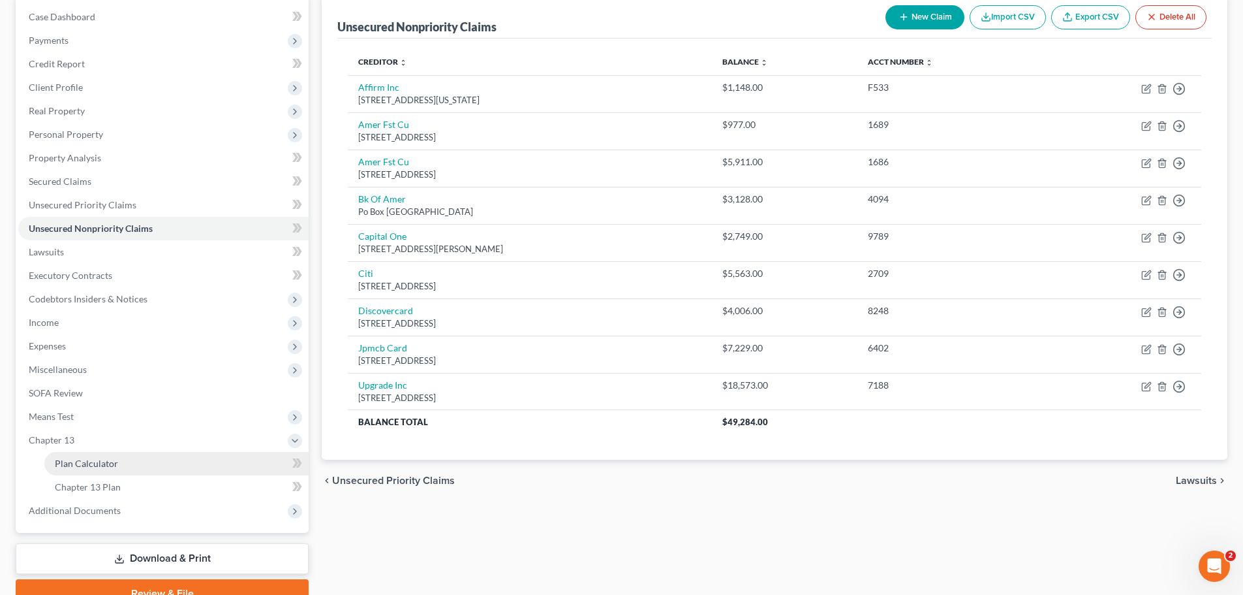
click at [93, 460] on span "Plan Calculator" at bounding box center [86, 462] width 63 height 11
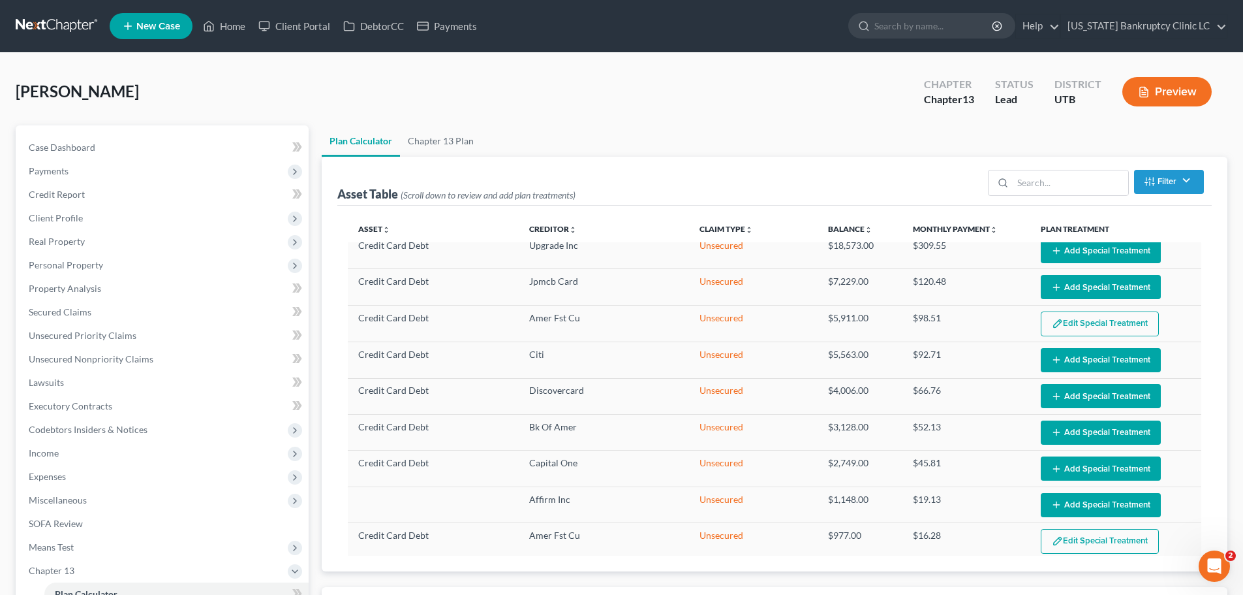
scroll to position [134, 0]
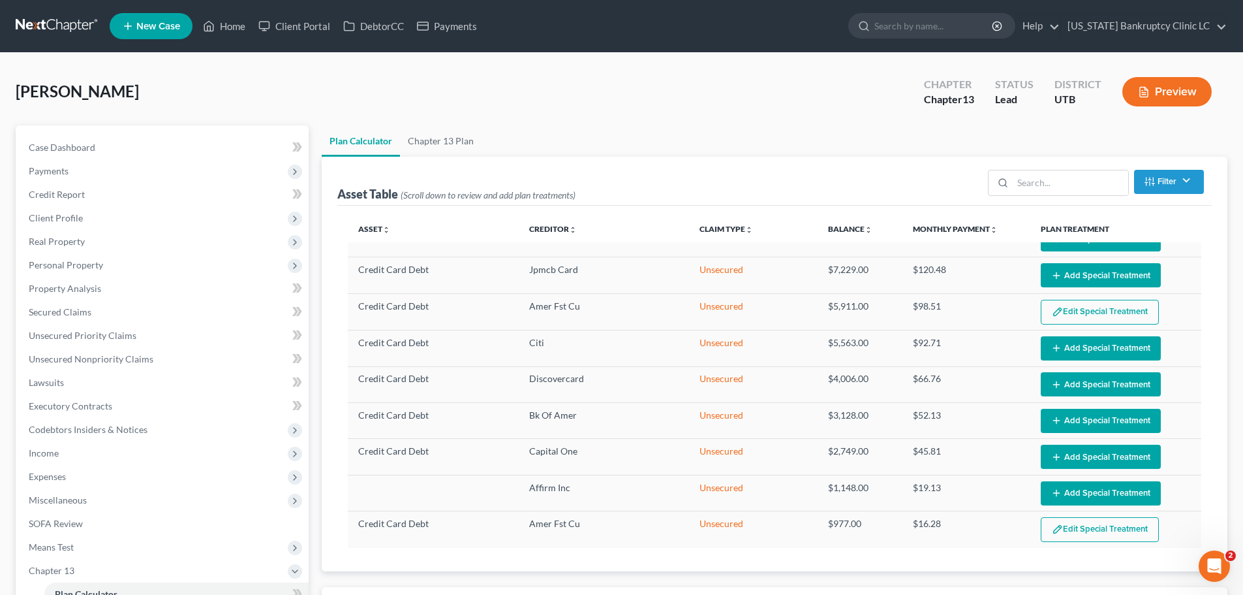
select select "59"
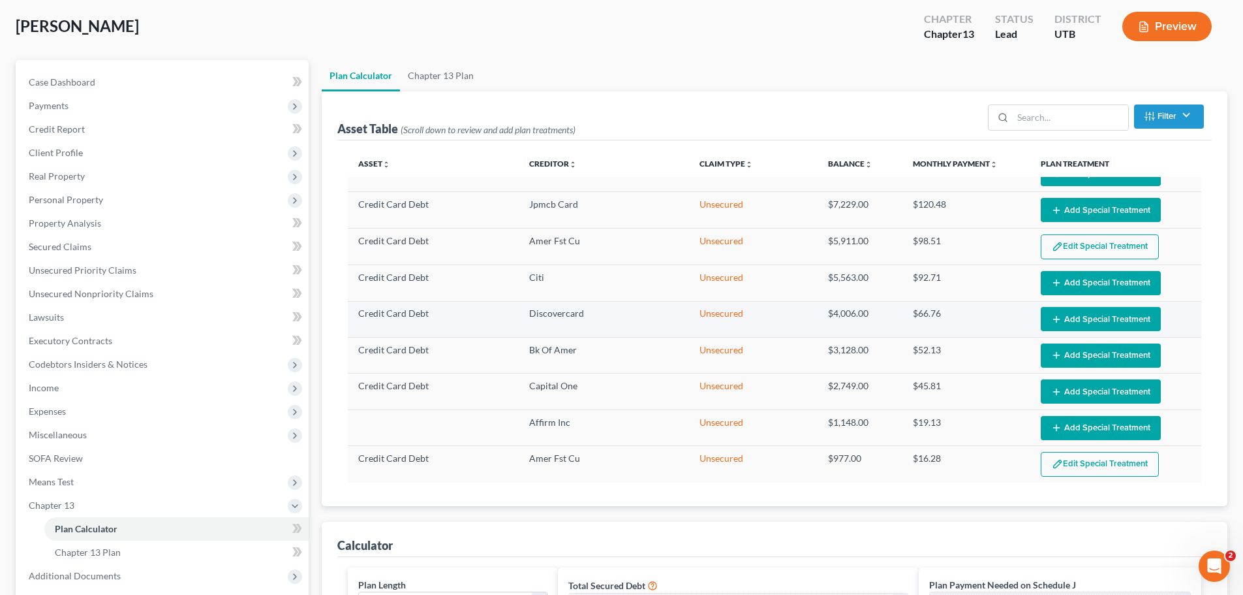
scroll to position [69, 0]
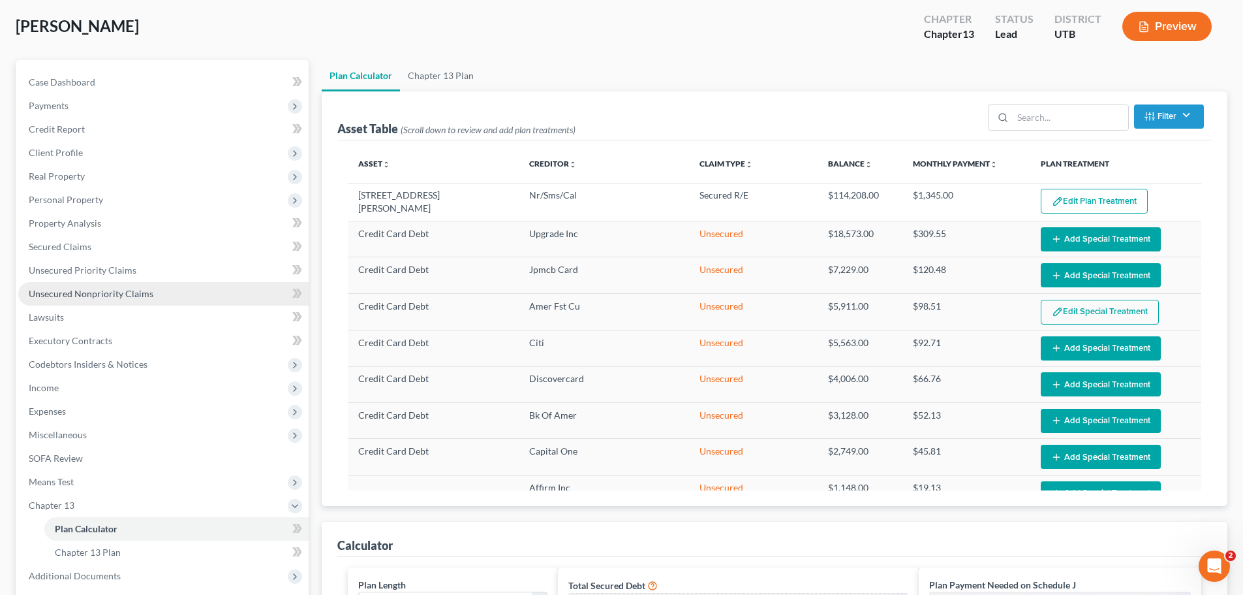
click at [127, 293] on span "Unsecured Nonpriority Claims" at bounding box center [91, 293] width 125 height 11
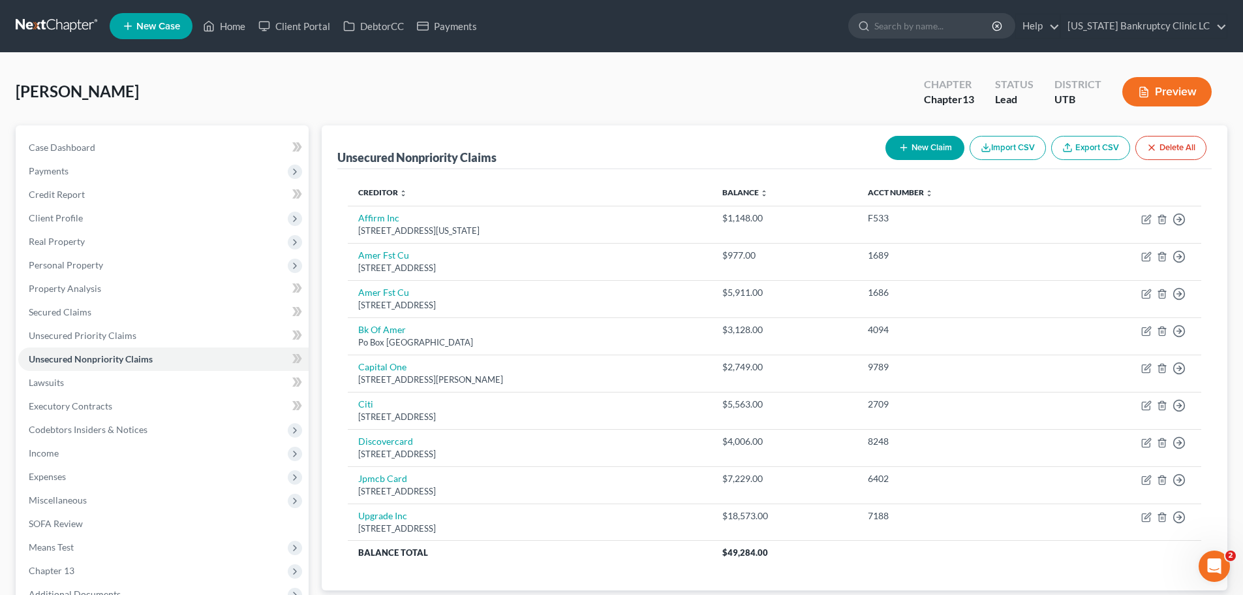
click at [936, 143] on button "New Claim" at bounding box center [925, 148] width 79 height 24
select select "0"
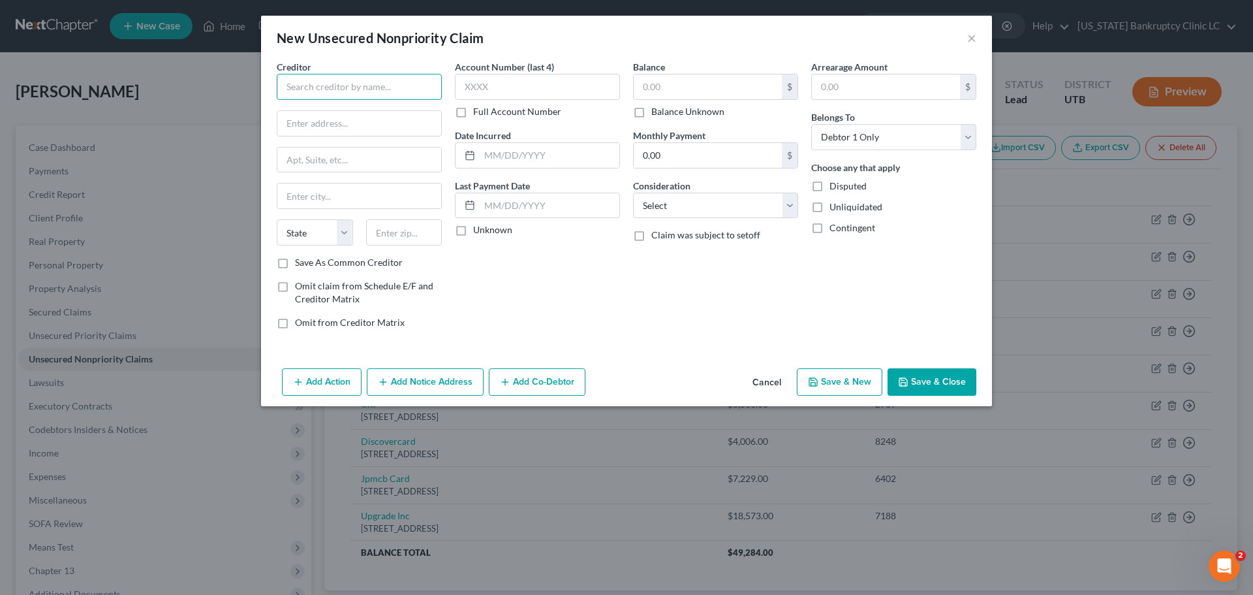
click at [380, 78] on input "text" at bounding box center [359, 87] width 165 height 26
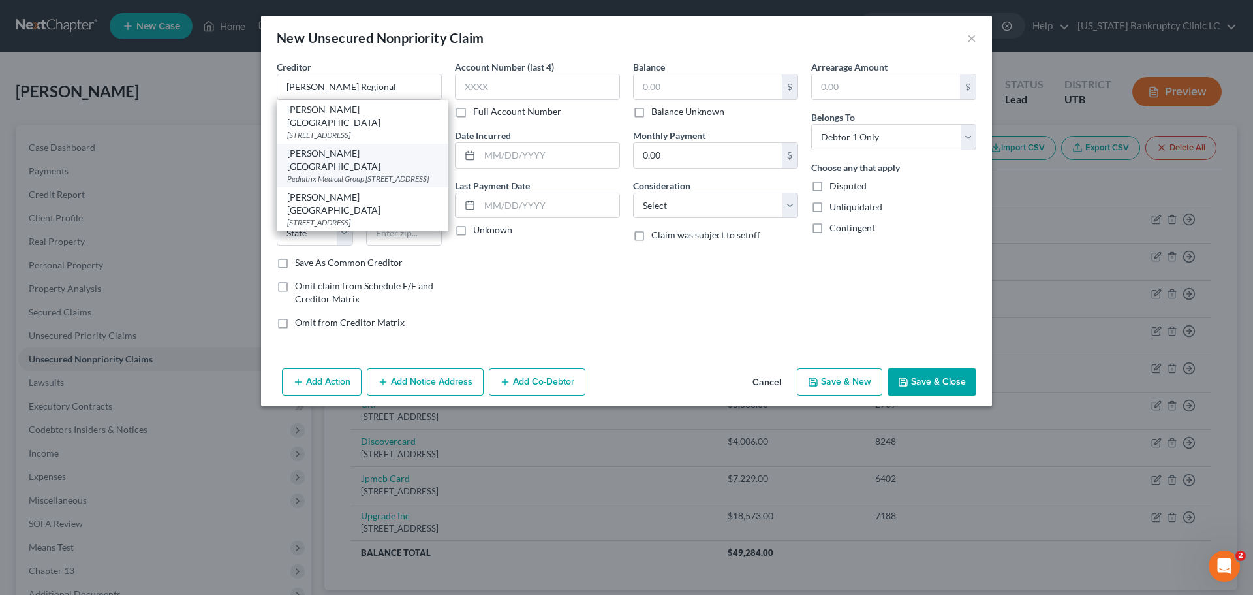
click at [347, 173] on div "Pediatrix Medical Group [STREET_ADDRESS]" at bounding box center [362, 178] width 151 height 11
type input "[PERSON_NAME][GEOGRAPHIC_DATA]"
type input "Pediatrix Medical Group"
type input "5475 S 500 E"
type input "[PERSON_NAME]"
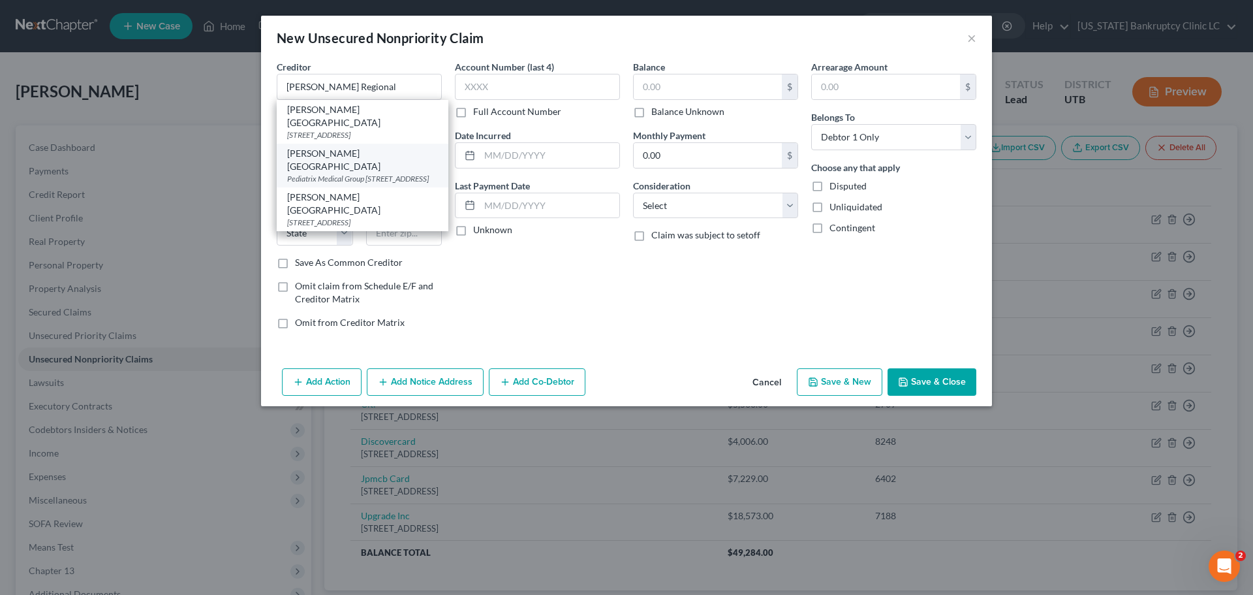
select select "46"
type input "84405-6905"
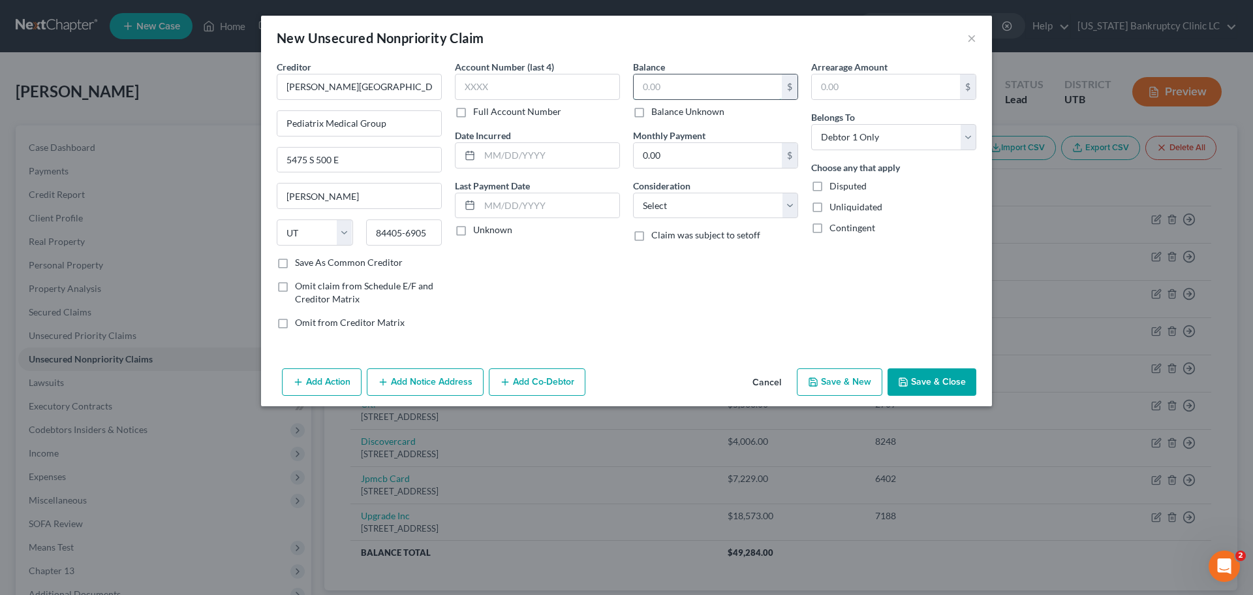
click at [685, 83] on input "text" at bounding box center [708, 86] width 148 height 25
type input "1,500"
click at [934, 386] on button "Save & Close" at bounding box center [932, 381] width 89 height 27
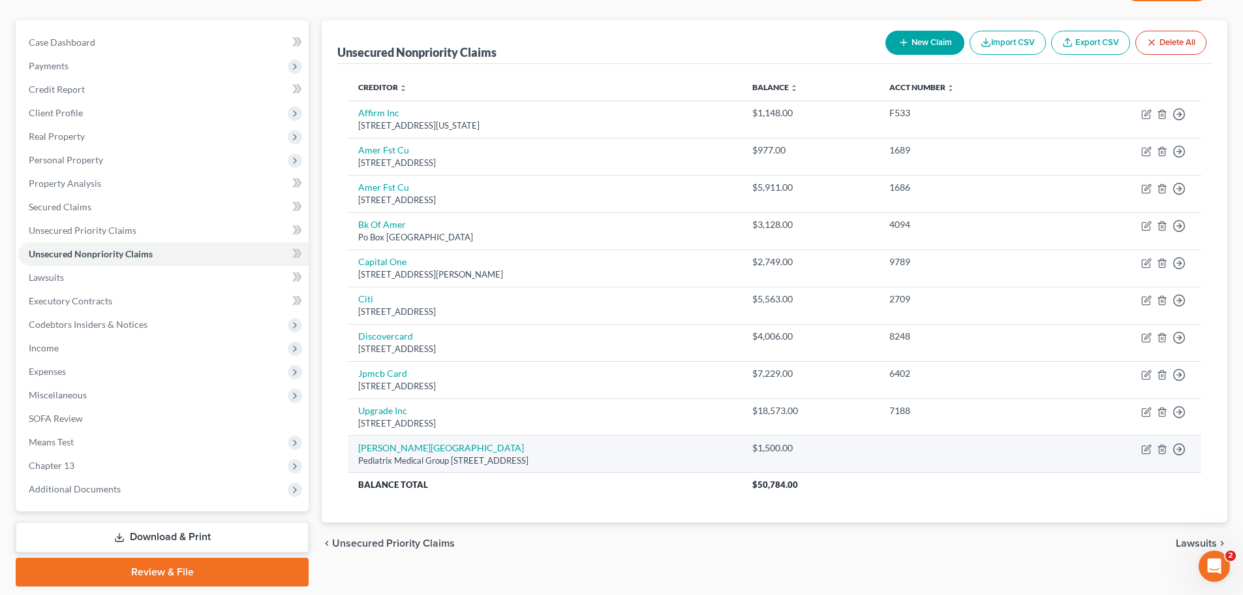
scroll to position [146, 0]
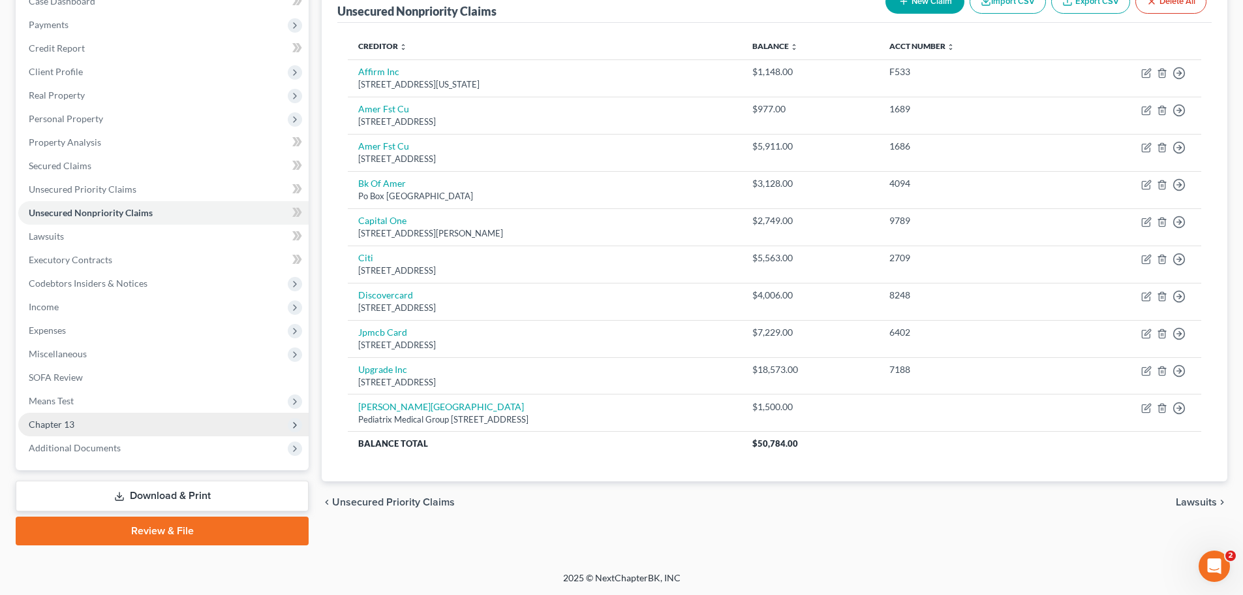
click at [146, 425] on span "Chapter 13" at bounding box center [163, 423] width 290 height 23
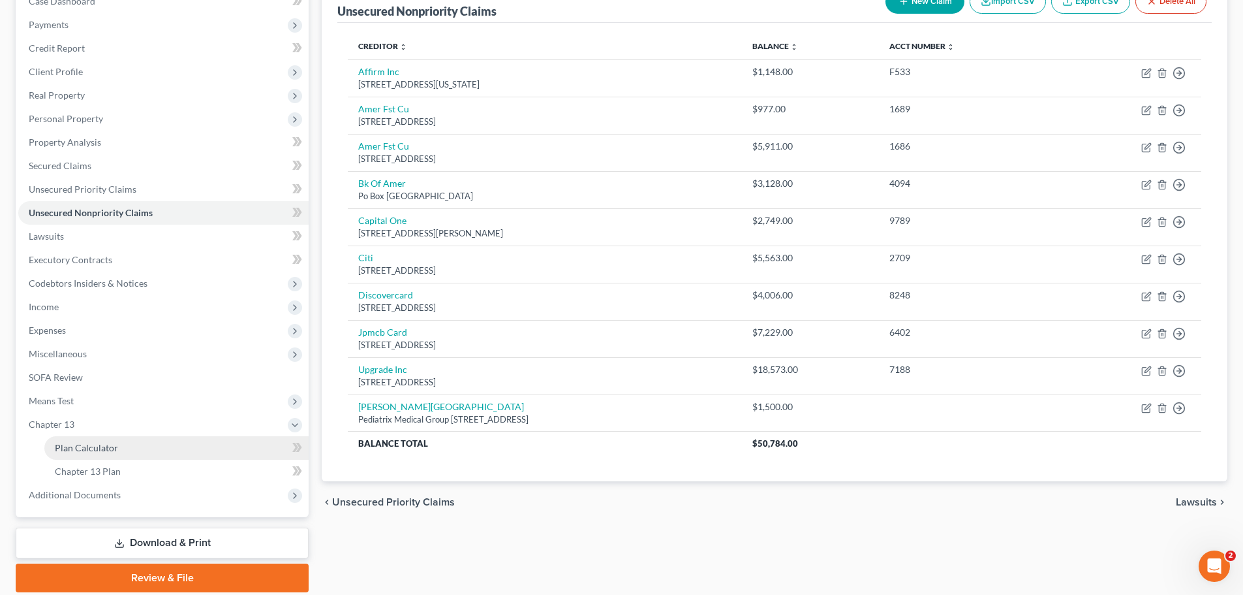
click at [132, 444] on link "Plan Calculator" at bounding box center [176, 447] width 264 height 23
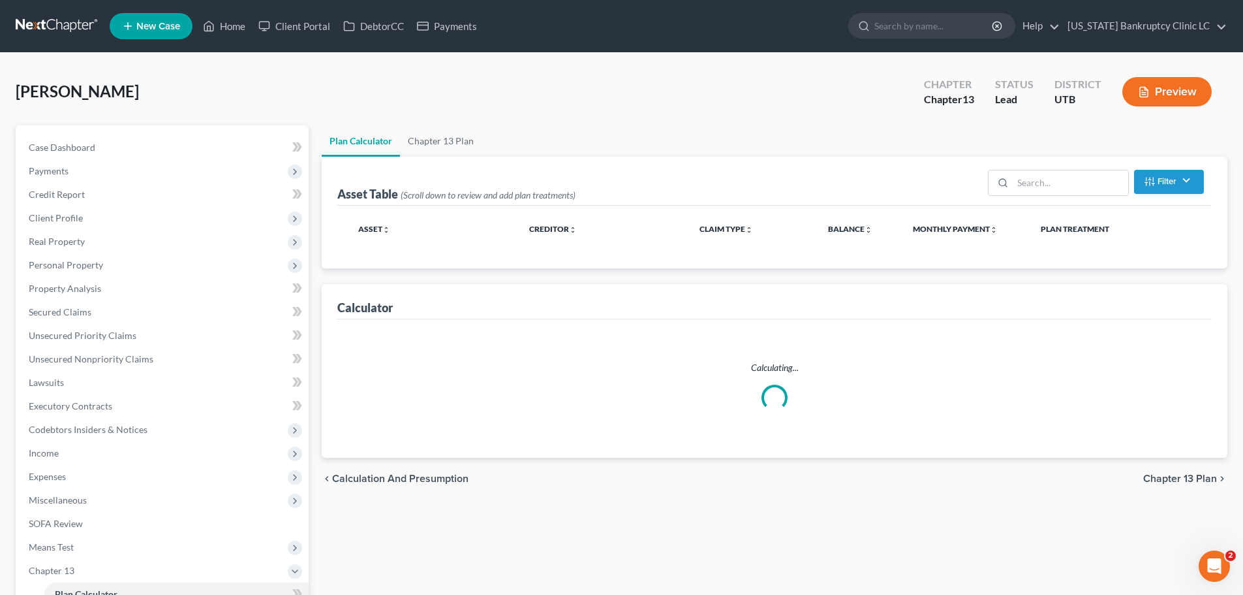
select select "59"
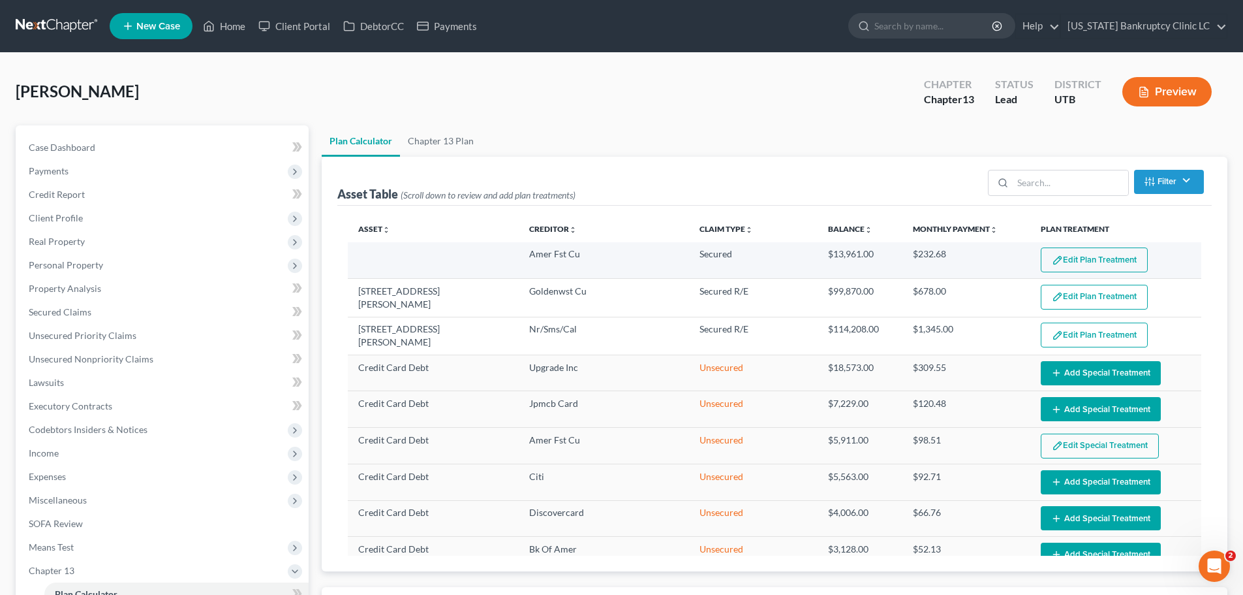
click at [1092, 252] on button "Edit Plan Treatment" at bounding box center [1094, 259] width 107 height 25
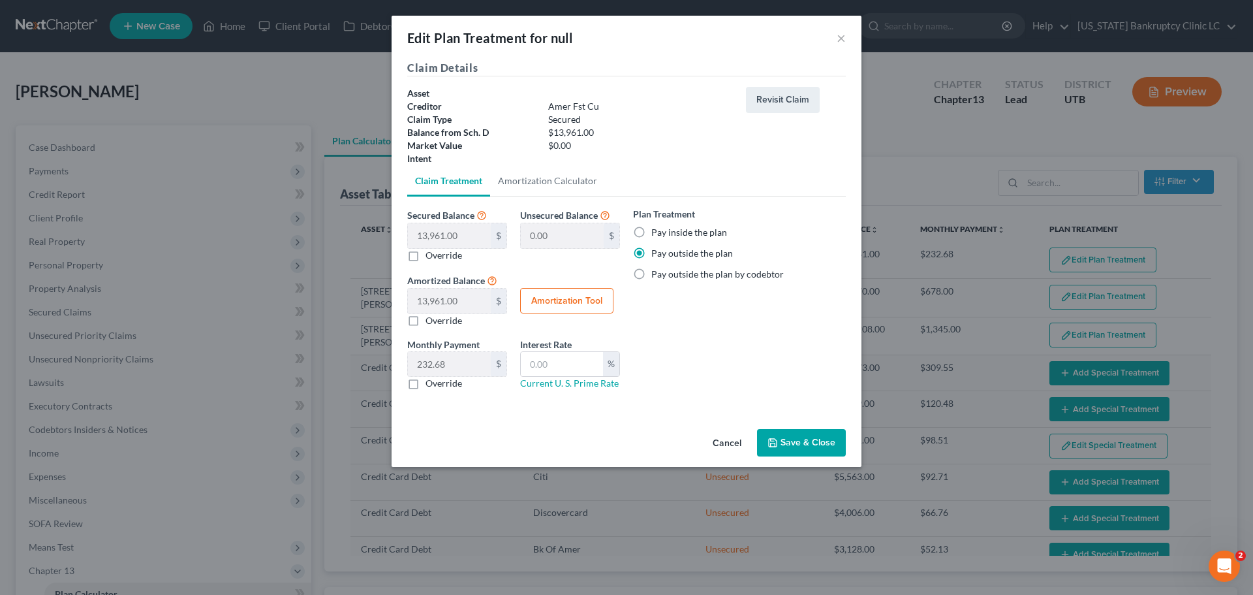
click at [790, 437] on button "Save & Close" at bounding box center [801, 442] width 89 height 27
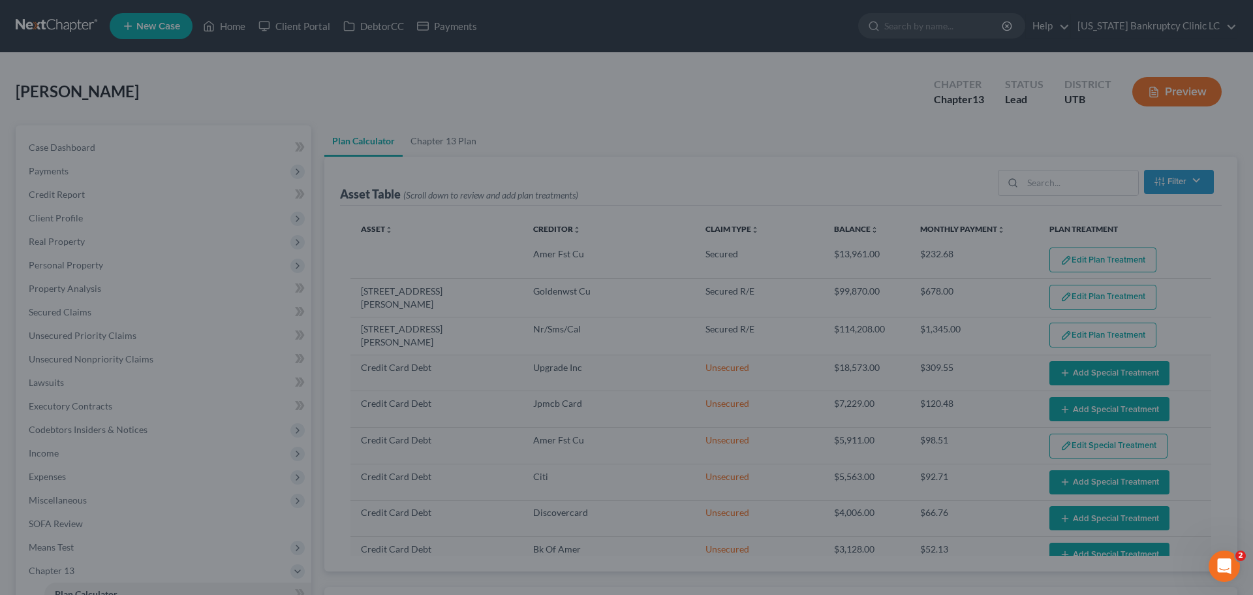
select select "59"
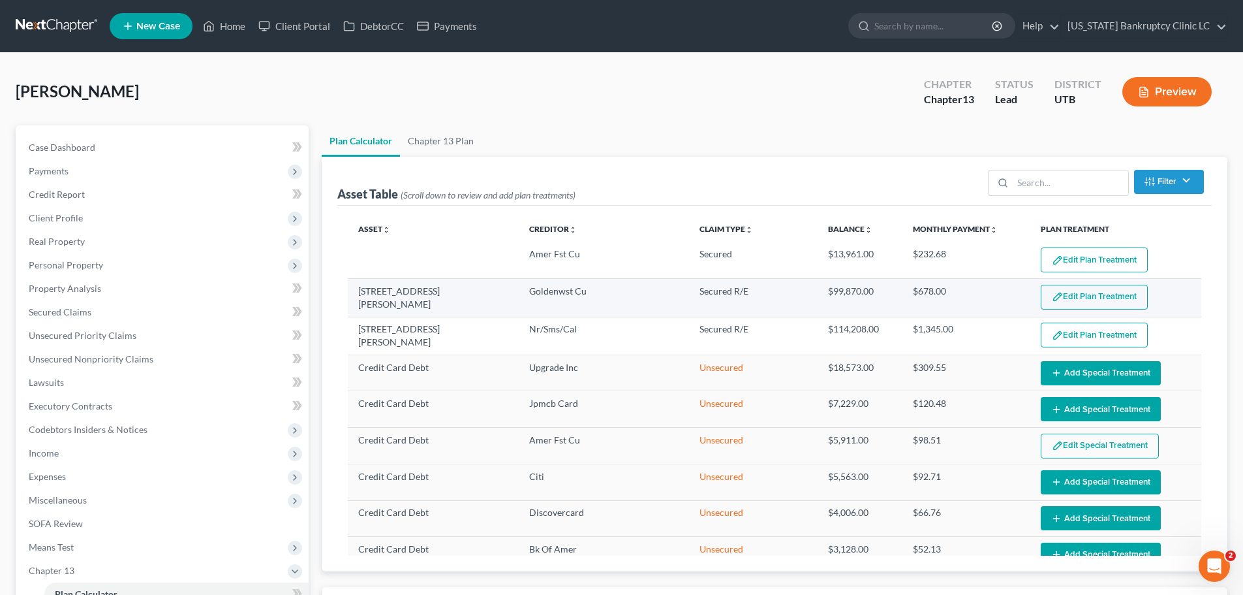
click at [1085, 295] on button "Edit Plan Treatment" at bounding box center [1094, 297] width 107 height 25
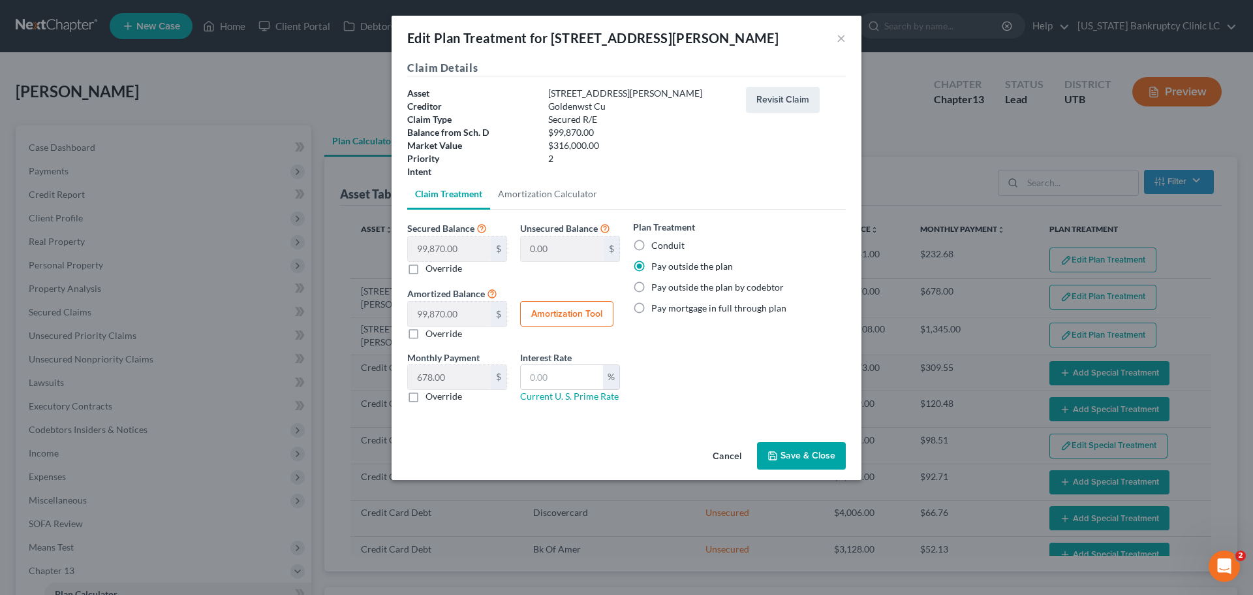
click at [789, 461] on button "Save & Close" at bounding box center [801, 455] width 89 height 27
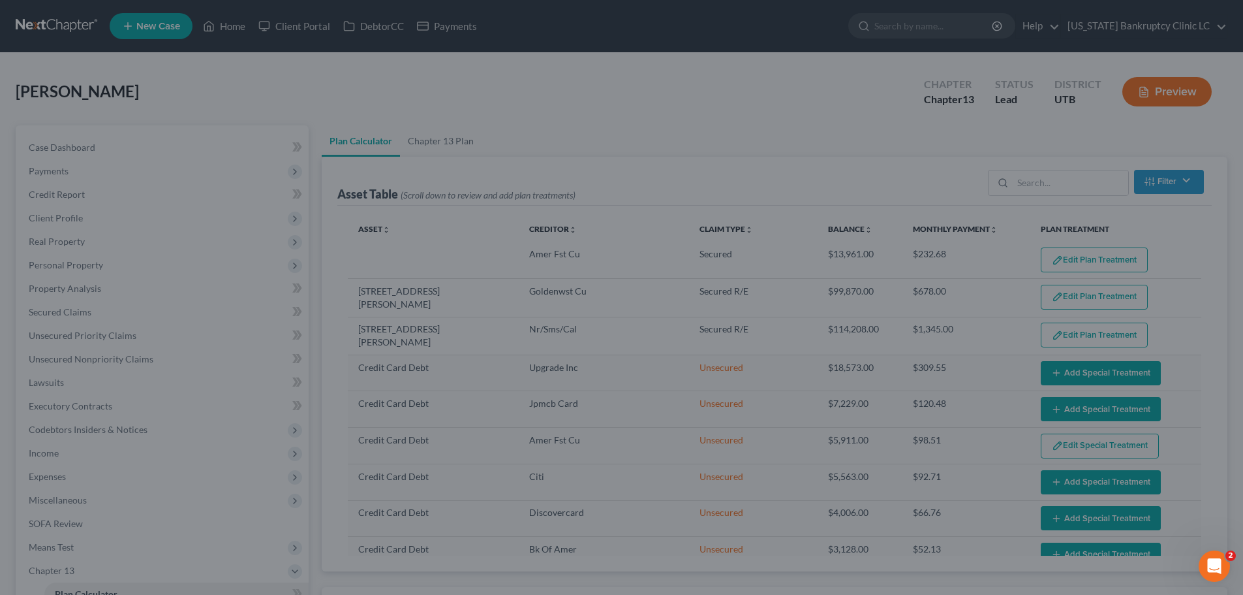
select select "59"
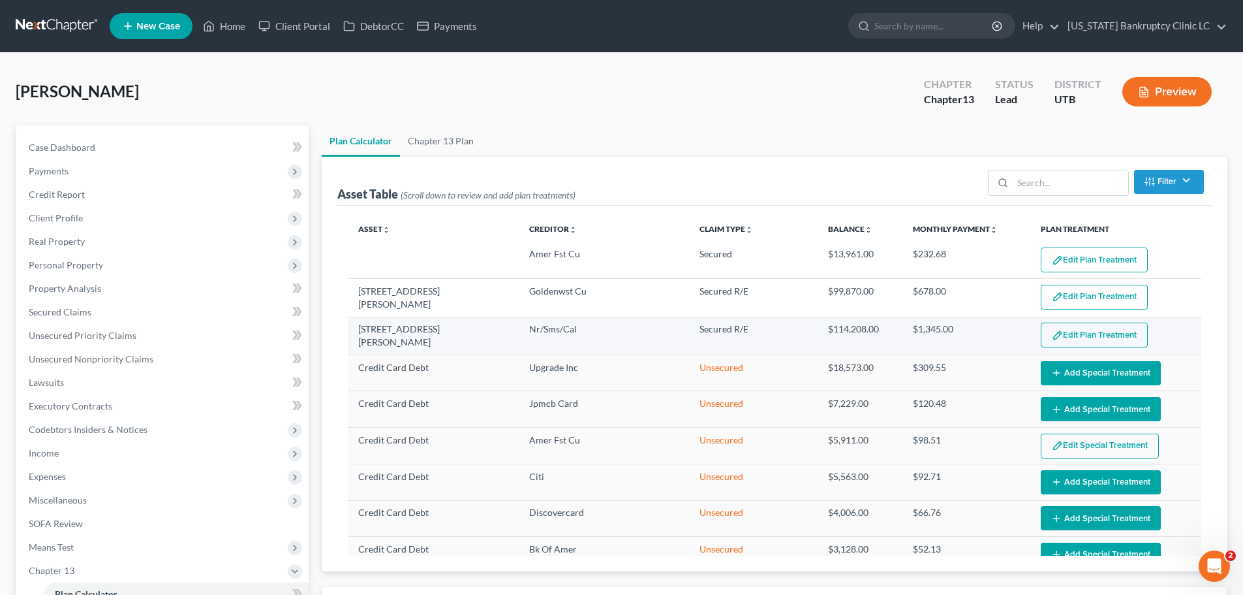
click at [1053, 330] on img "button" at bounding box center [1057, 335] width 11 height 11
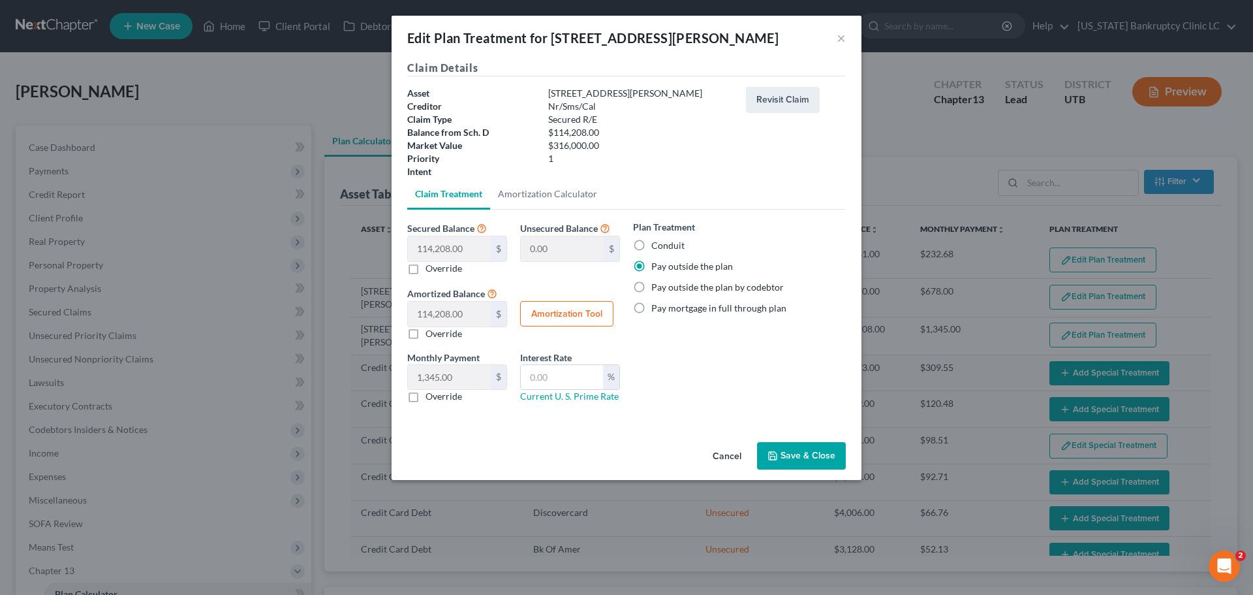
click at [786, 460] on button "Save & Close" at bounding box center [801, 455] width 89 height 27
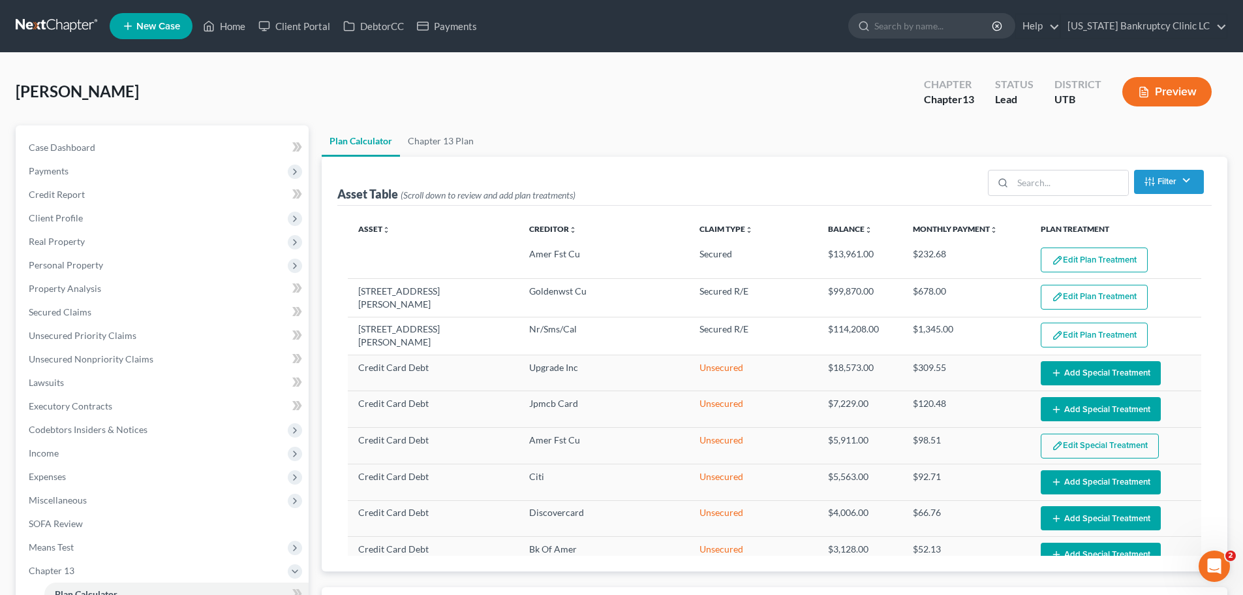
select select "59"
click at [1090, 443] on button "Edit Special Treatment" at bounding box center [1100, 445] width 118 height 25
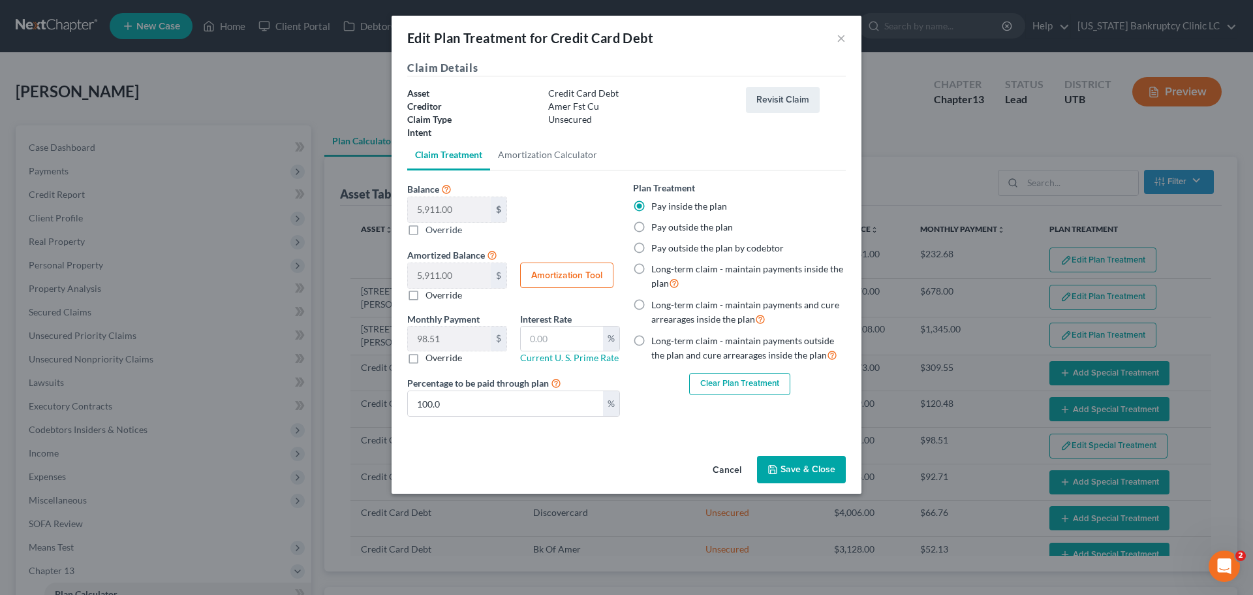
click at [788, 464] on button "Save & Close" at bounding box center [801, 469] width 89 height 27
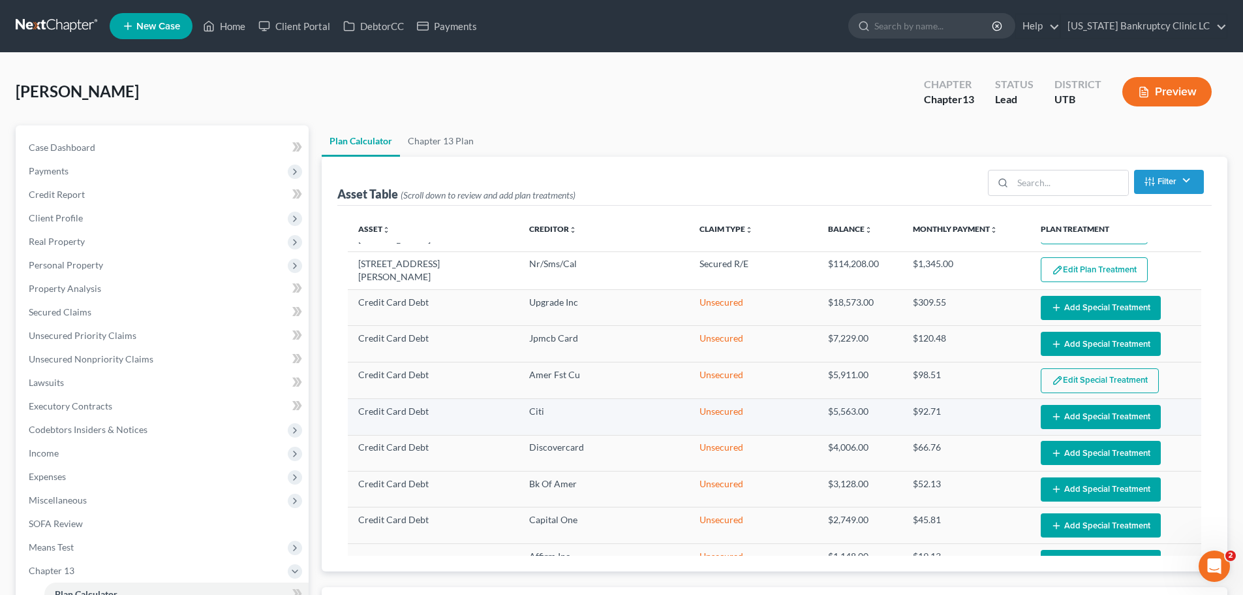
select select "59"
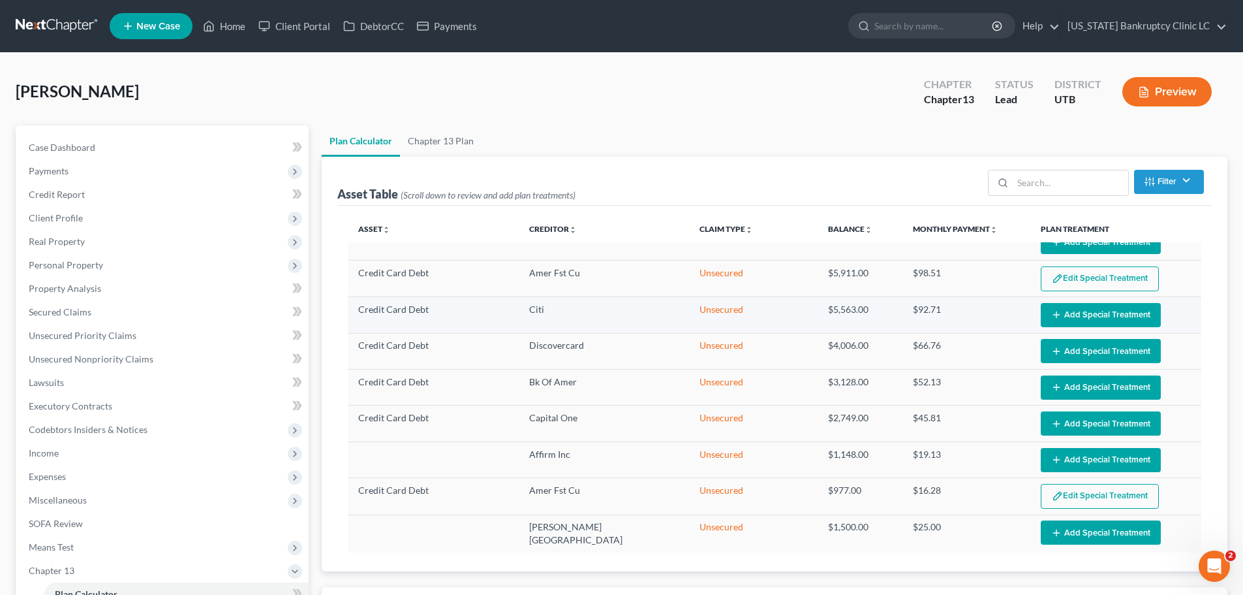
scroll to position [170, 0]
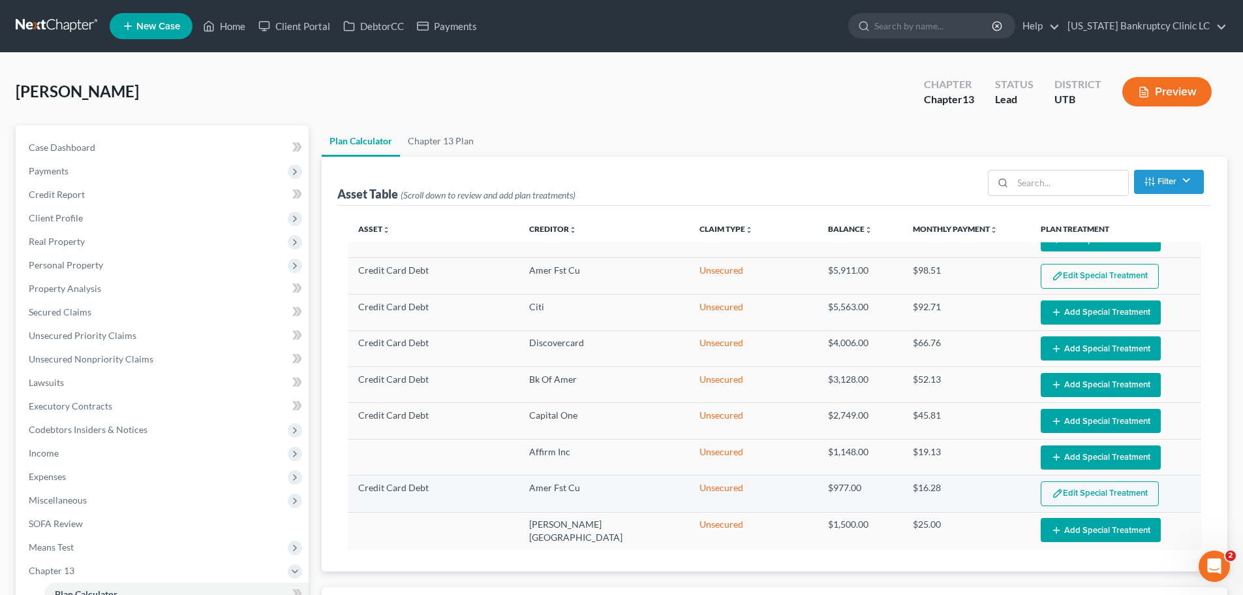
click at [1074, 486] on button "Edit Special Treatment" at bounding box center [1100, 493] width 118 height 25
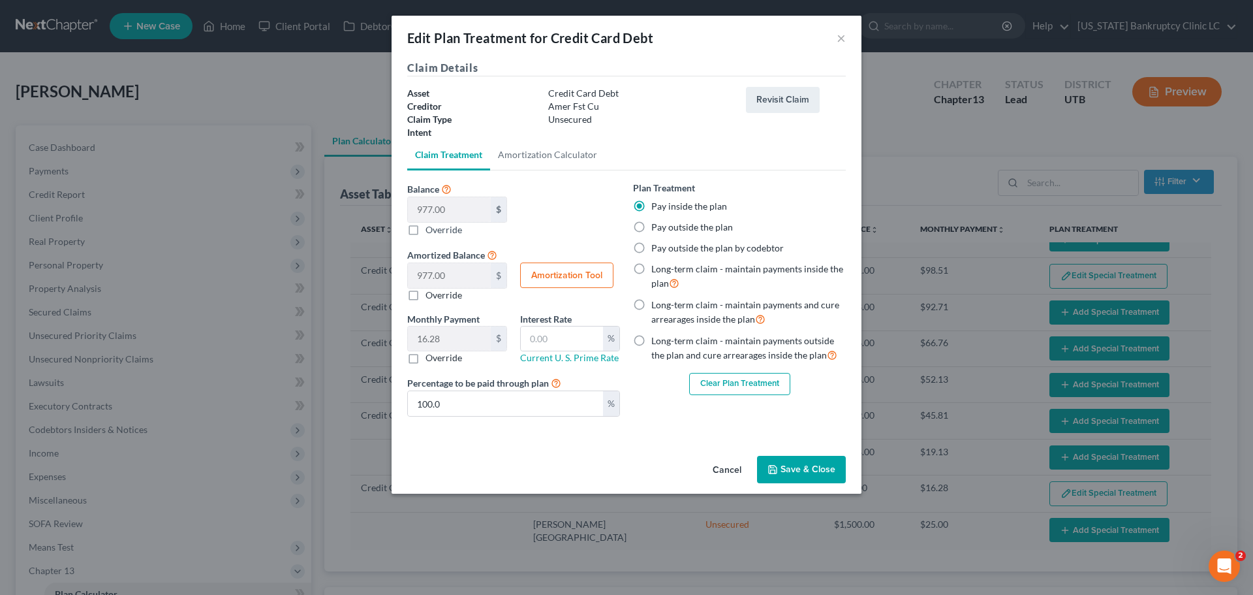
click at [797, 468] on button "Save & Close" at bounding box center [801, 469] width 89 height 27
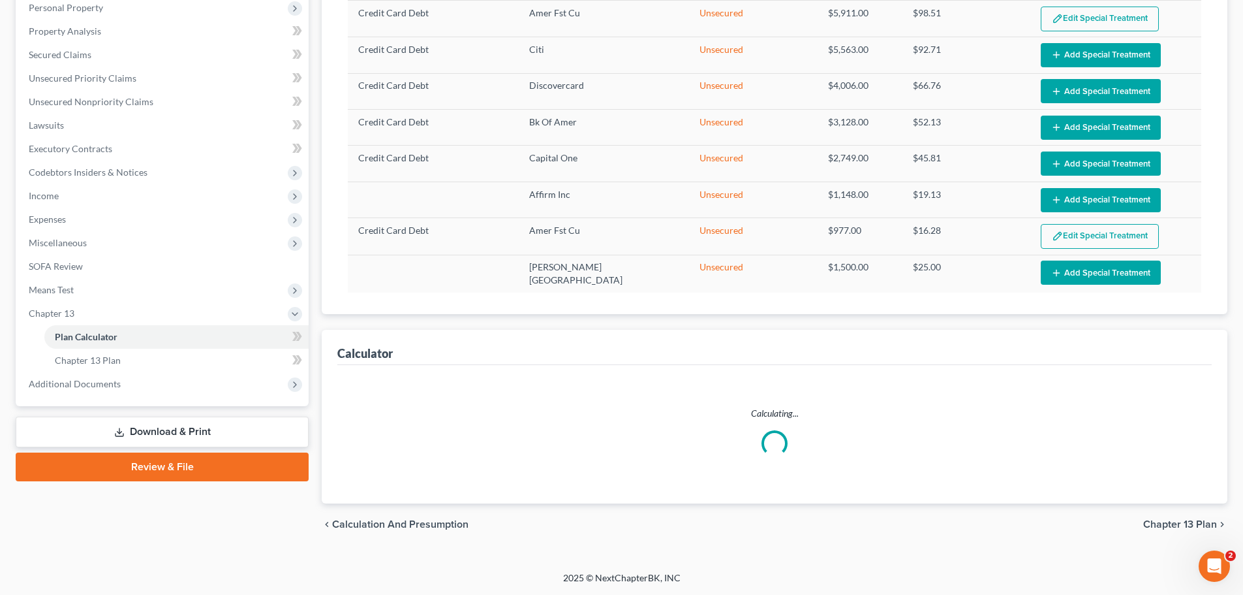
select select "59"
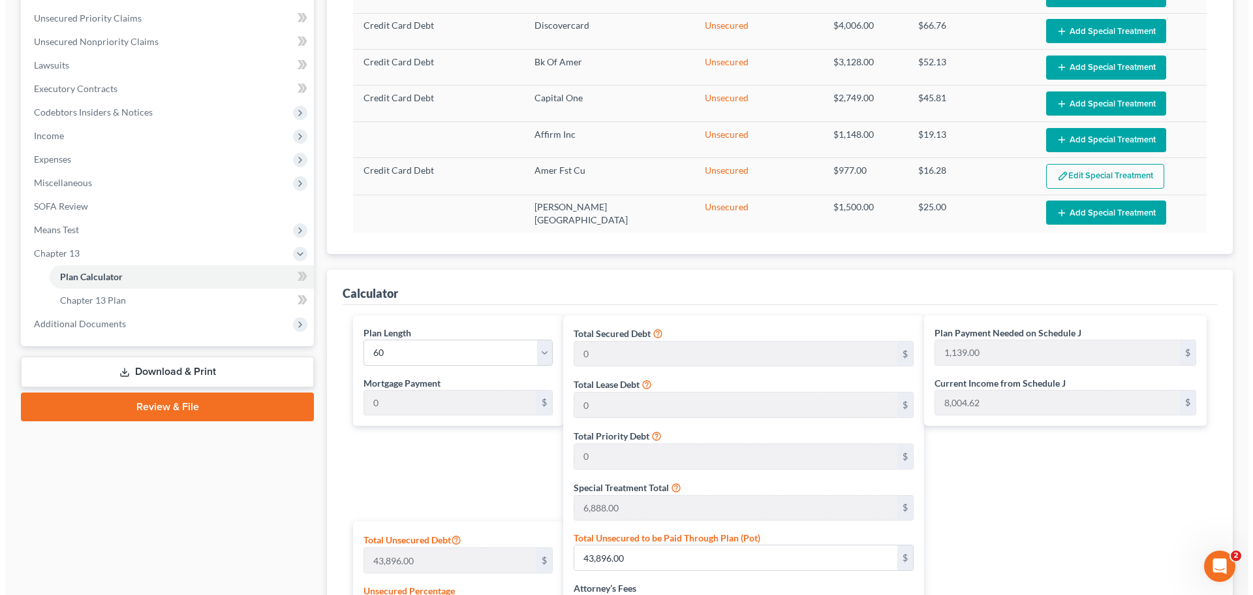
scroll to position [388, 0]
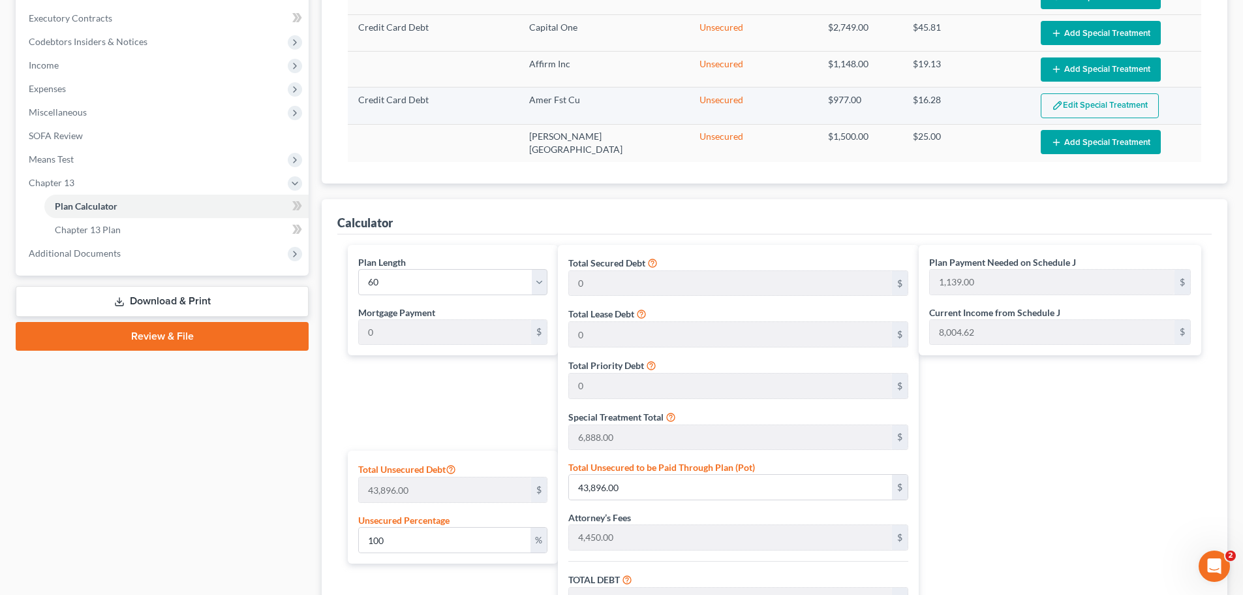
click at [1078, 105] on button "Edit Special Treatment" at bounding box center [1100, 105] width 118 height 25
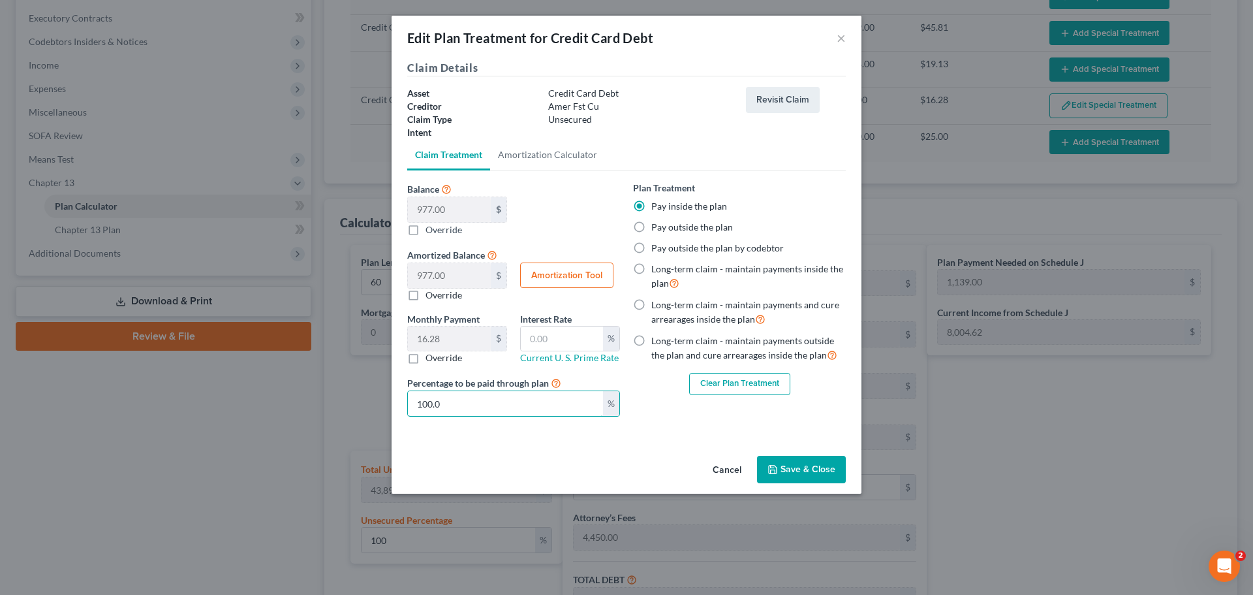
drag, startPoint x: 421, startPoint y: 405, endPoint x: 367, endPoint y: 405, distance: 54.2
click at [378, 406] on div "Edit Plan Treatment for Credit Card Debt × Claim Details Asset Credit Card Debt…" at bounding box center [626, 297] width 1253 height 595
type input "0"
click at [665, 223] on label "Pay outside the plan" at bounding box center [692, 227] width 82 height 13
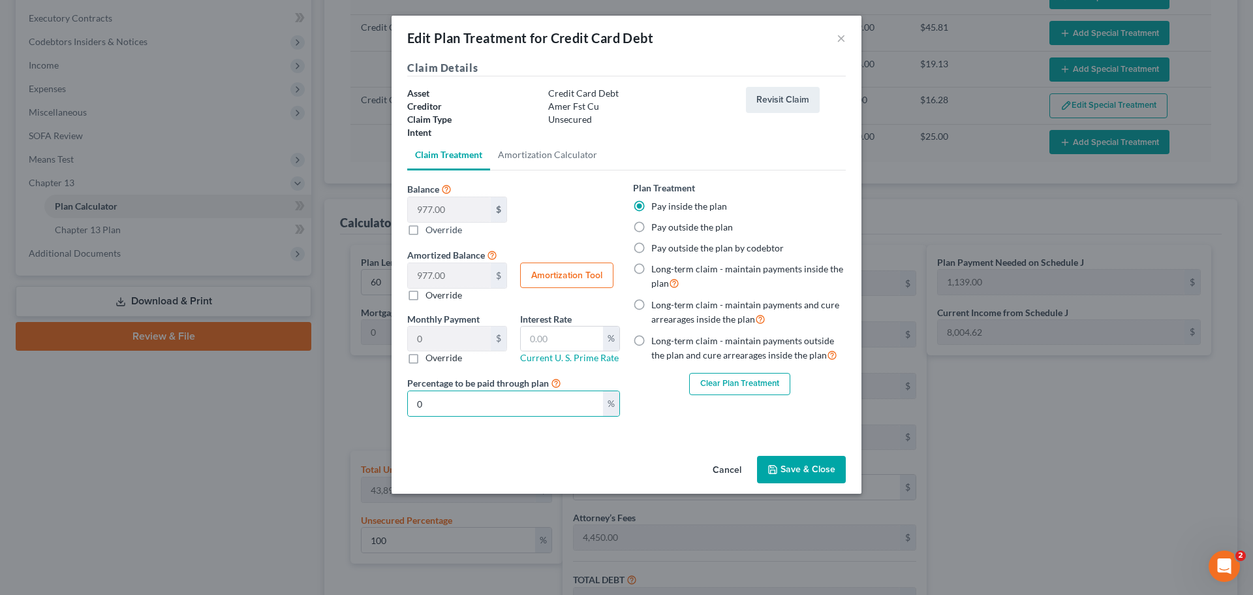
click at [665, 223] on input "Pay outside the plan" at bounding box center [661, 225] width 8 height 8
radio input "true"
click at [792, 466] on button "Save & Close" at bounding box center [801, 469] width 89 height 27
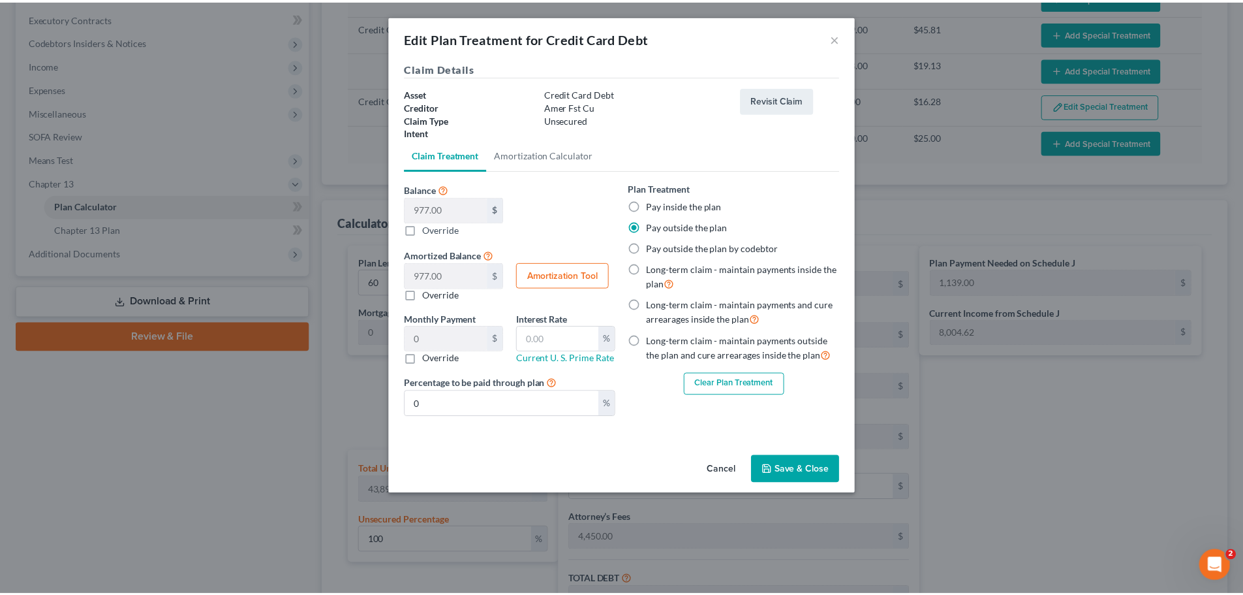
scroll to position [257, 0]
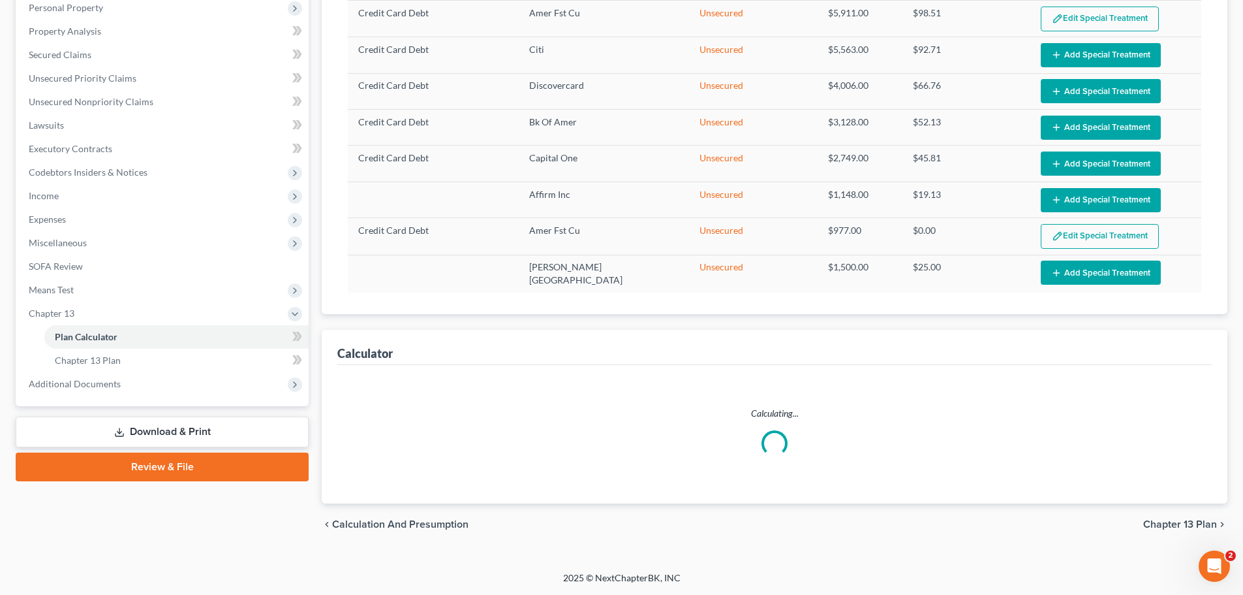
select select "59"
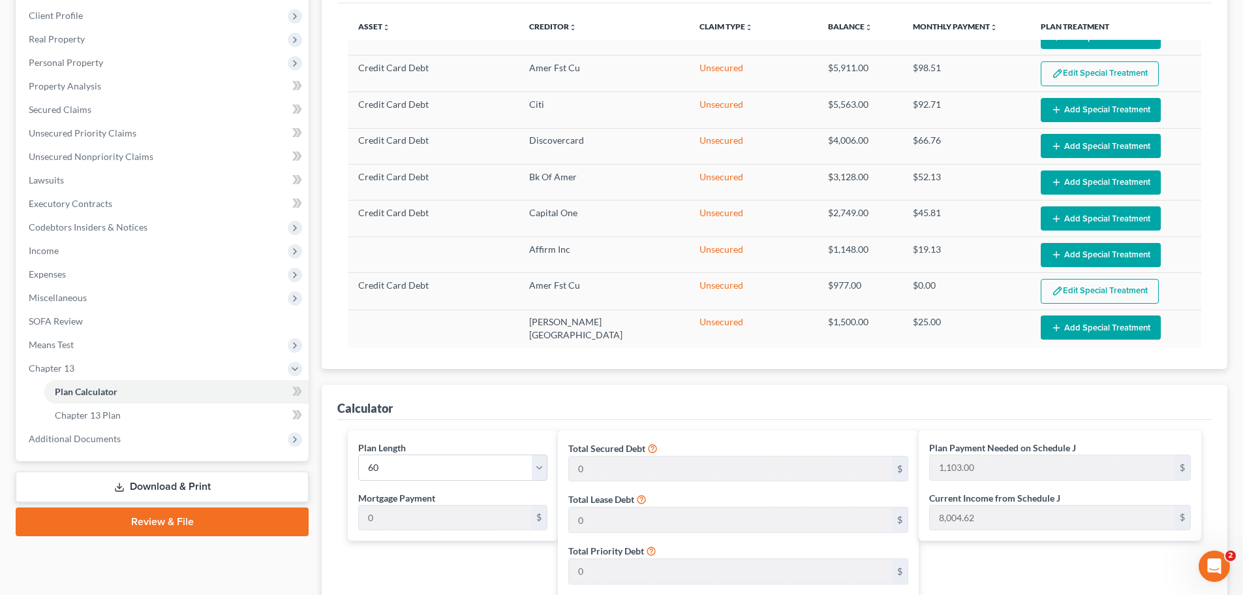
scroll to position [127, 0]
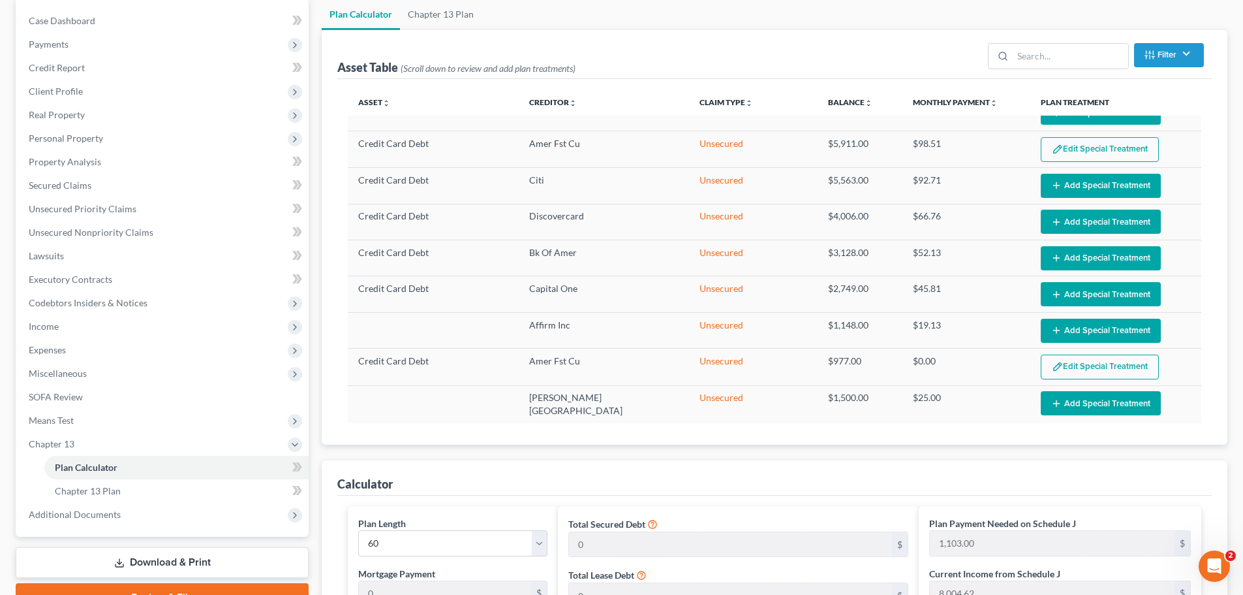
click at [1083, 146] on button "Edit Special Treatment" at bounding box center [1100, 149] width 118 height 25
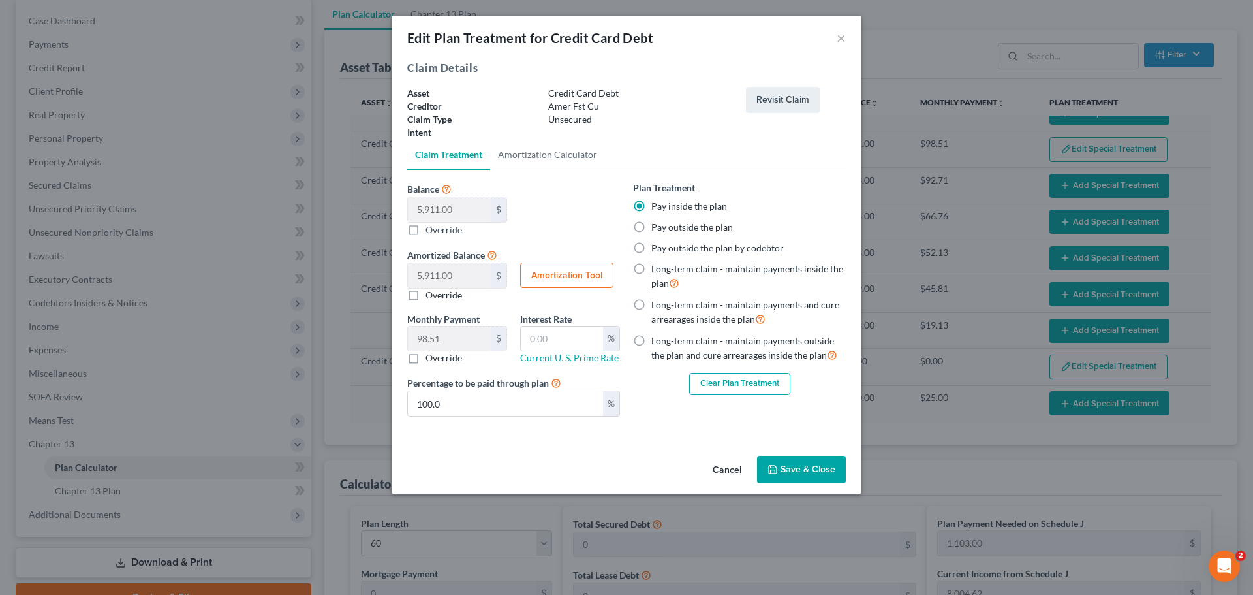
click at [651, 226] on label "Pay outside the plan" at bounding box center [692, 227] width 82 height 13
click at [657, 226] on input "Pay outside the plan" at bounding box center [661, 225] width 8 height 8
radio input "true"
drag, startPoint x: 462, startPoint y: 400, endPoint x: 361, endPoint y: 414, distance: 102.2
click at [361, 414] on div "Edit Plan Treatment for Credit Card Debt × Claim Details Asset Credit Card Debt…" at bounding box center [626, 297] width 1253 height 595
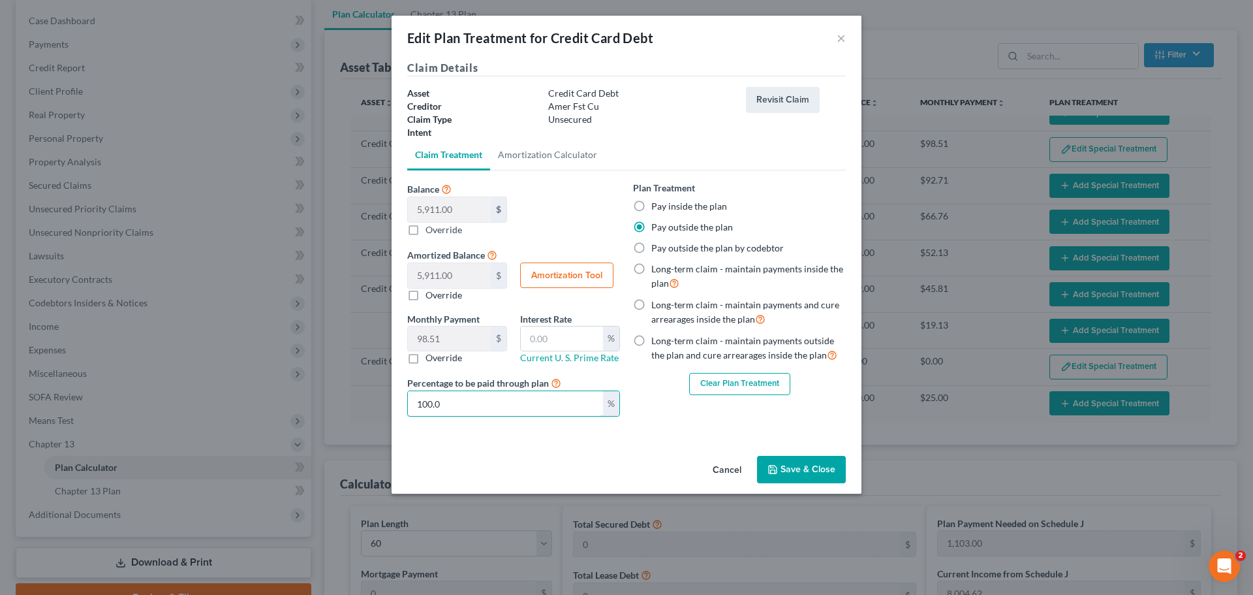
type input "0"
click at [786, 472] on button "Save & Close" at bounding box center [801, 469] width 89 height 27
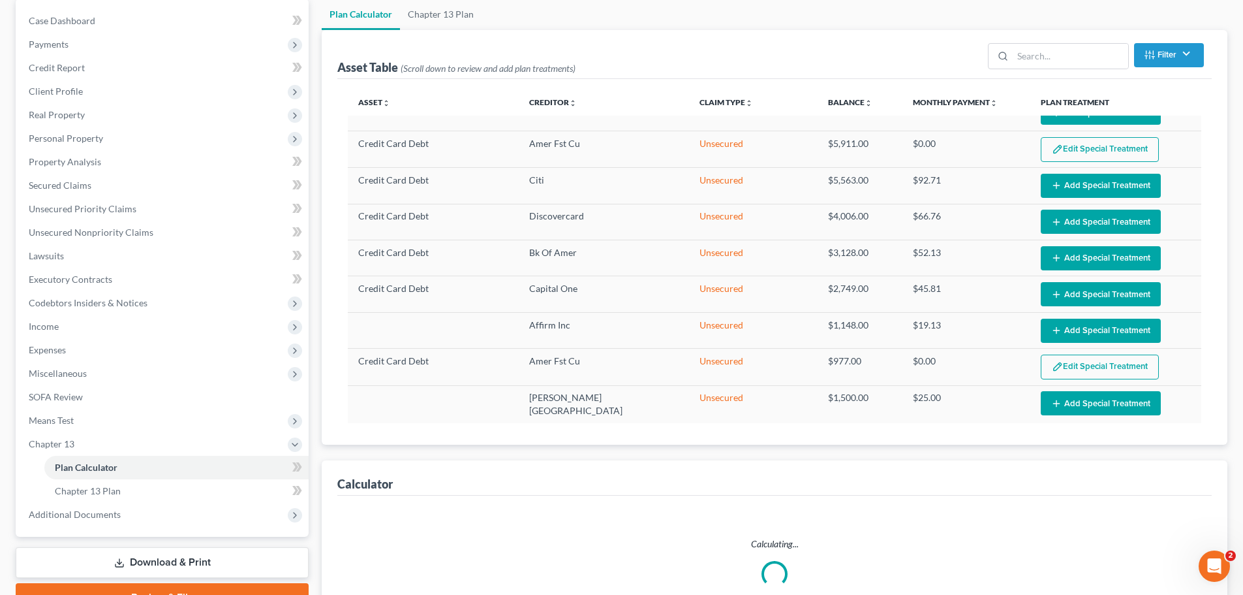
select select "59"
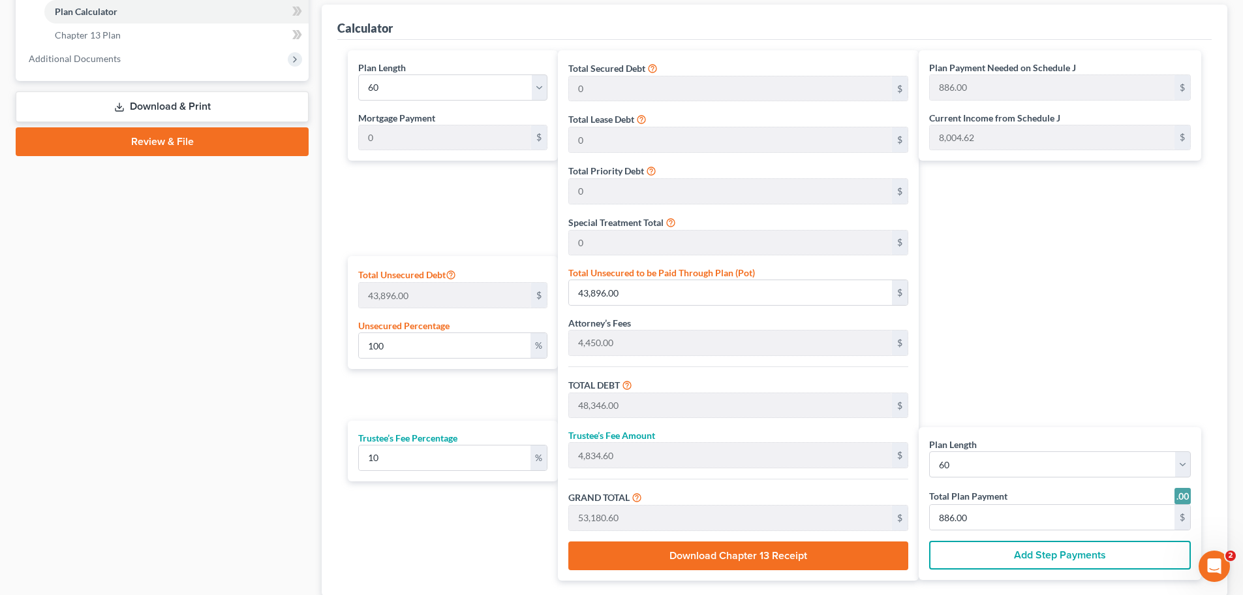
scroll to position [583, 0]
